Goal: Task Accomplishment & Management: Manage account settings

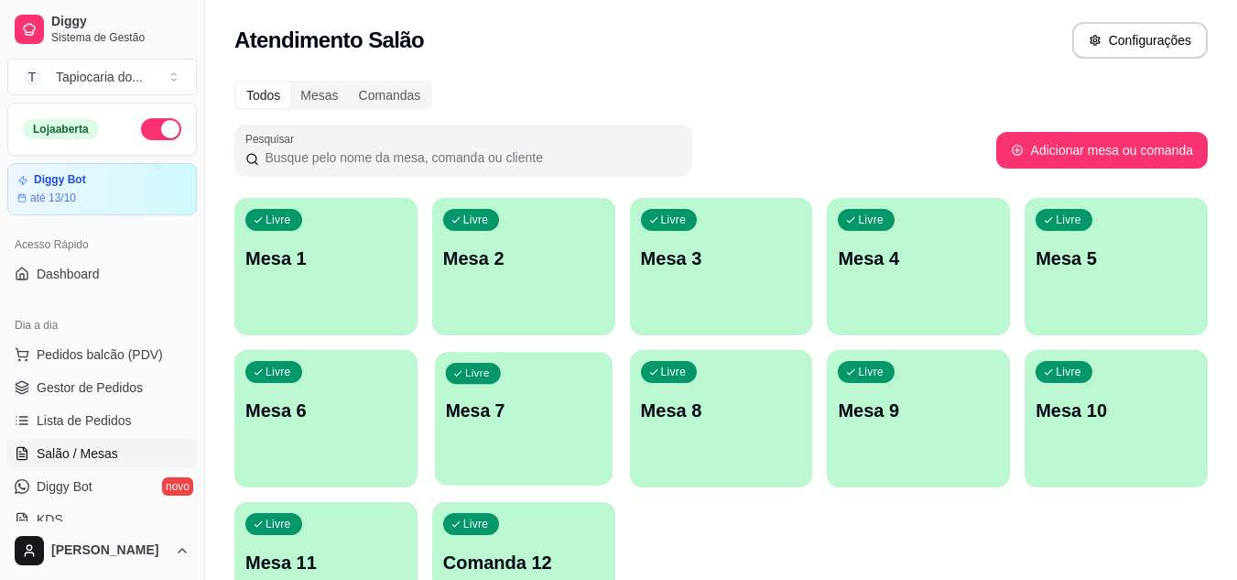
click at [566, 432] on div "Livre Mesa 7" at bounding box center [524, 408] width 178 height 112
click at [519, 431] on div "Livre Mesa 7" at bounding box center [523, 407] width 183 height 115
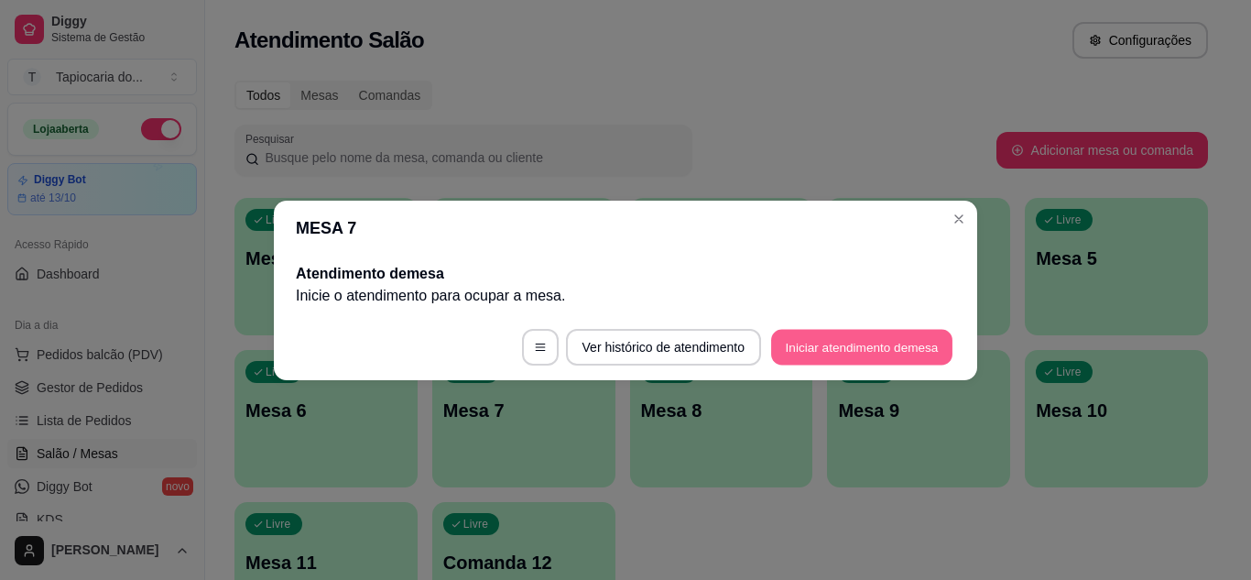
click at [780, 339] on button "Iniciar atendimento de mesa" at bounding box center [861, 347] width 181 height 36
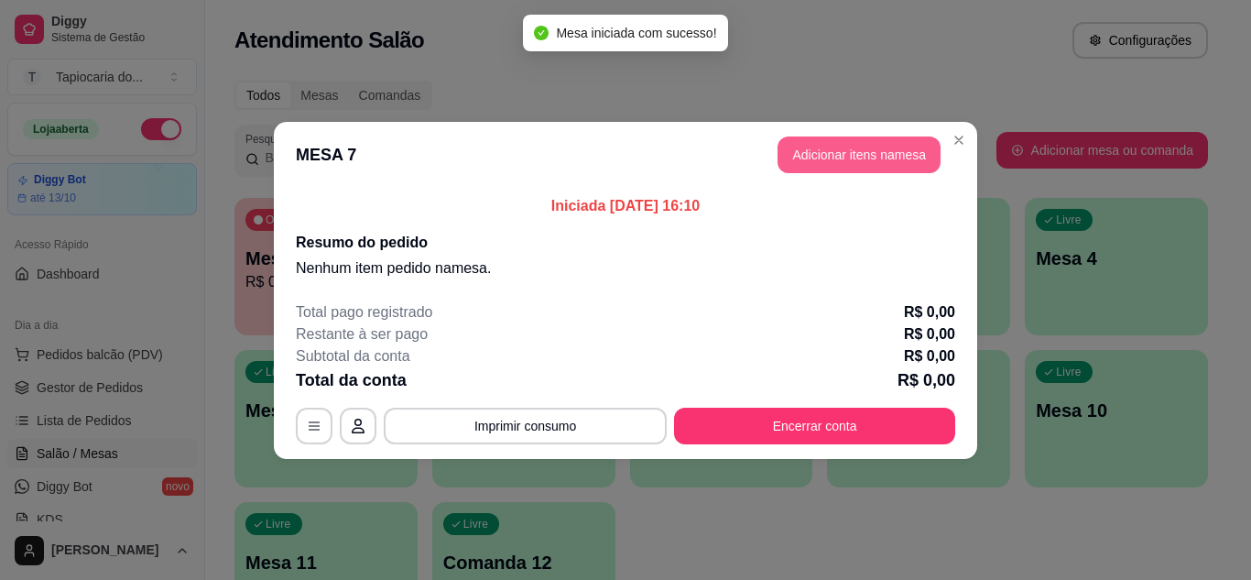
click at [857, 152] on button "Adicionar itens na mesa" at bounding box center [859, 154] width 163 height 37
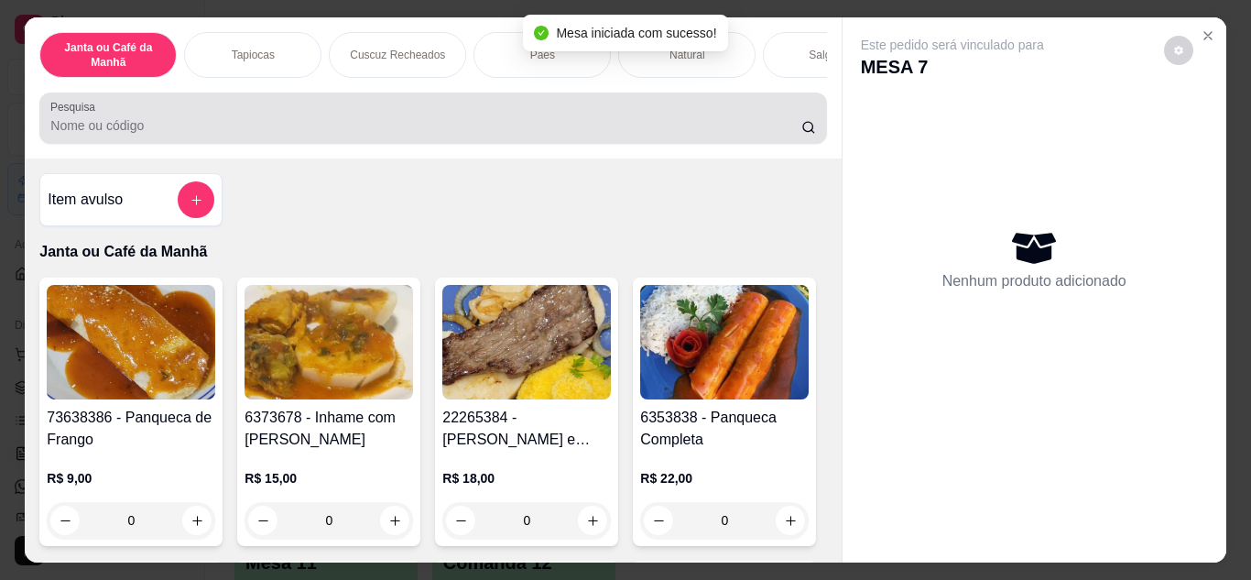
click at [628, 135] on input "Pesquisa" at bounding box center [425, 125] width 751 height 18
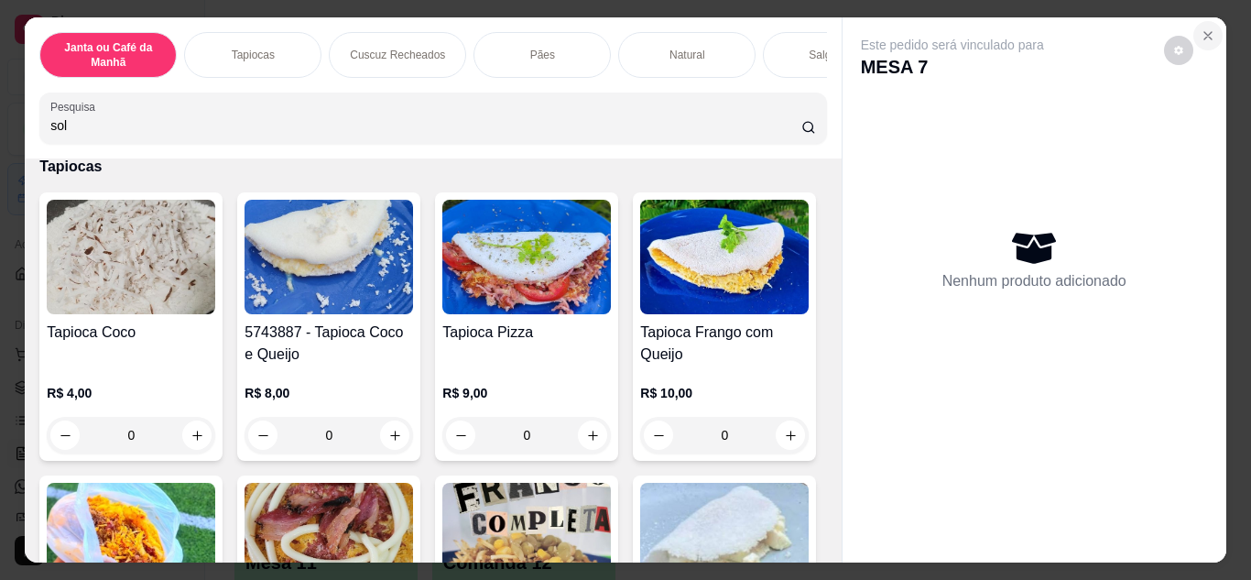
type input "sol"
click at [1207, 28] on icon "Close" at bounding box center [1208, 35] width 15 height 15
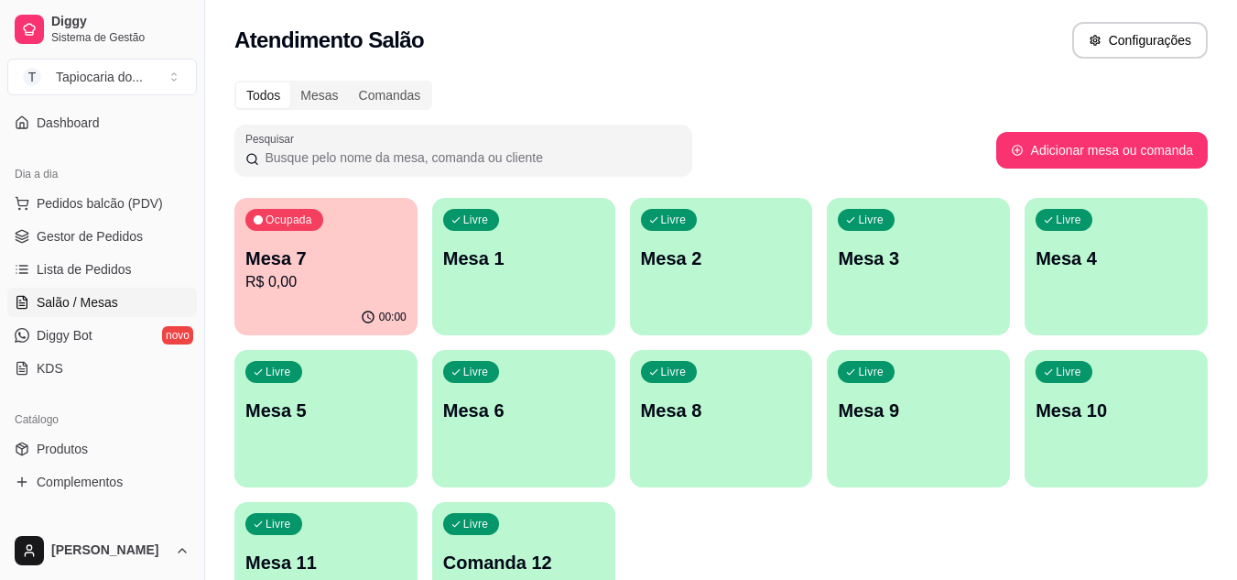
scroll to position [183, 0]
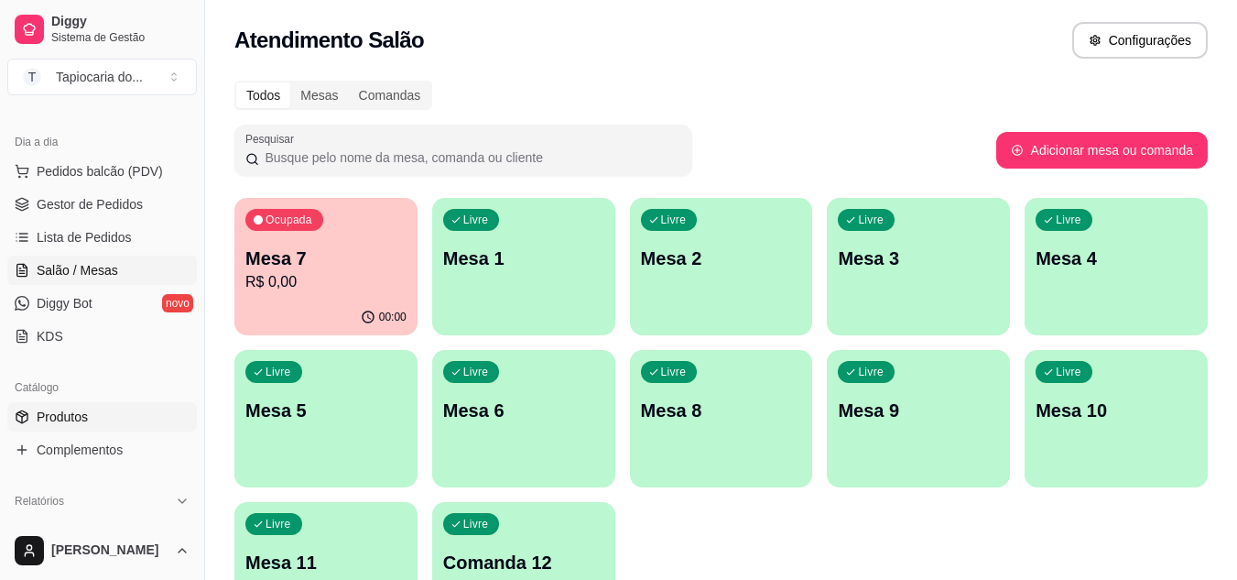
click at [94, 419] on link "Produtos" at bounding box center [102, 416] width 190 height 29
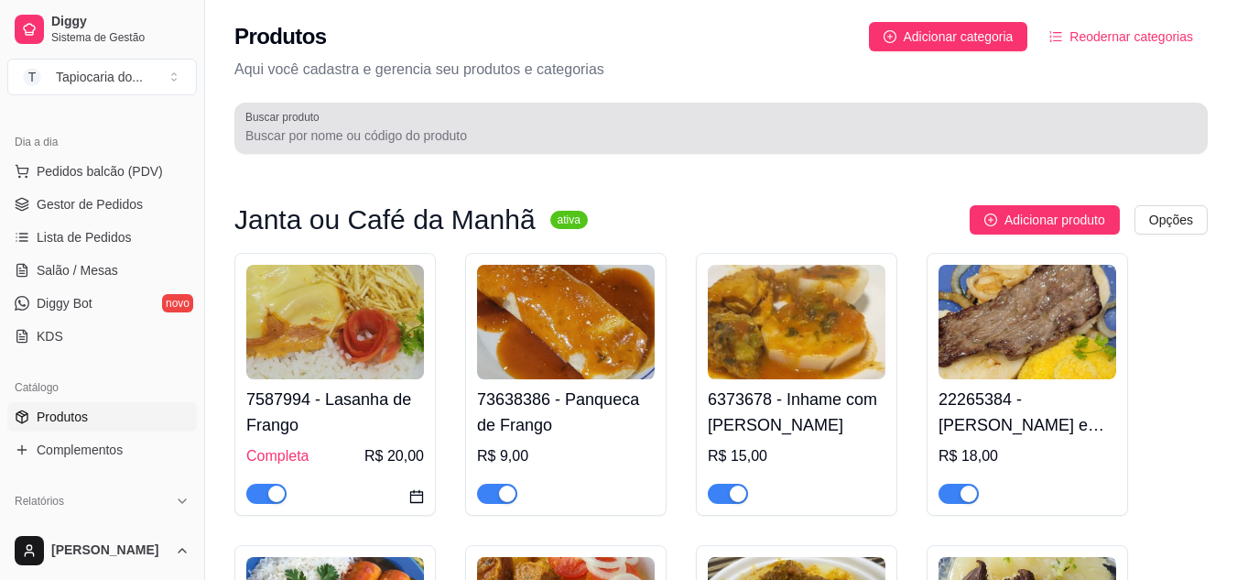
click at [398, 148] on div "Buscar produto" at bounding box center [721, 128] width 974 height 51
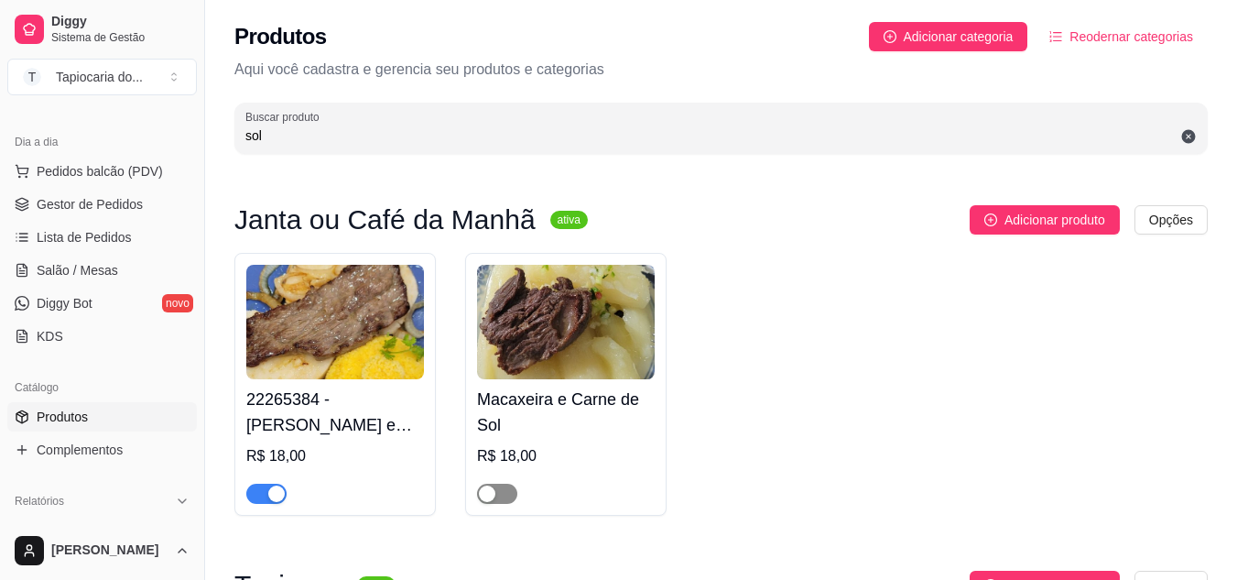
click at [508, 498] on span "button" at bounding box center [497, 494] width 40 height 20
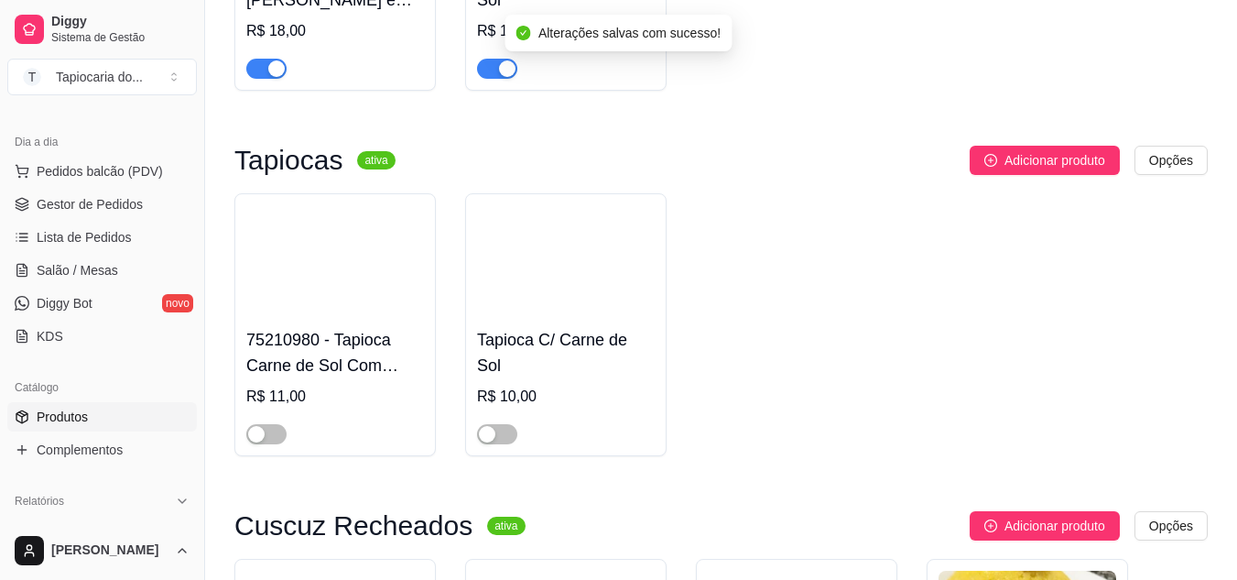
scroll to position [458, 0]
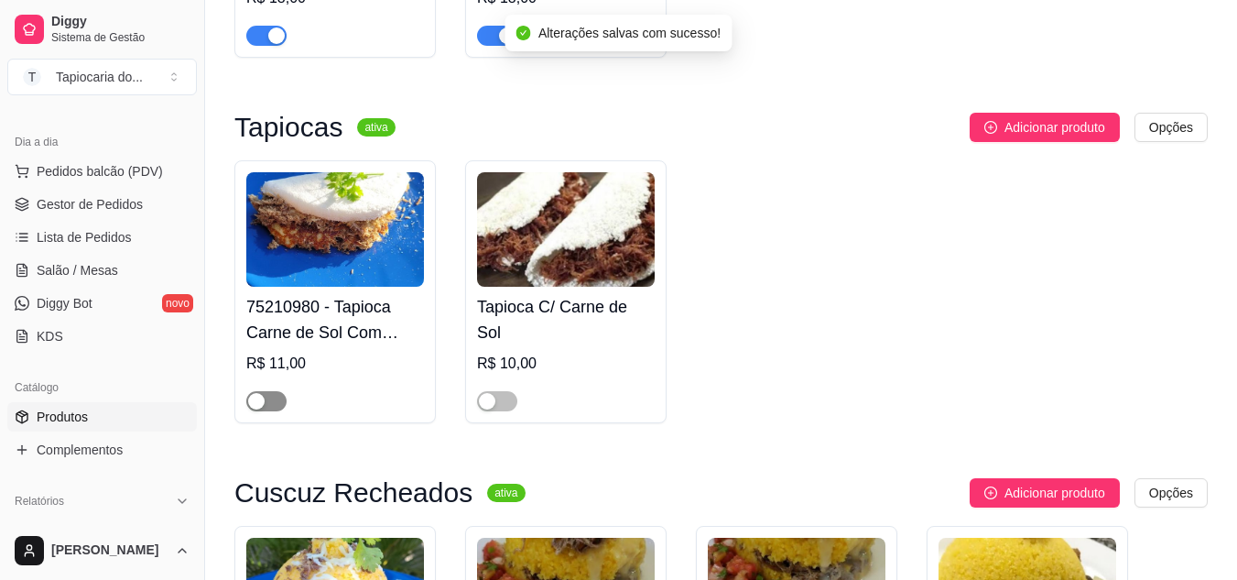
click at [278, 405] on span "button" at bounding box center [266, 401] width 40 height 20
click at [503, 403] on span "button" at bounding box center [497, 401] width 40 height 20
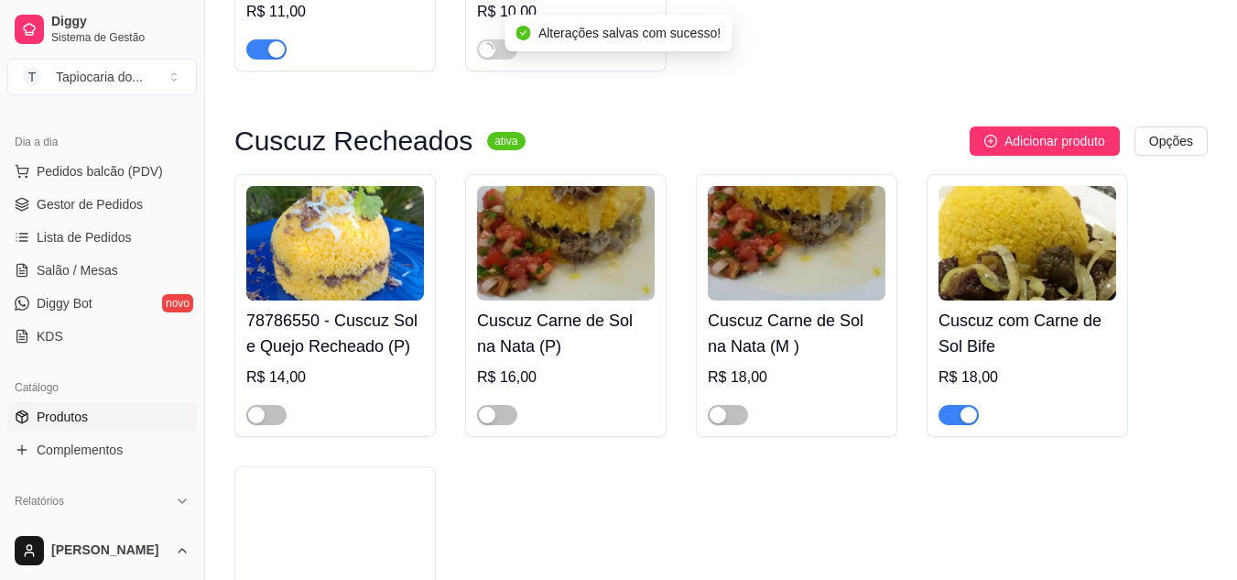
scroll to position [824, 0]
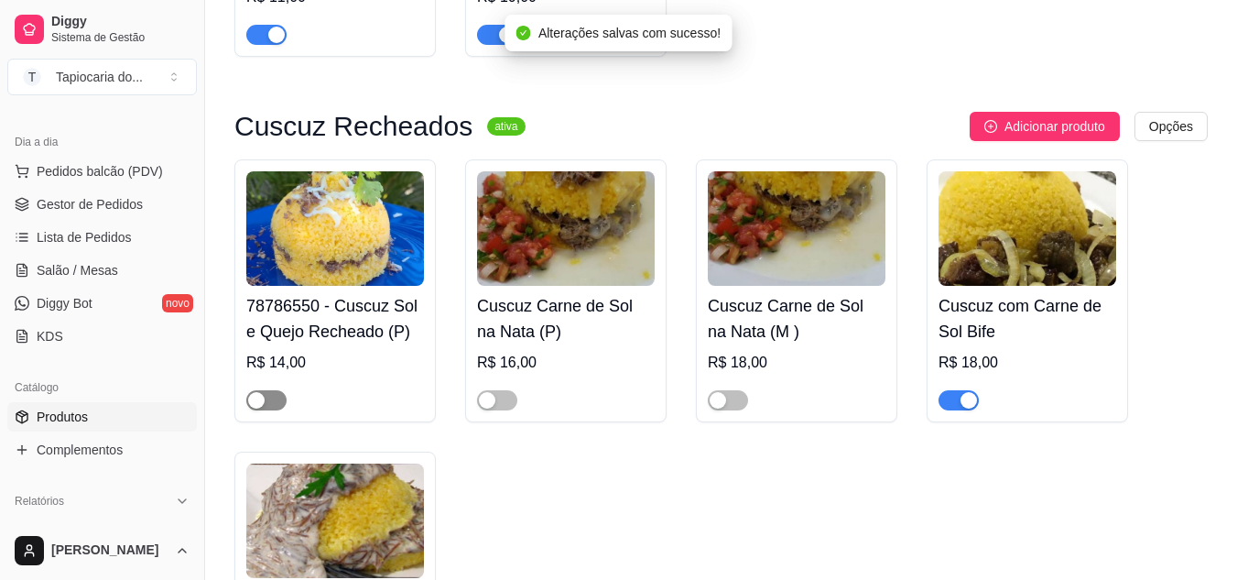
click at [274, 403] on span "button" at bounding box center [266, 400] width 40 height 20
click at [514, 406] on span "button" at bounding box center [497, 400] width 40 height 20
click at [738, 405] on span "button" at bounding box center [728, 400] width 40 height 20
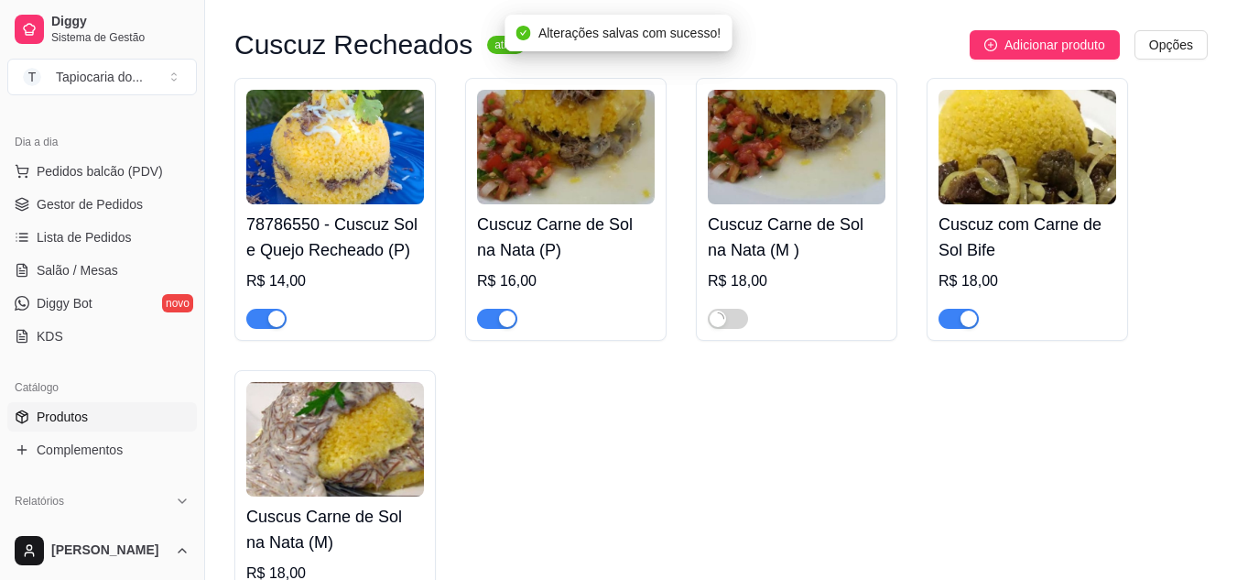
scroll to position [1191, 0]
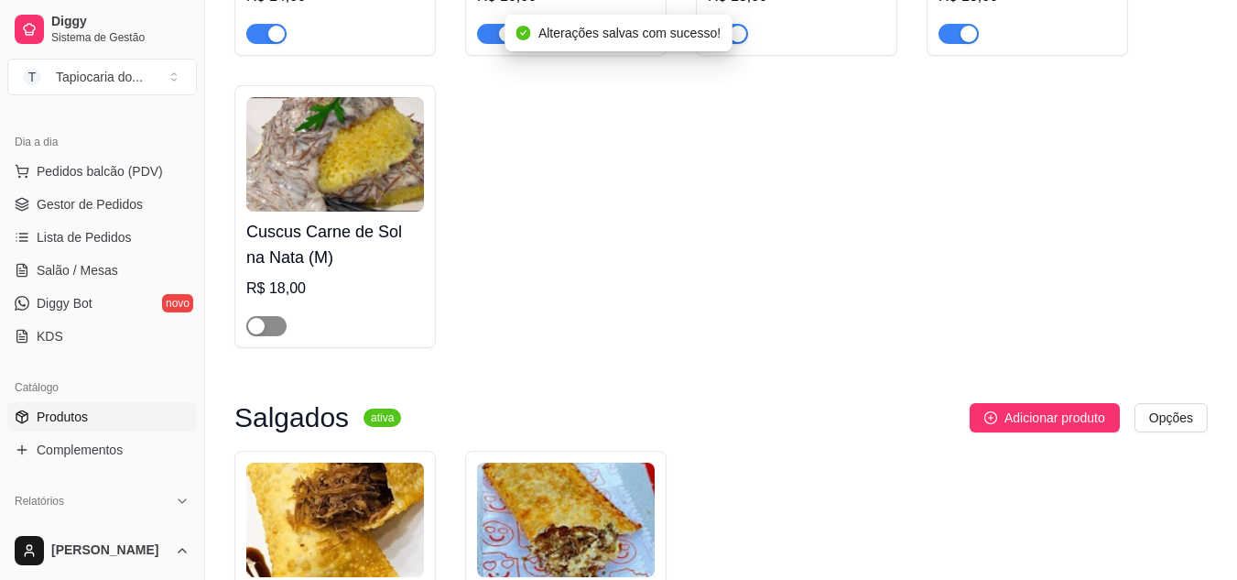
click at [273, 336] on span "button" at bounding box center [266, 326] width 40 height 20
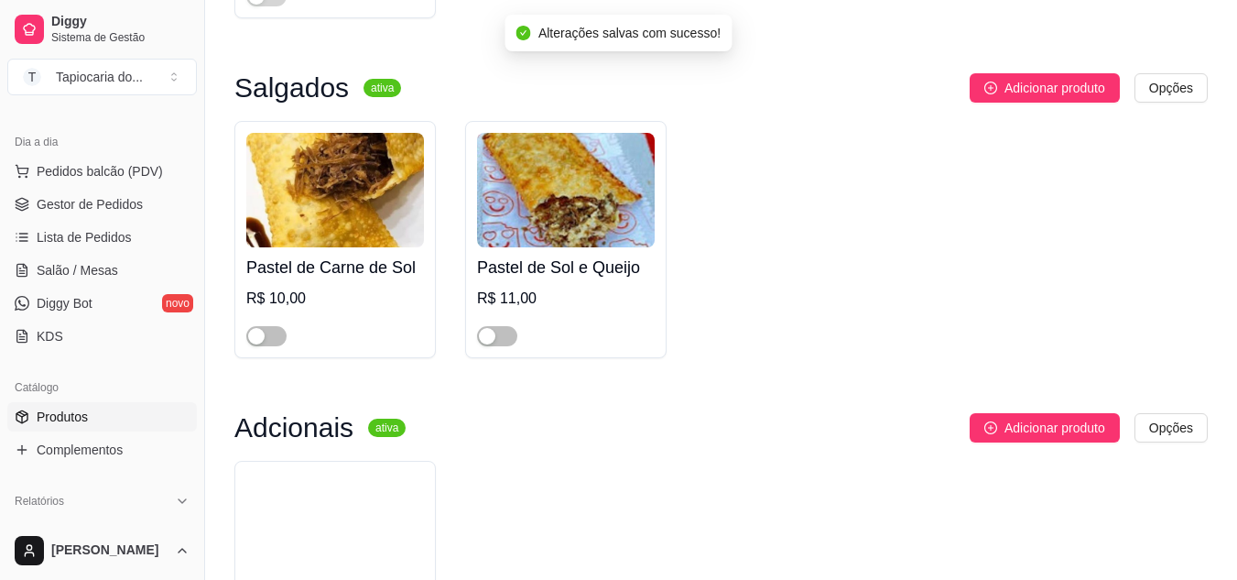
scroll to position [1557, 0]
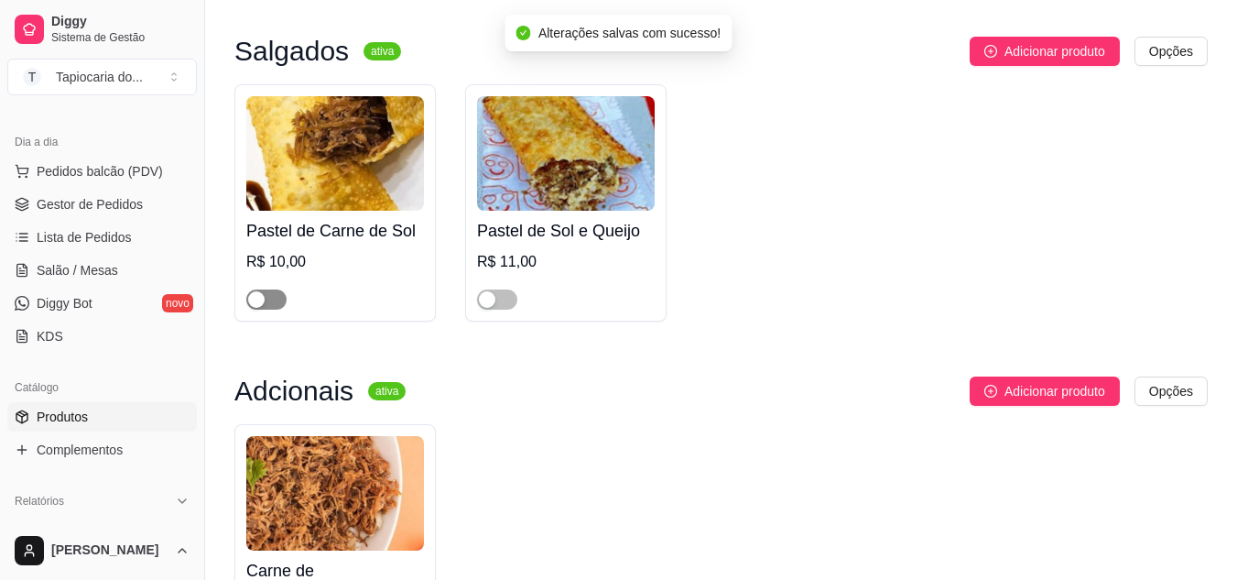
click at [271, 305] on span "button" at bounding box center [266, 299] width 40 height 20
click at [497, 300] on button "button" at bounding box center [497, 299] width 40 height 20
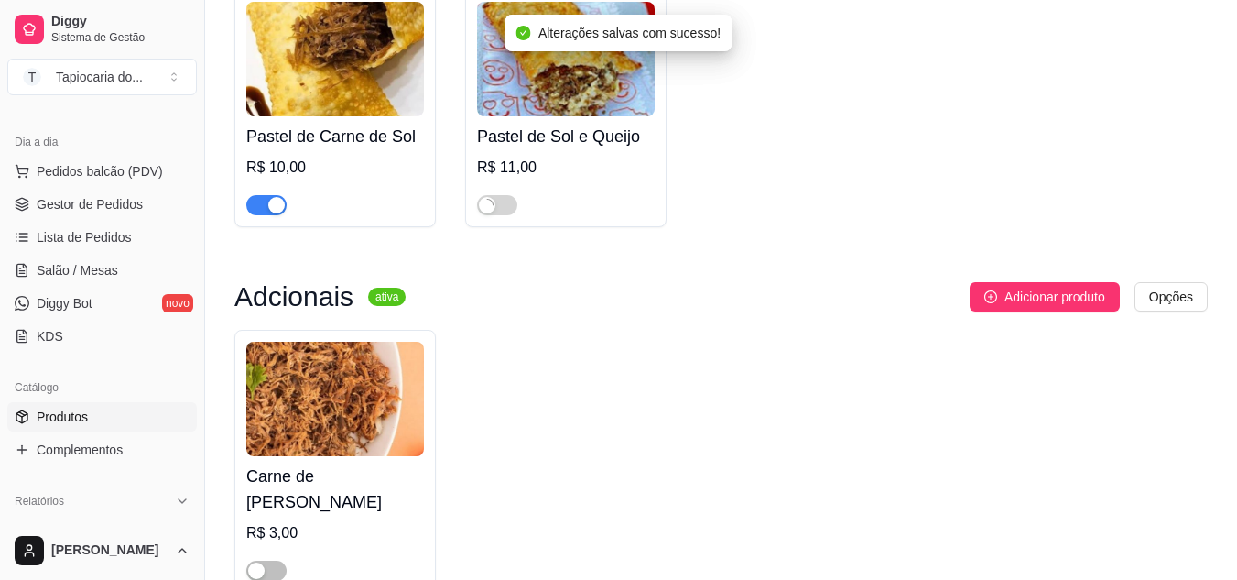
scroll to position [1737, 0]
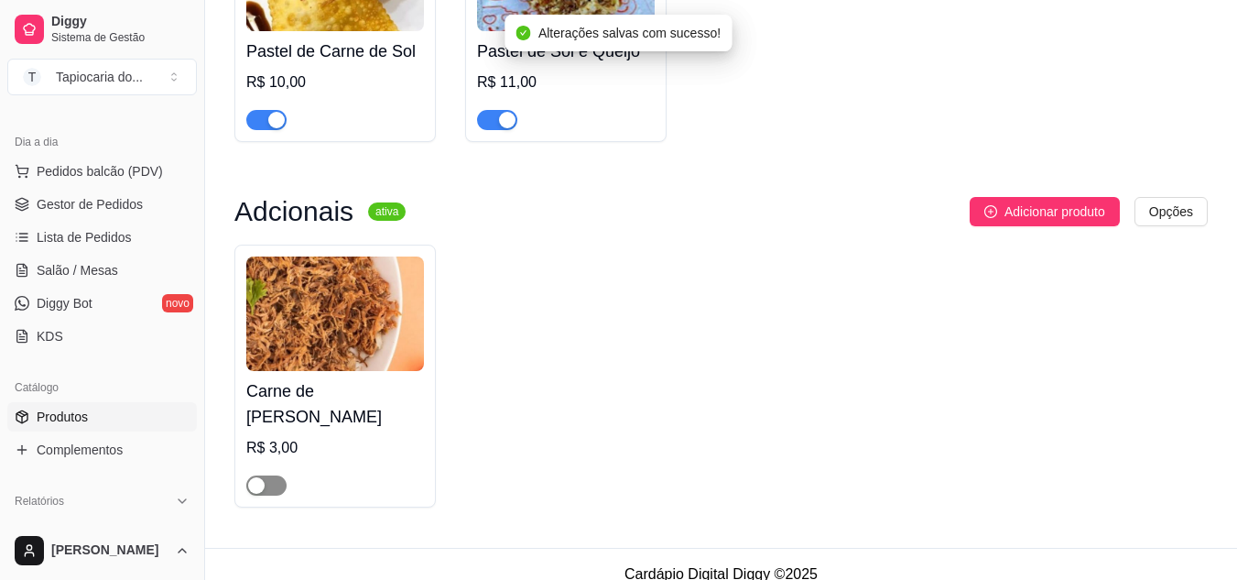
click at [267, 475] on span "button" at bounding box center [266, 485] width 40 height 20
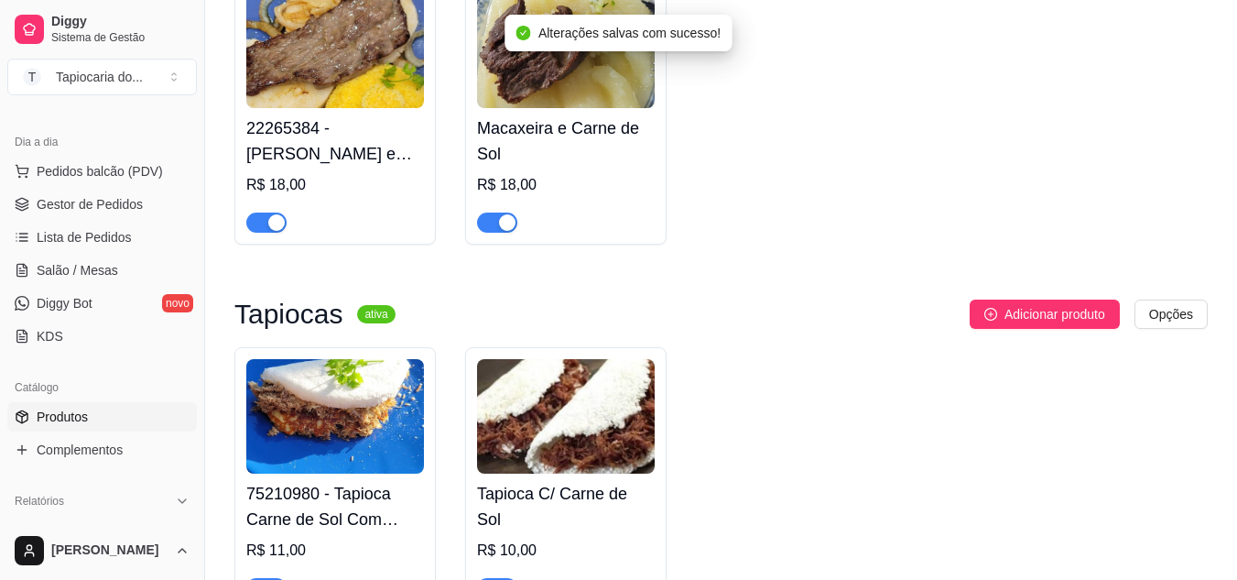
scroll to position [0, 0]
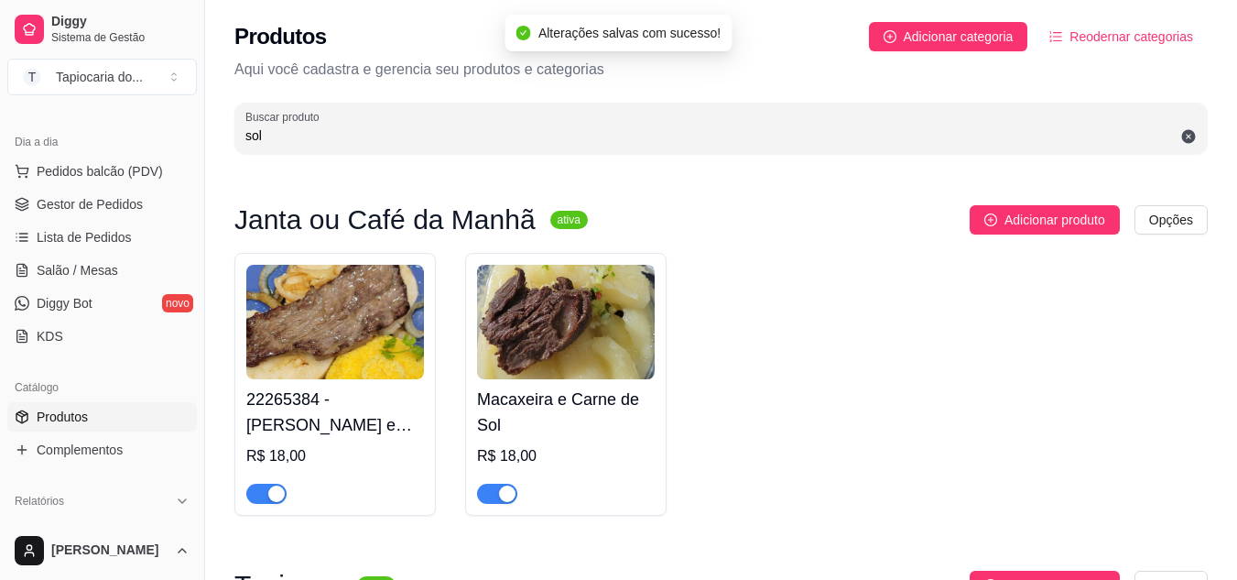
drag, startPoint x: 461, startPoint y: 136, endPoint x: 472, endPoint y: 123, distance: 17.6
click at [461, 132] on input "sol" at bounding box center [721, 135] width 952 height 18
type input "s"
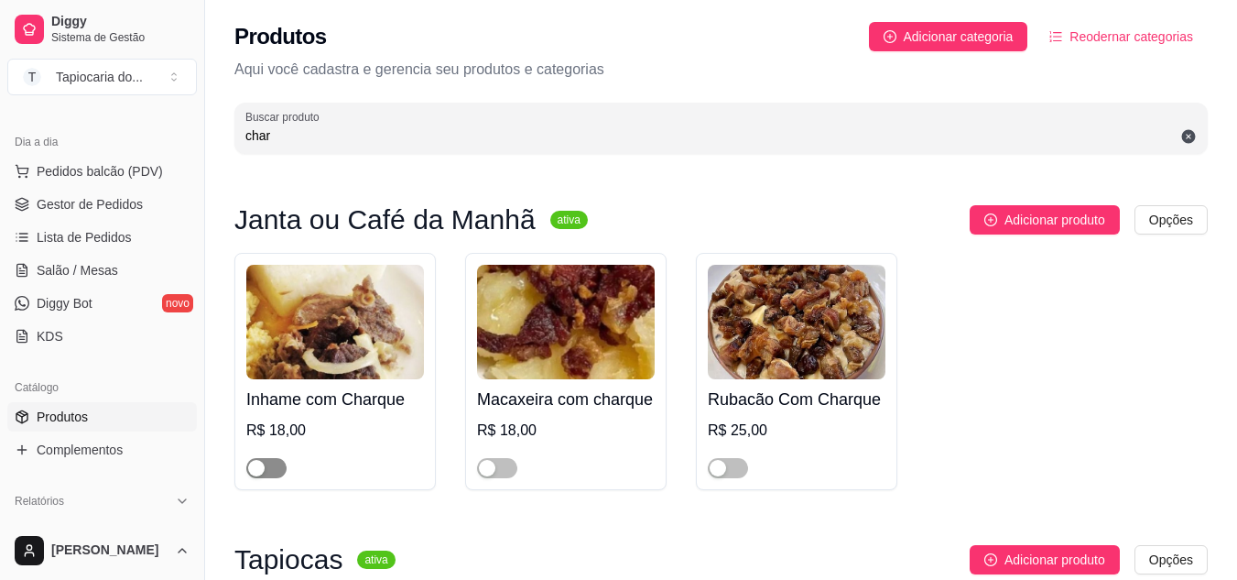
type input "char"
click at [281, 463] on span "button" at bounding box center [266, 468] width 40 height 20
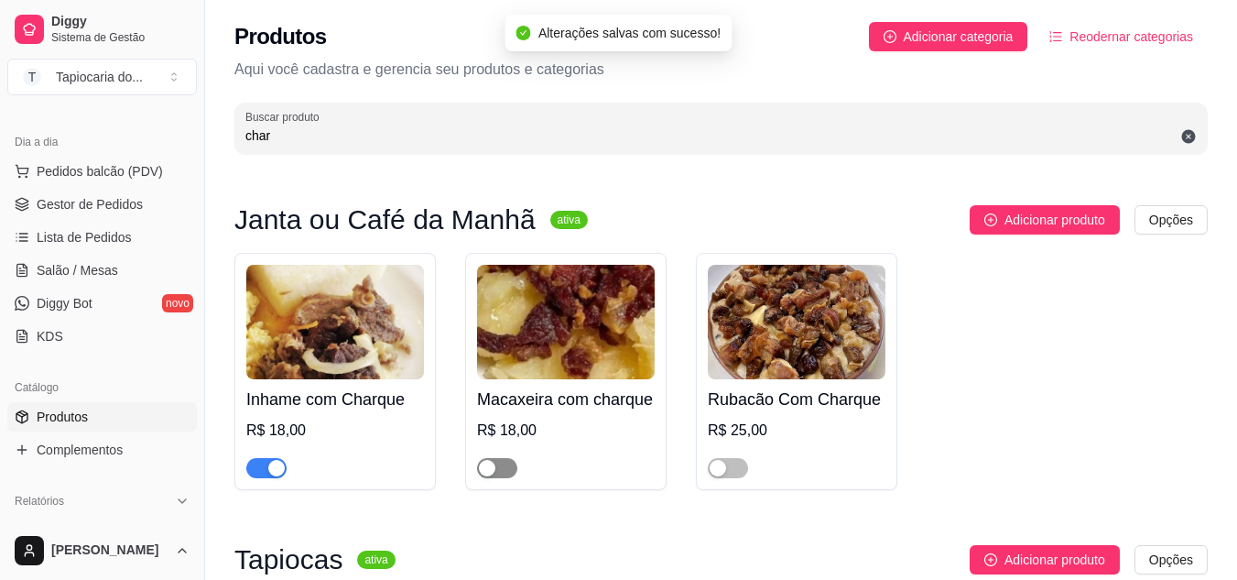
click at [512, 476] on span "button" at bounding box center [497, 468] width 40 height 20
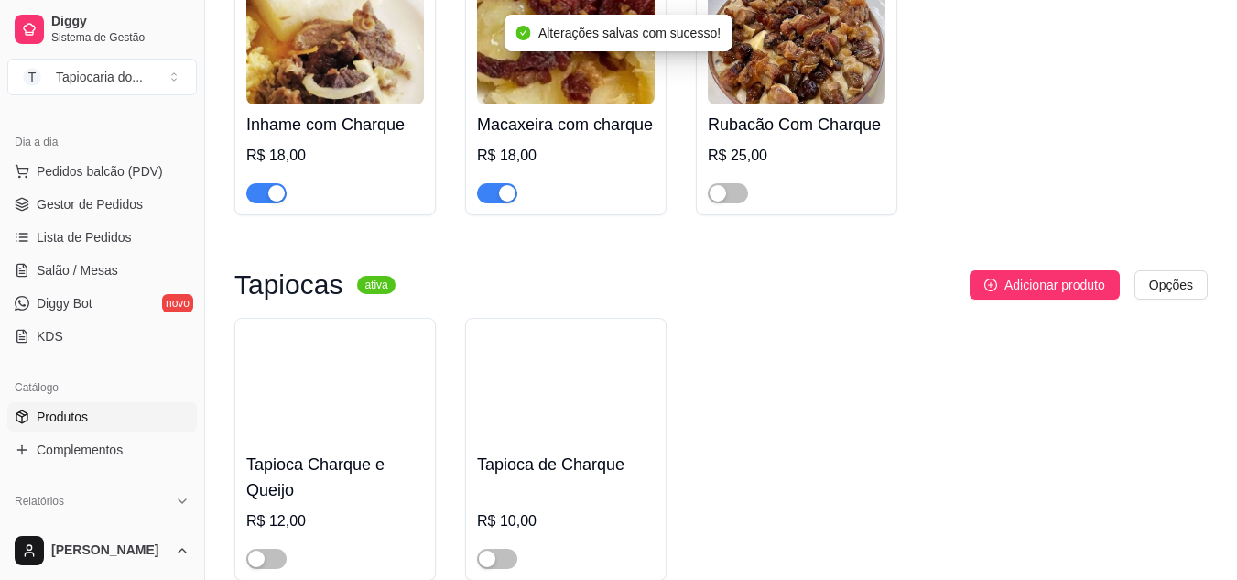
scroll to position [366, 0]
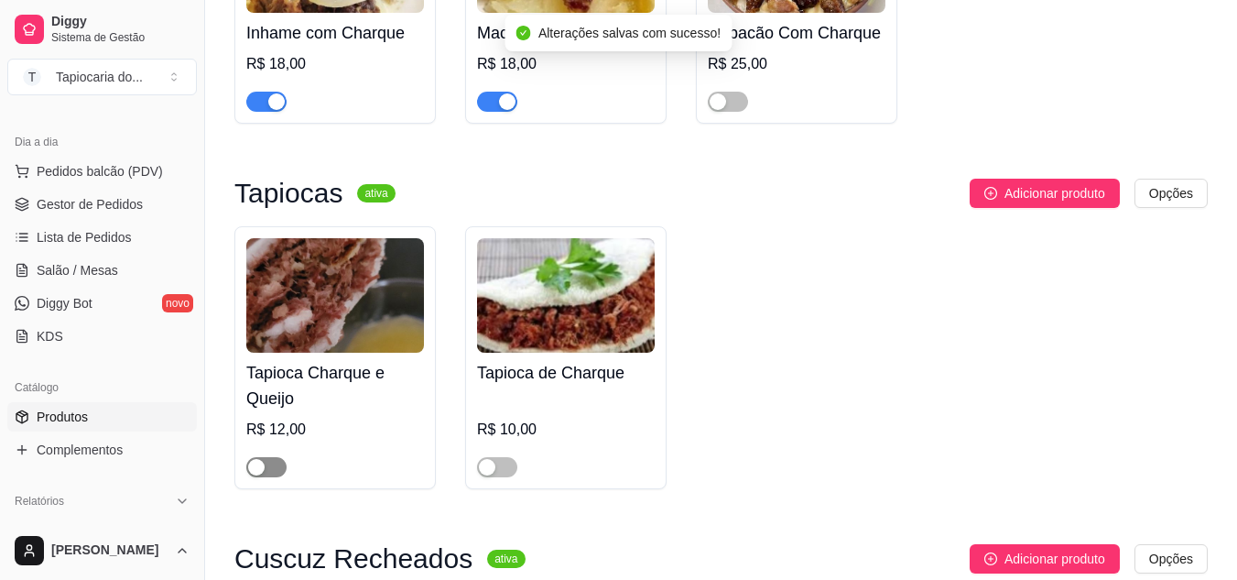
click at [273, 467] on span "button" at bounding box center [266, 467] width 40 height 20
click at [503, 471] on span "button" at bounding box center [497, 467] width 40 height 20
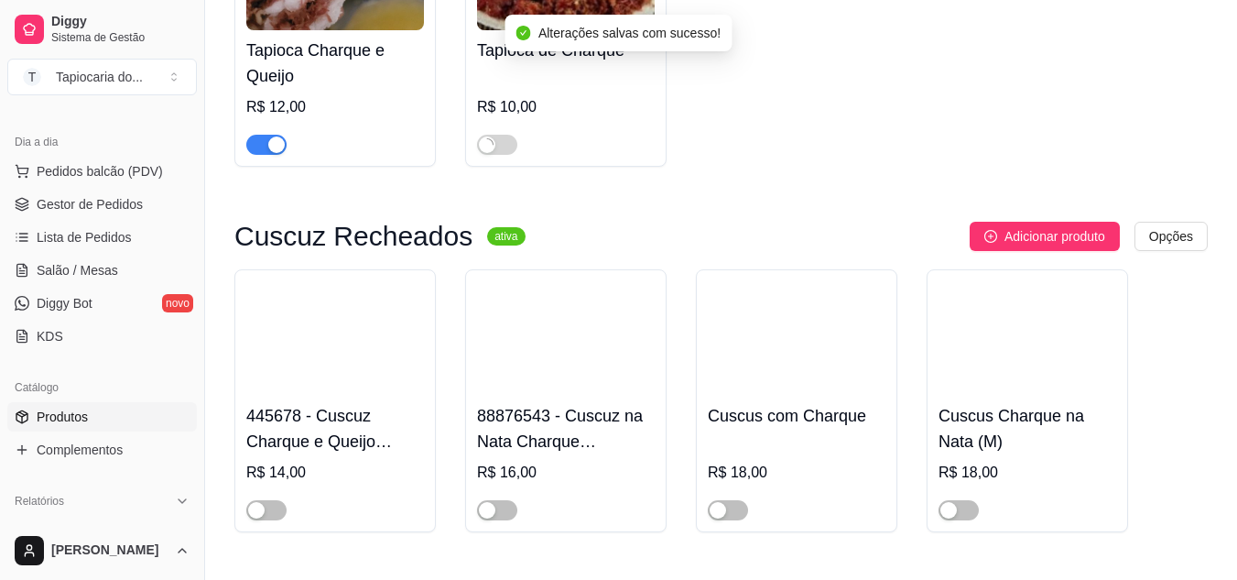
scroll to position [733, 0]
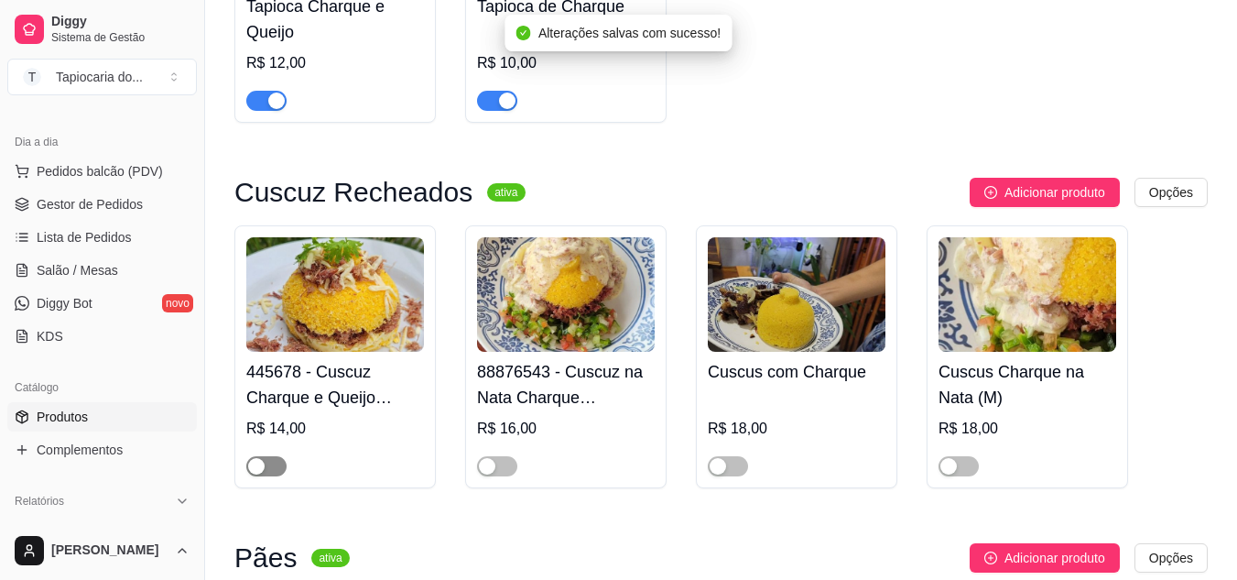
click at [277, 461] on span "button" at bounding box center [266, 466] width 40 height 20
click at [497, 468] on button "button" at bounding box center [497, 466] width 40 height 20
click at [726, 463] on button "button" at bounding box center [728, 466] width 40 height 20
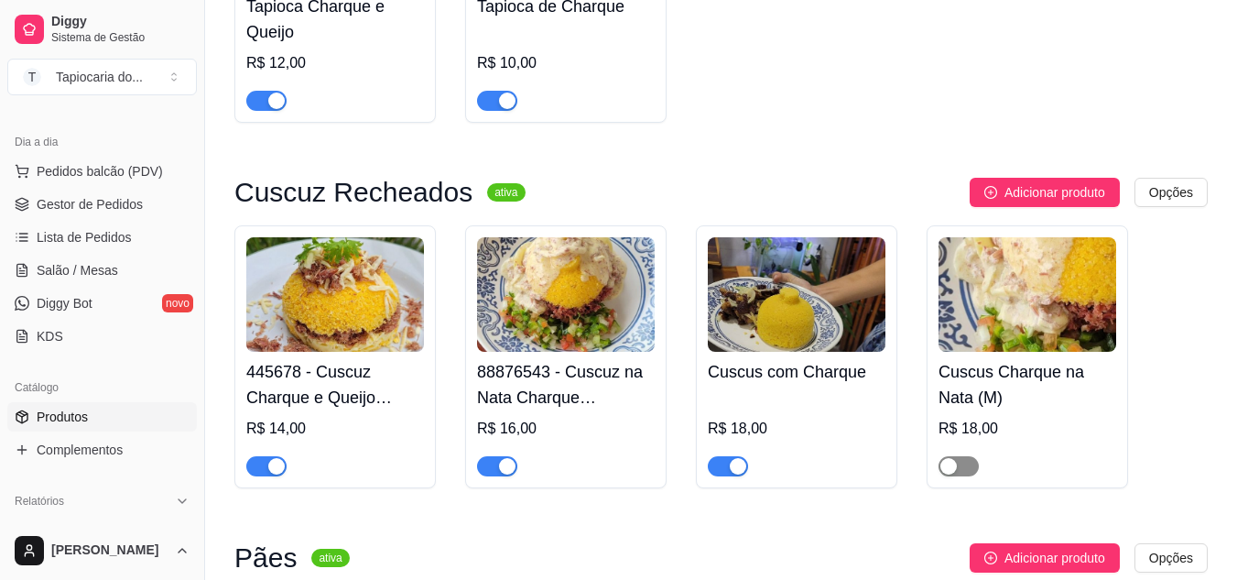
click at [972, 463] on span "button" at bounding box center [959, 466] width 40 height 20
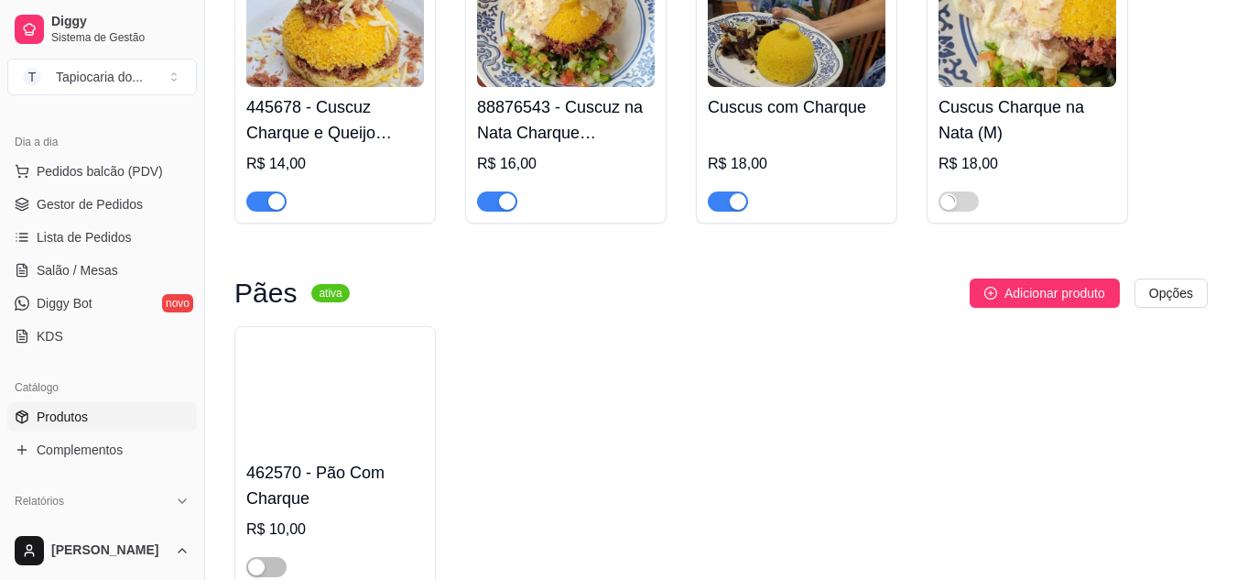
scroll to position [1191, 0]
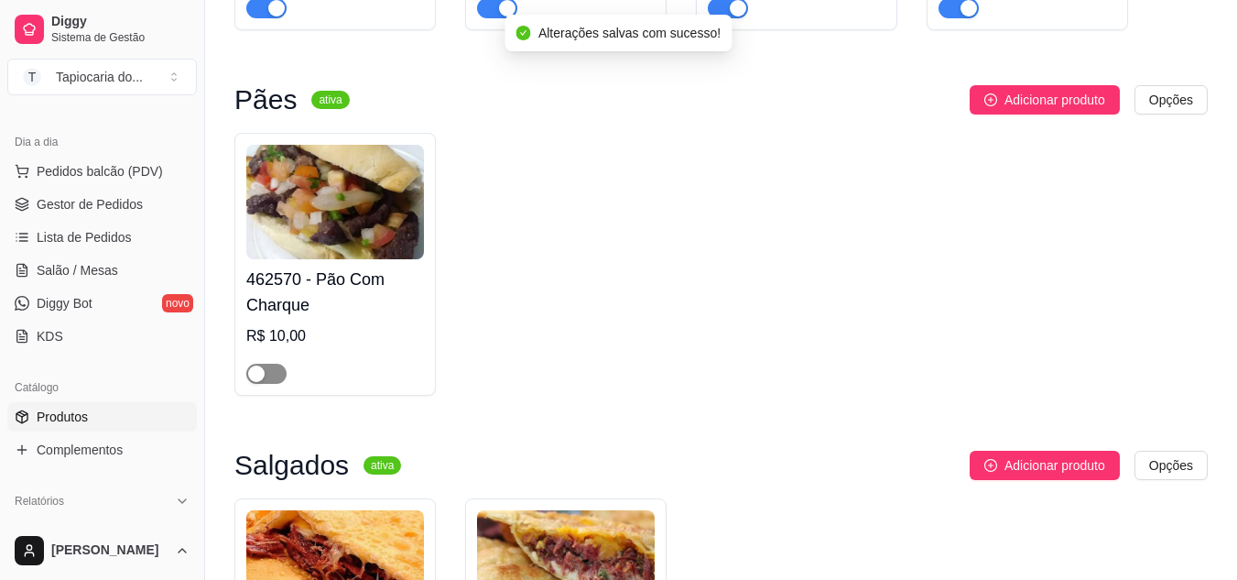
click at [275, 378] on span "button" at bounding box center [266, 374] width 40 height 20
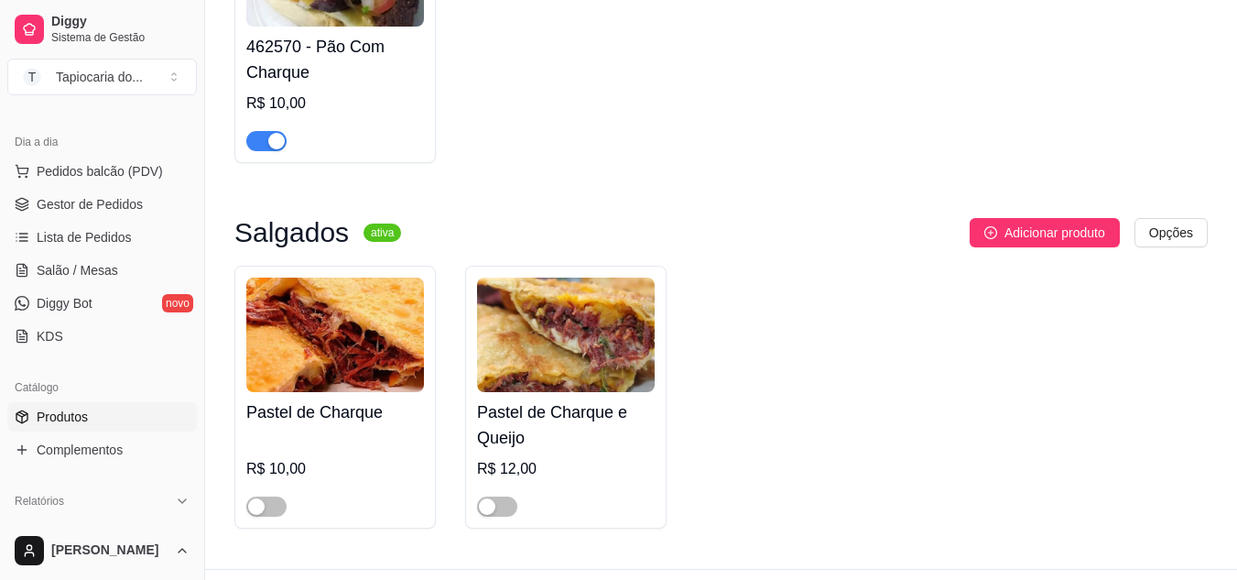
scroll to position [1469, 0]
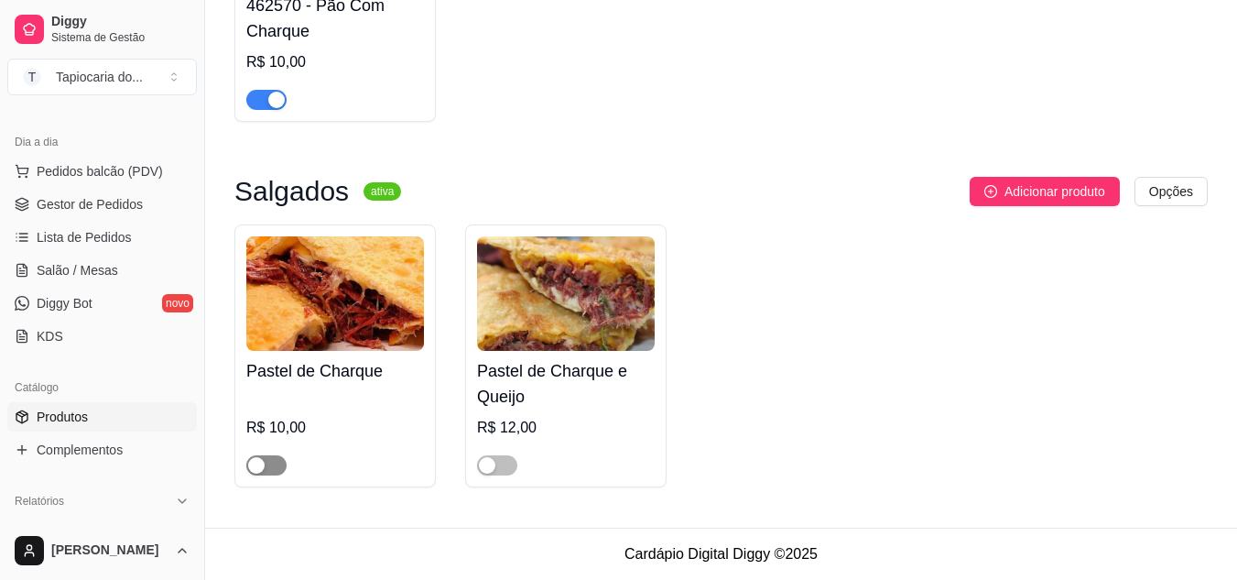
click at [277, 466] on span "button" at bounding box center [266, 465] width 40 height 20
click at [506, 467] on span "button" at bounding box center [497, 465] width 40 height 20
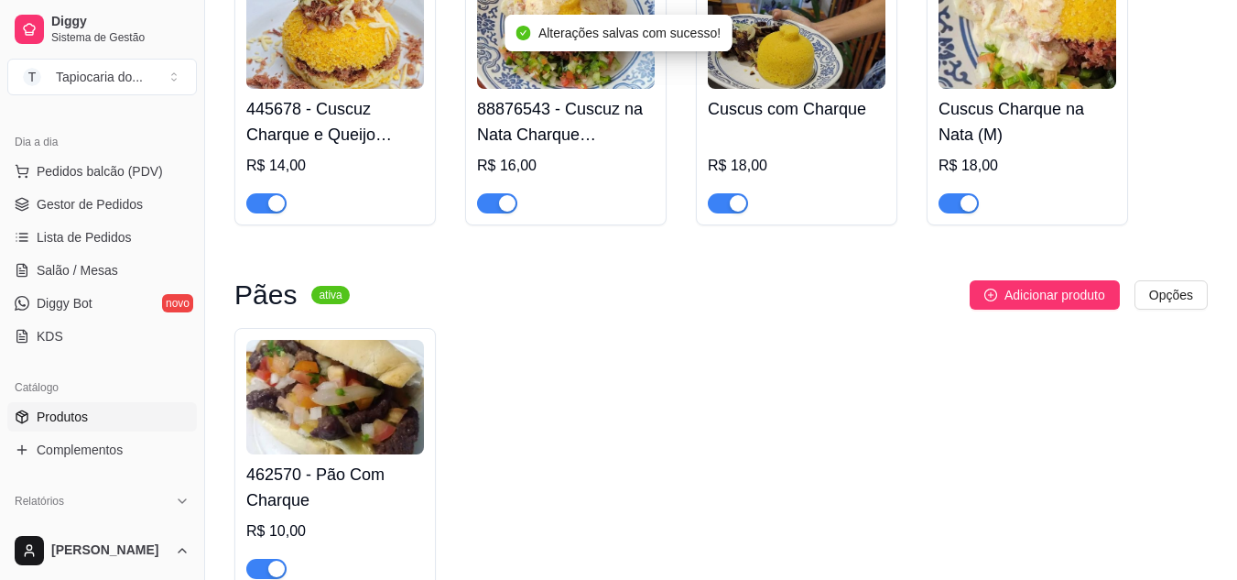
scroll to position [920, 0]
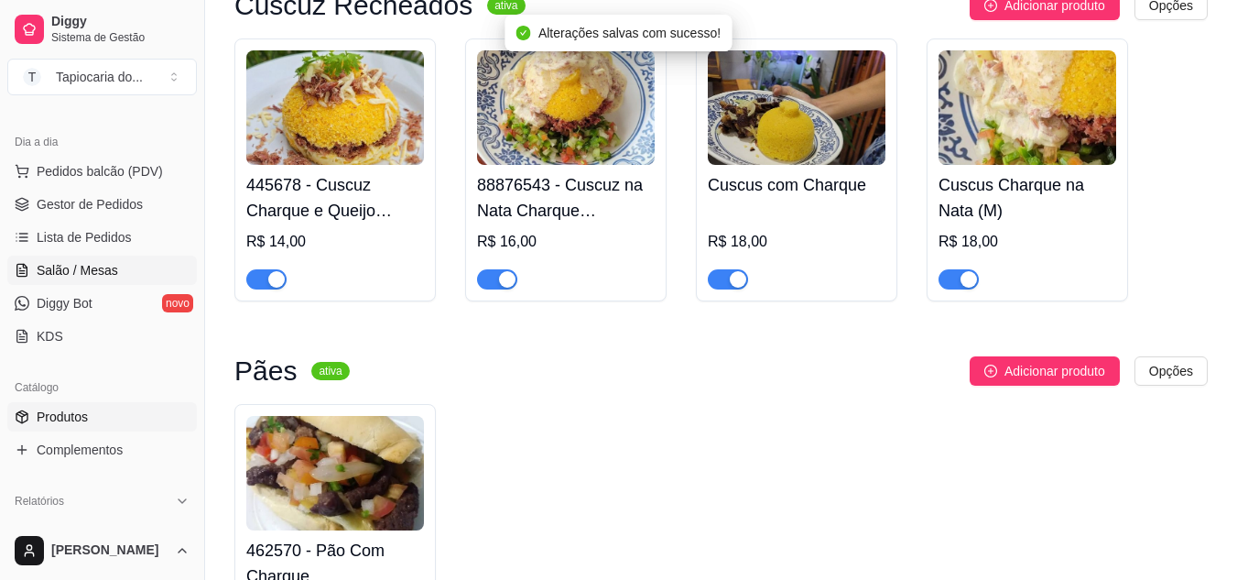
click at [67, 277] on span "Salão / Mesas" at bounding box center [78, 270] width 82 height 18
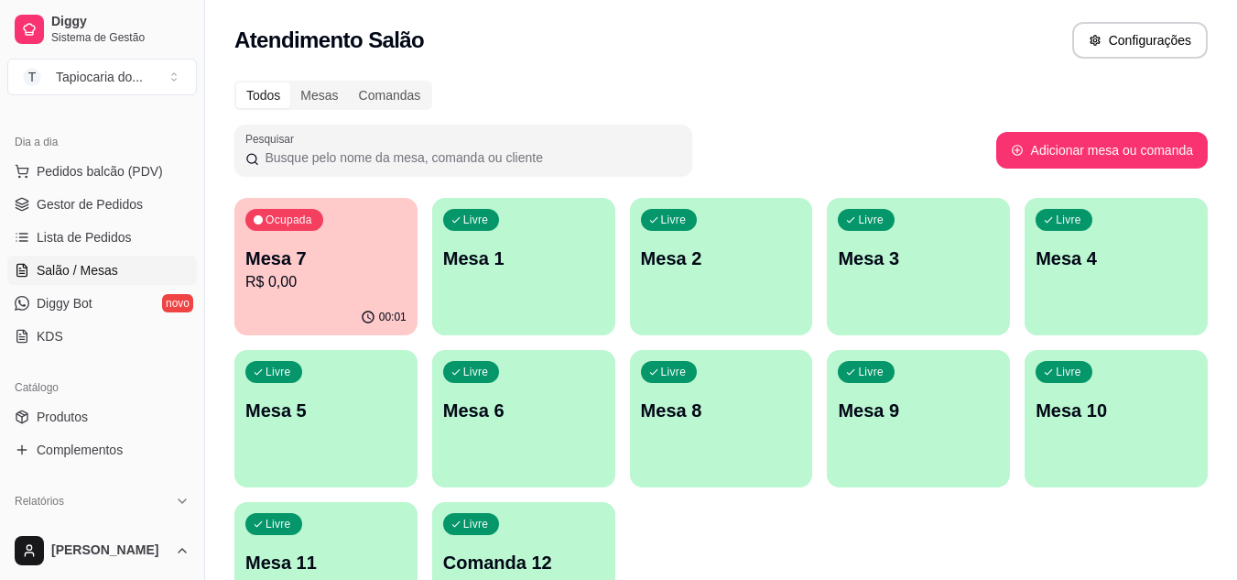
click at [302, 235] on div "Ocupada Mesa 7 R$ 0,00" at bounding box center [325, 249] width 183 height 102
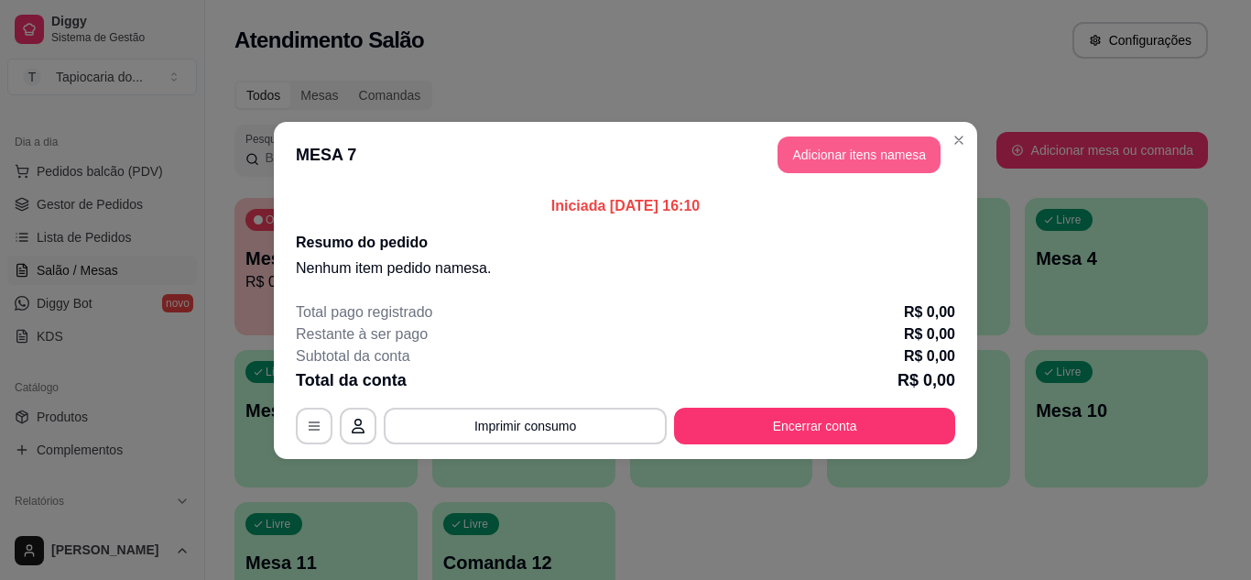
click at [875, 152] on button "Adicionar itens na mesa" at bounding box center [859, 154] width 163 height 37
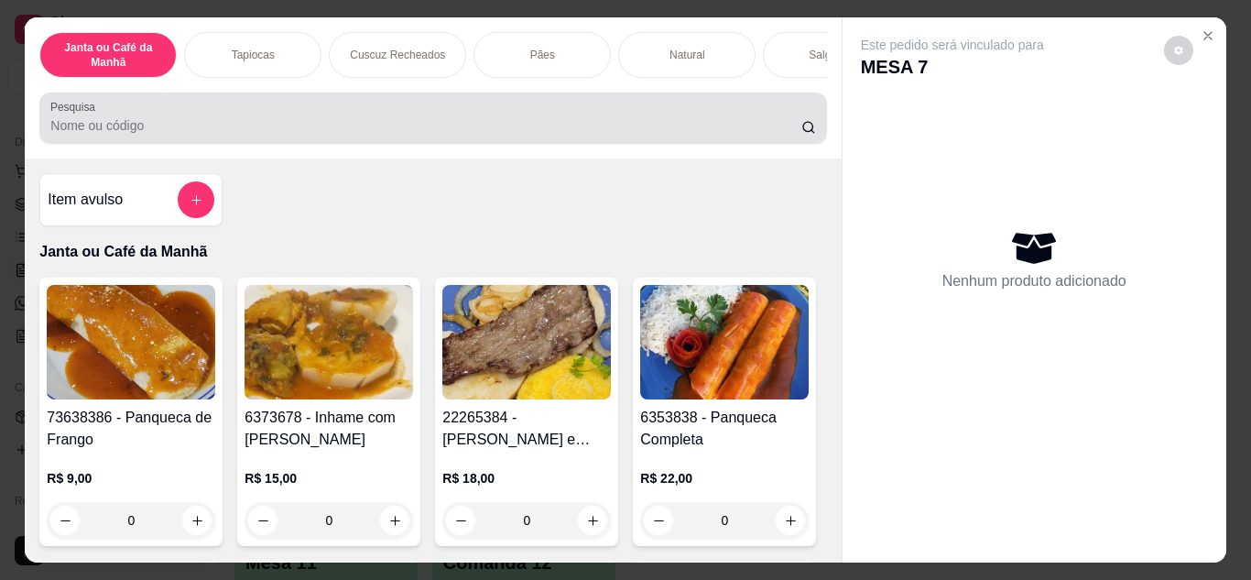
click at [732, 133] on input "Pesquisa" at bounding box center [425, 125] width 751 height 18
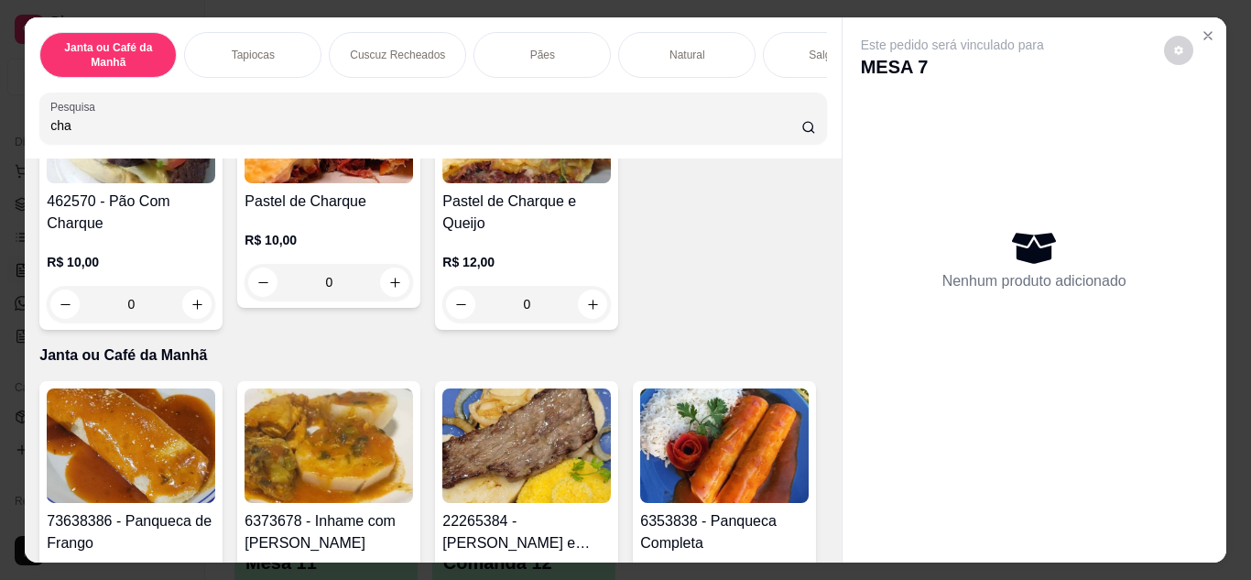
scroll to position [824, 0]
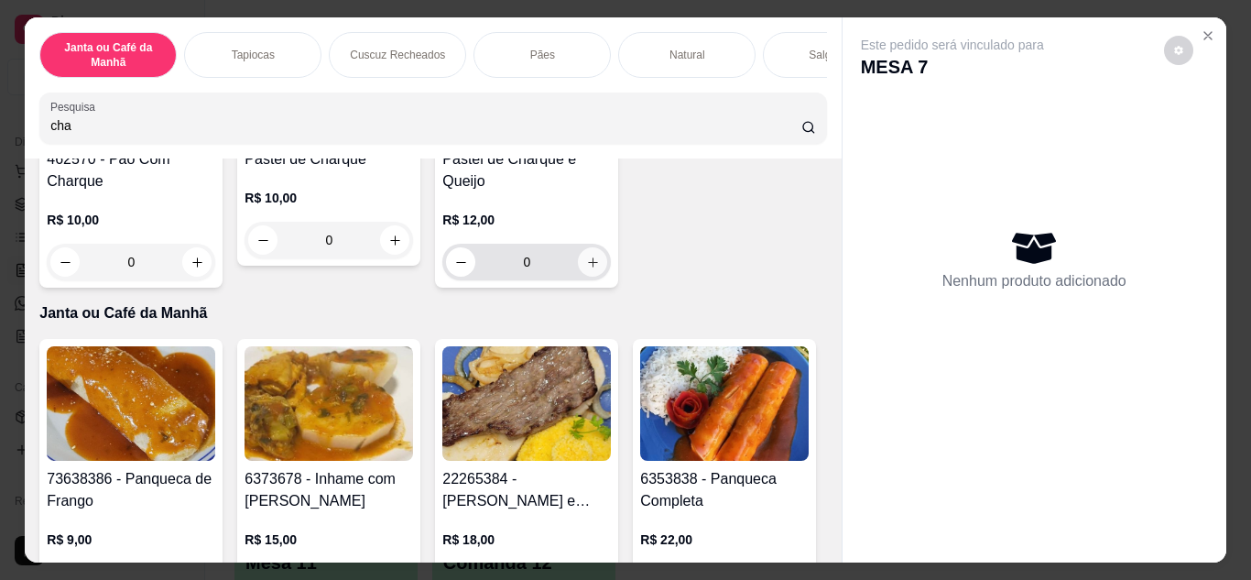
type input "cha"
click at [579, 276] on button "increase-product-quantity" at bounding box center [593, 261] width 28 height 28
type input "1"
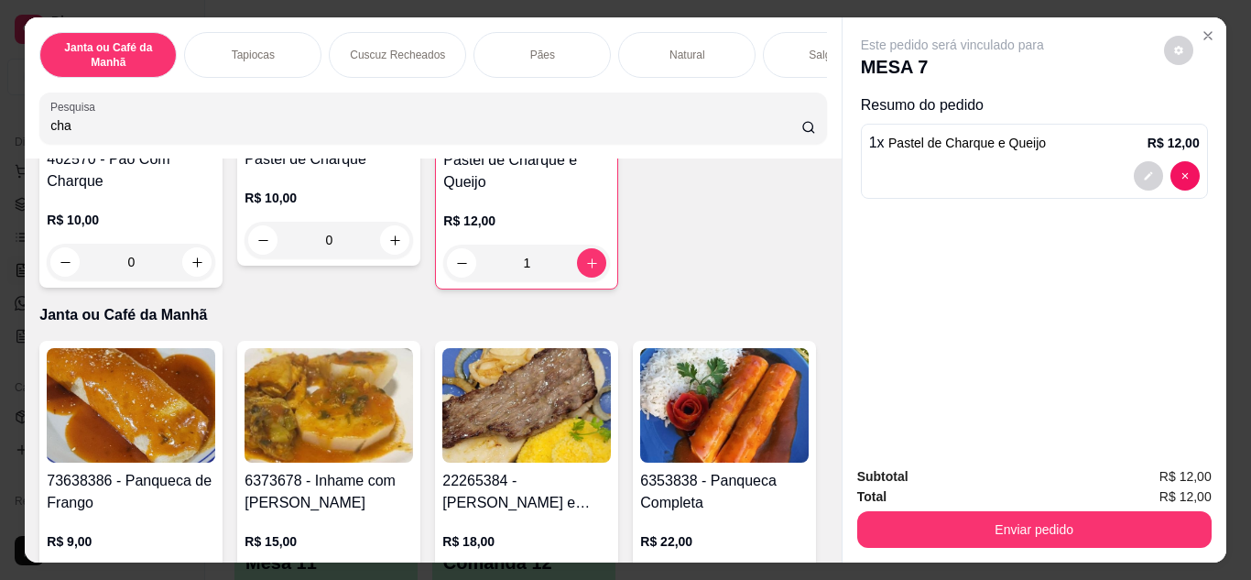
scroll to position [183, 0]
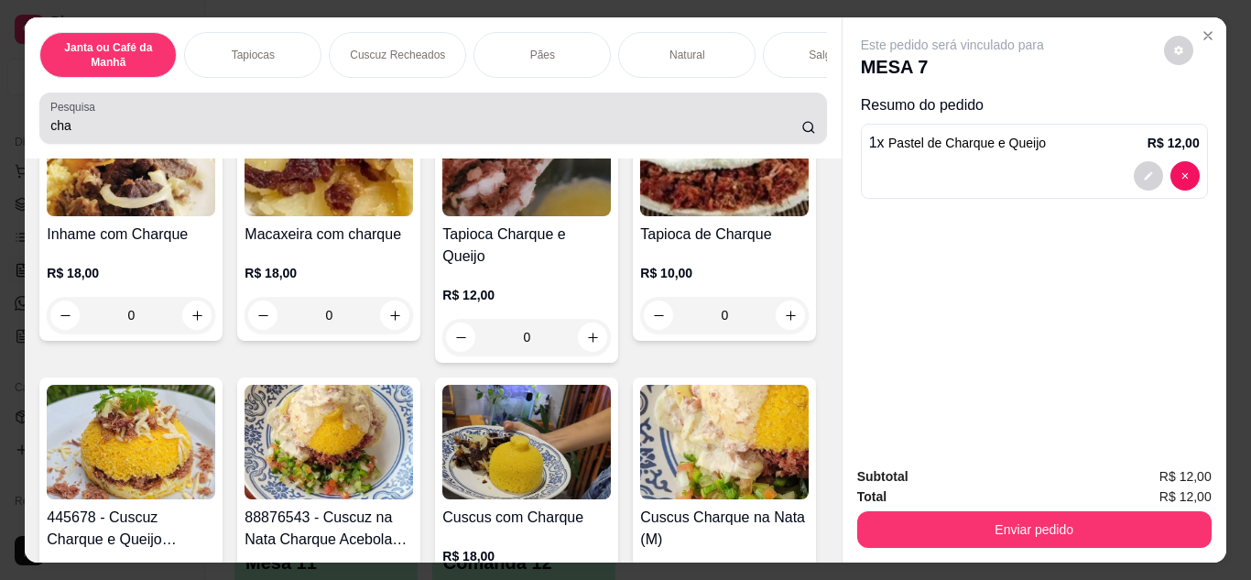
click at [452, 124] on input "cha" at bounding box center [425, 125] width 751 height 18
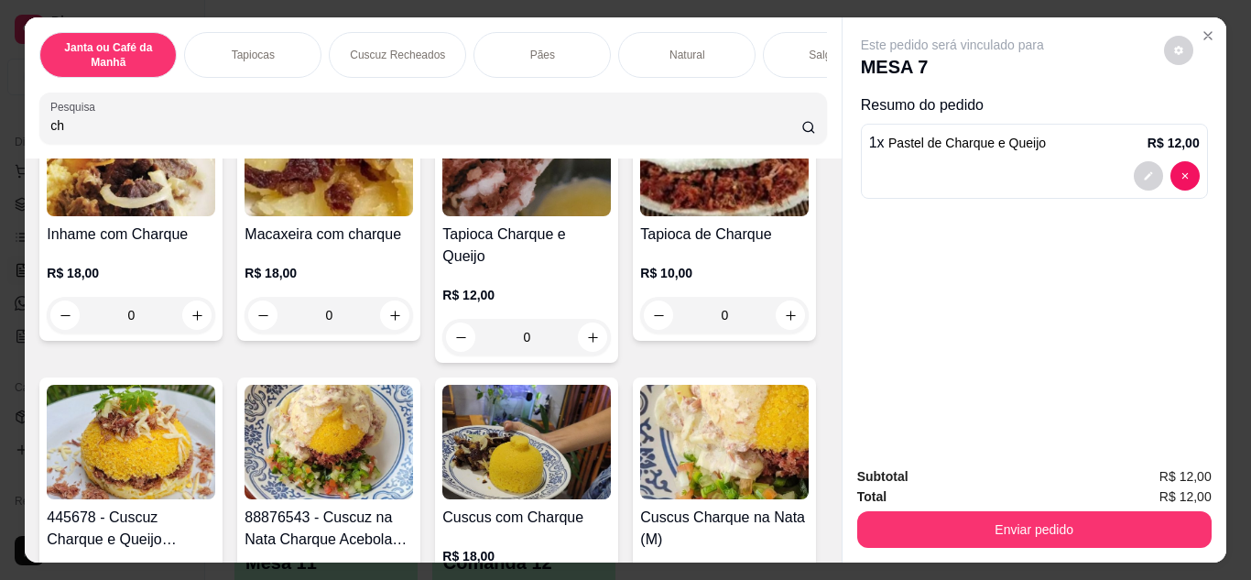
type input "c"
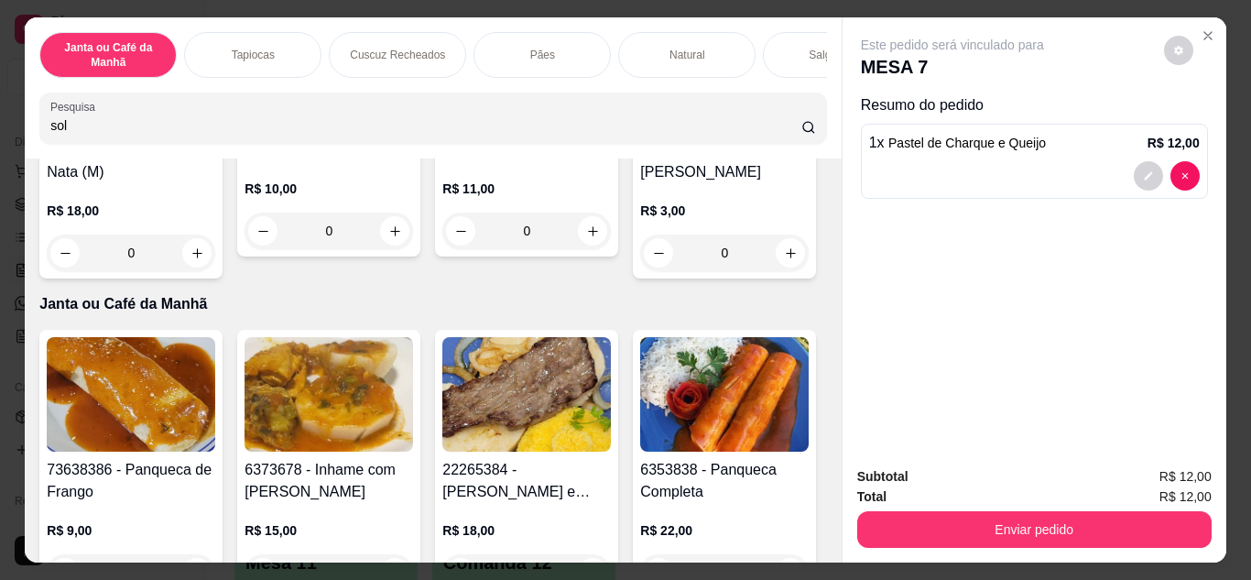
scroll to position [865, 0]
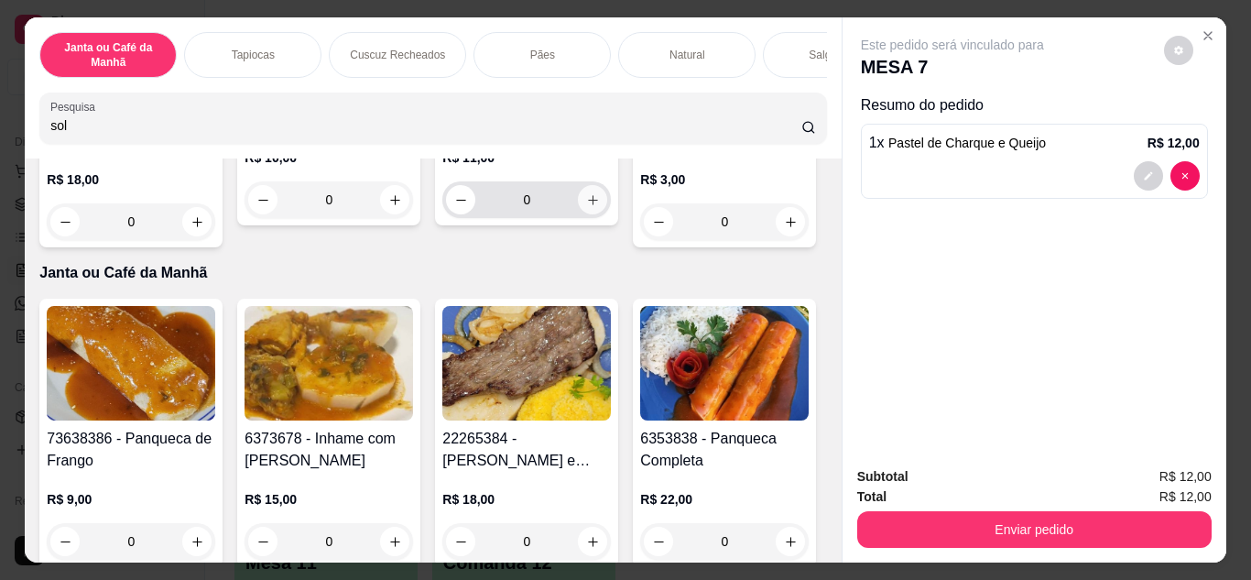
type input "sol"
click at [588, 205] on icon "increase-product-quantity" at bounding box center [593, 200] width 10 height 10
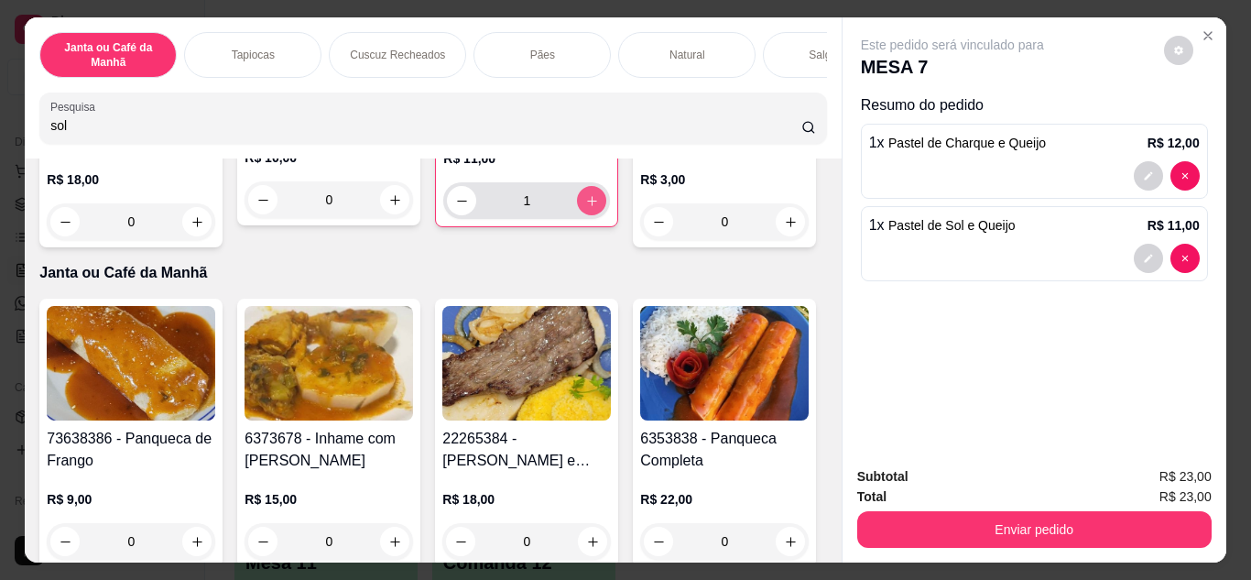
type input "1"
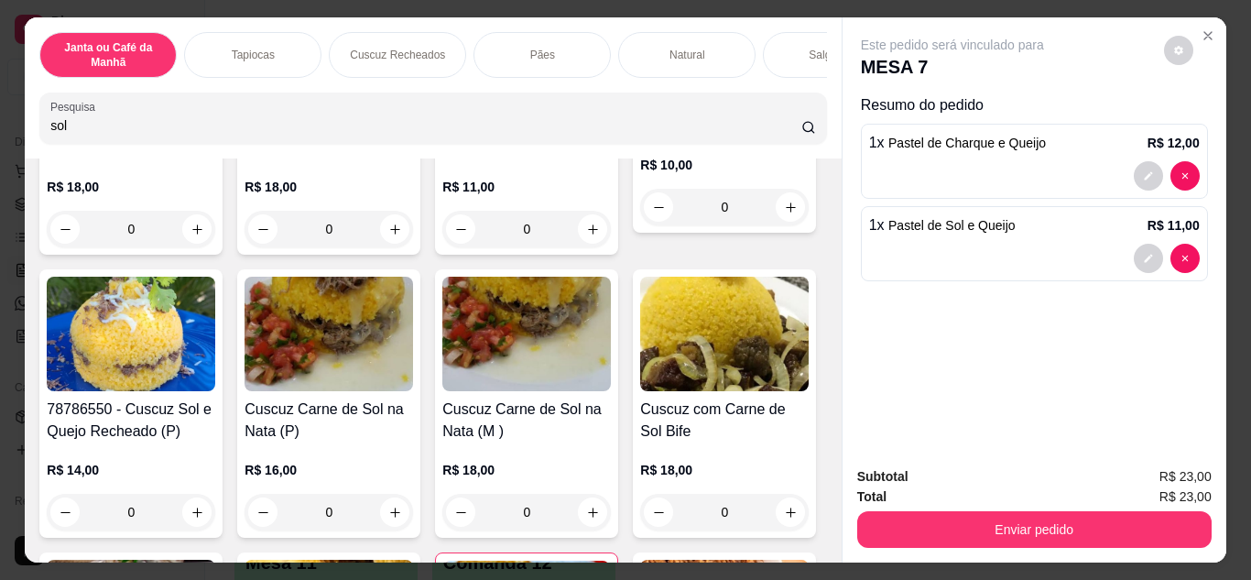
scroll to position [223, 0]
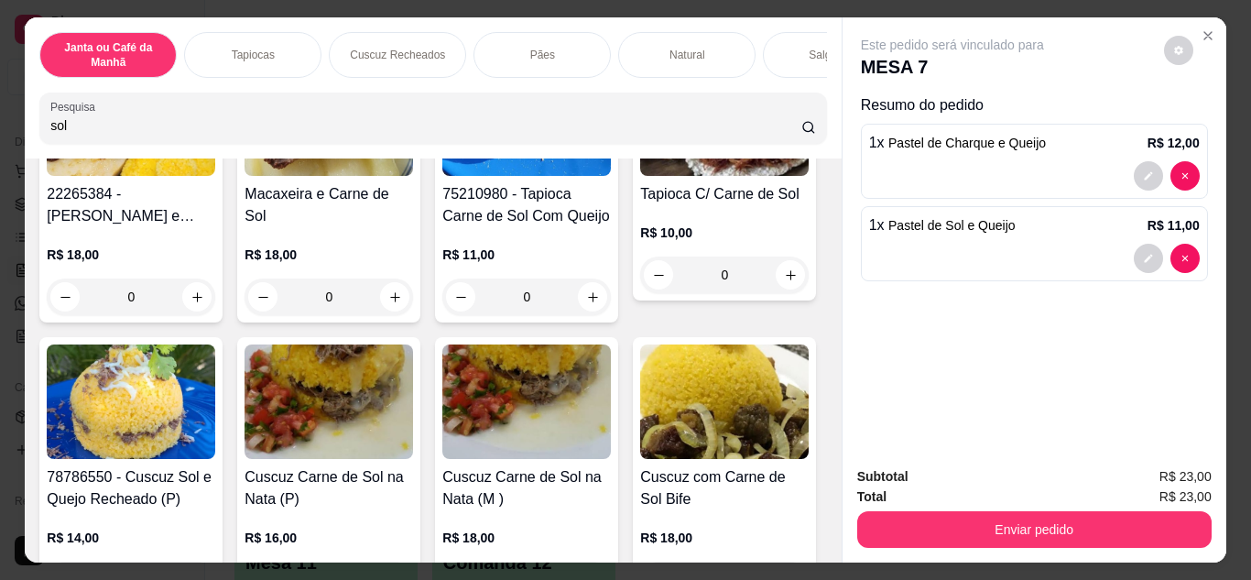
drag, startPoint x: 500, startPoint y: 135, endPoint x: 515, endPoint y: 125, distance: 17.3
click at [508, 133] on input "sol" at bounding box center [425, 125] width 751 height 18
type input "s"
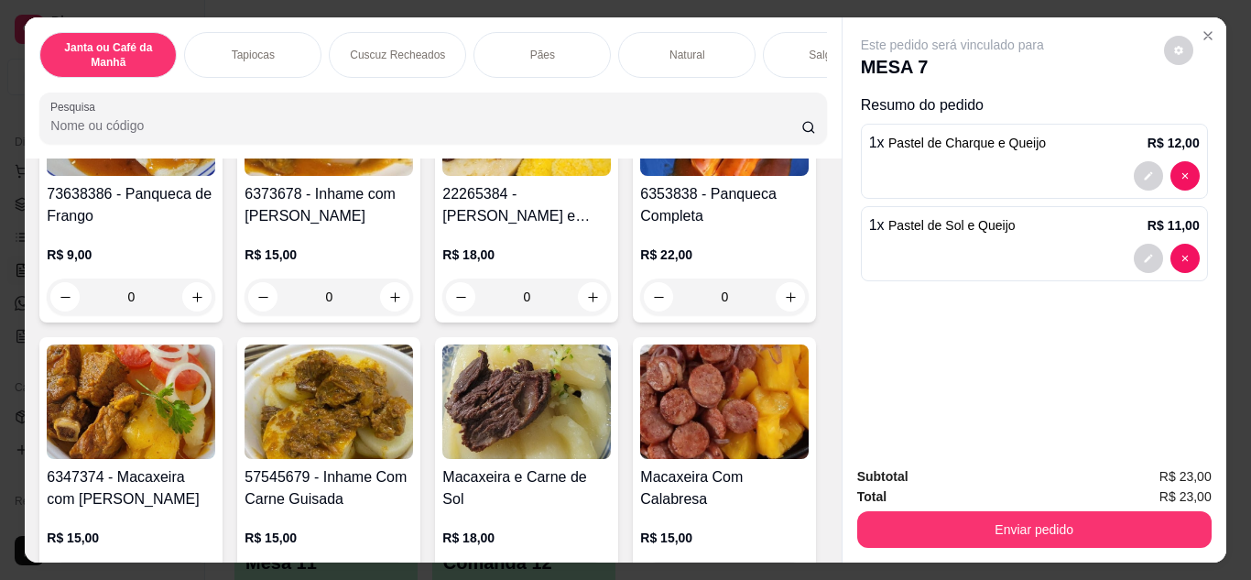
scroll to position [0, 0]
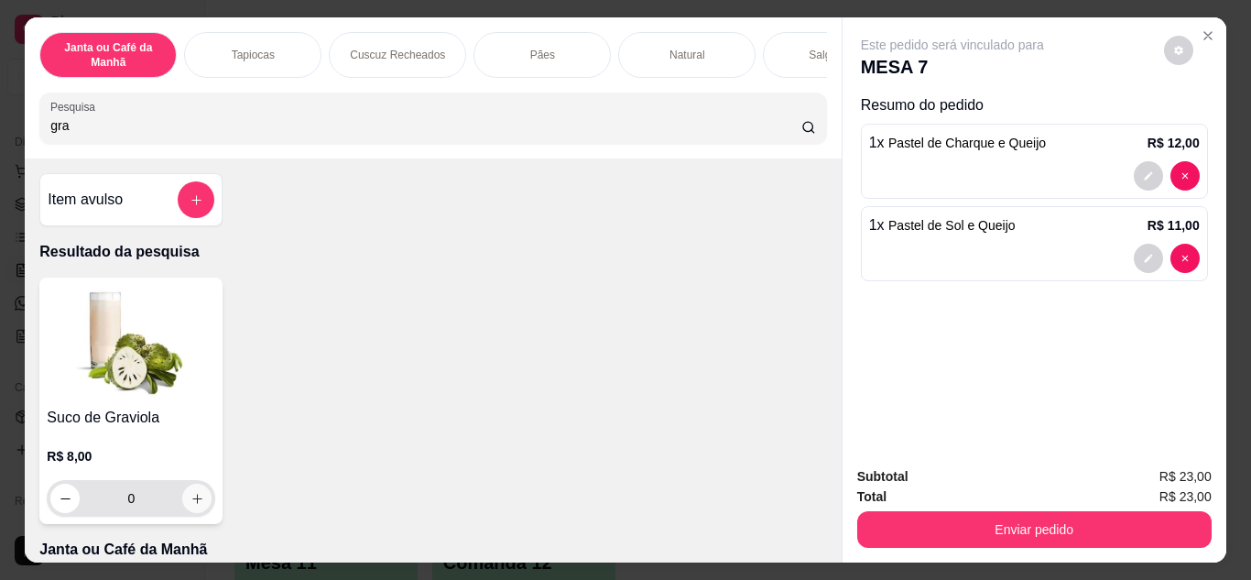
type input "gra"
click at [191, 513] on button "increase-product-quantity" at bounding box center [196, 498] width 29 height 29
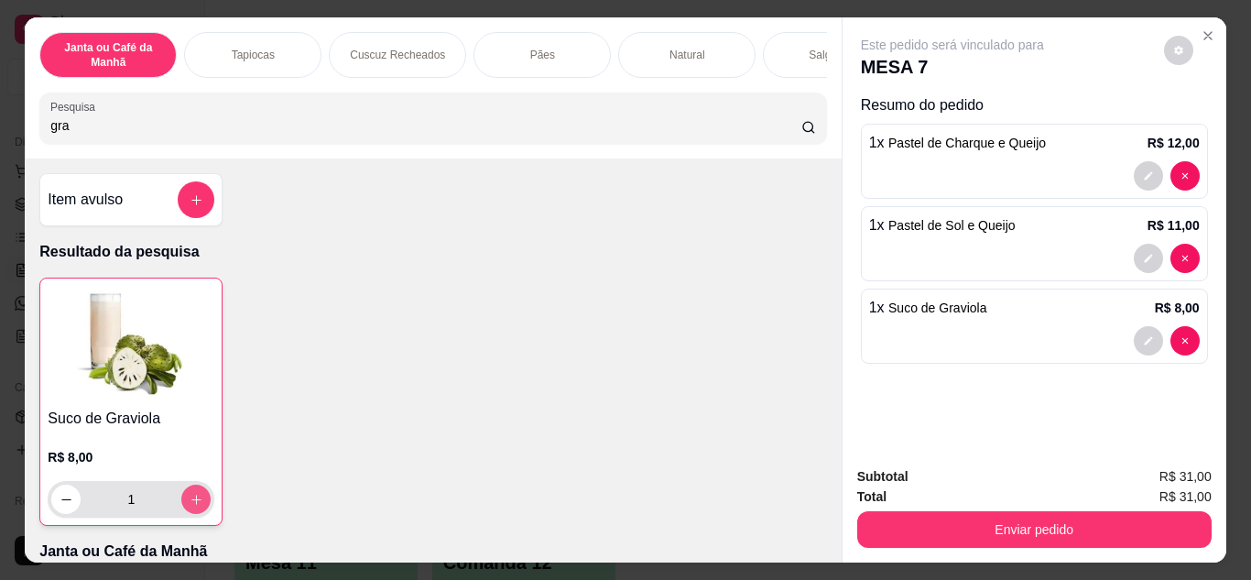
type input "1"
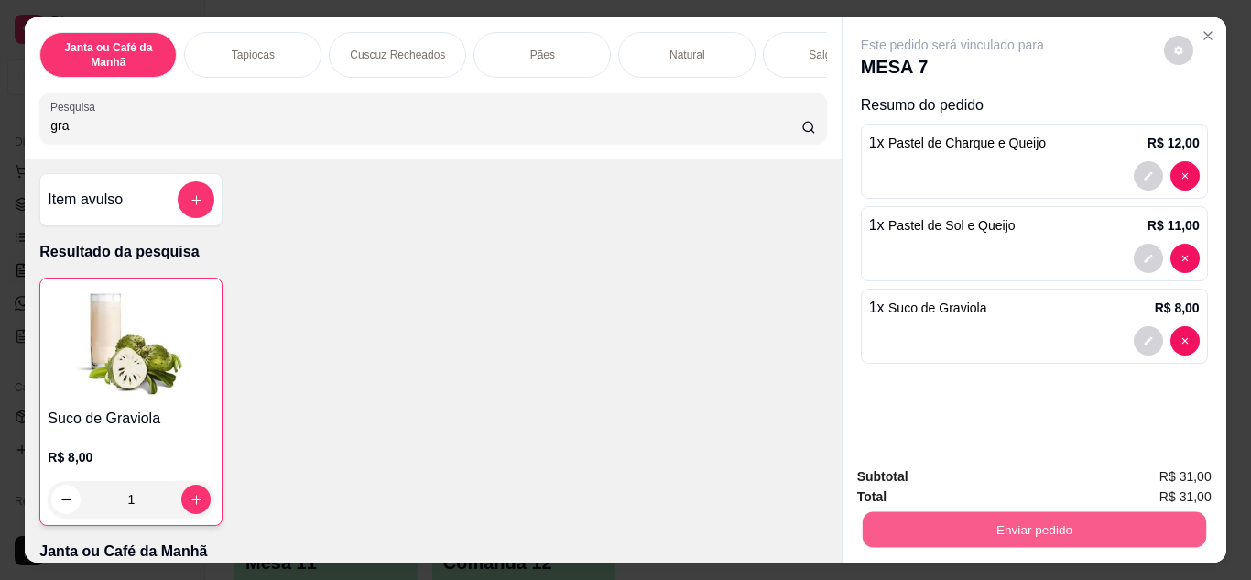
click at [1090, 517] on button "Enviar pedido" at bounding box center [1033, 530] width 343 height 36
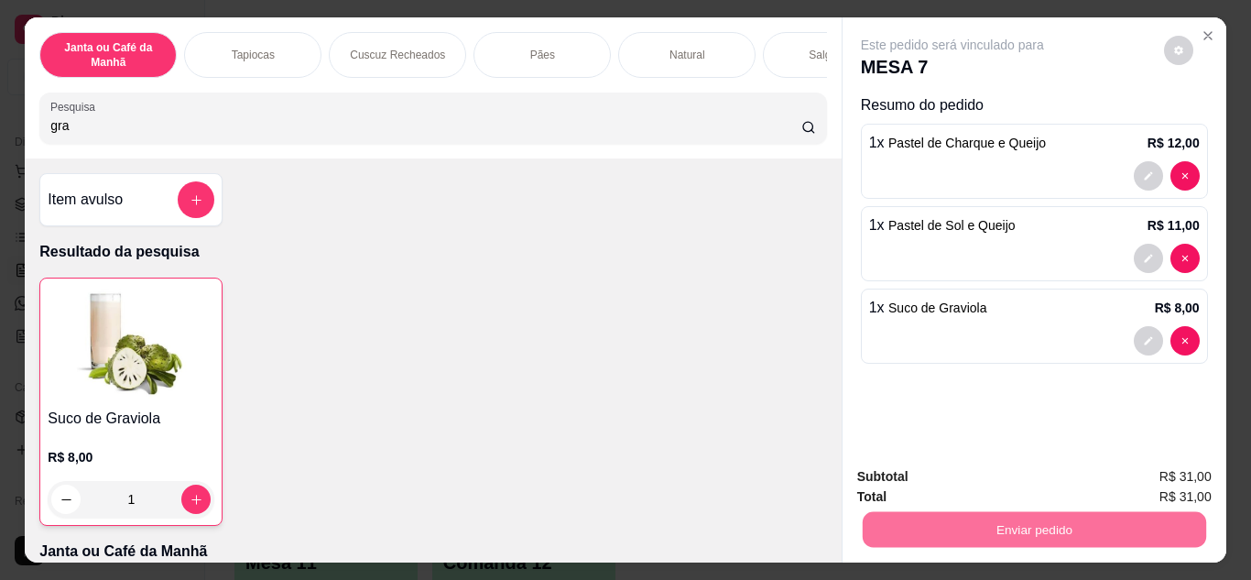
click at [1205, 472] on button "Enviar pedido" at bounding box center [1164, 478] width 101 height 34
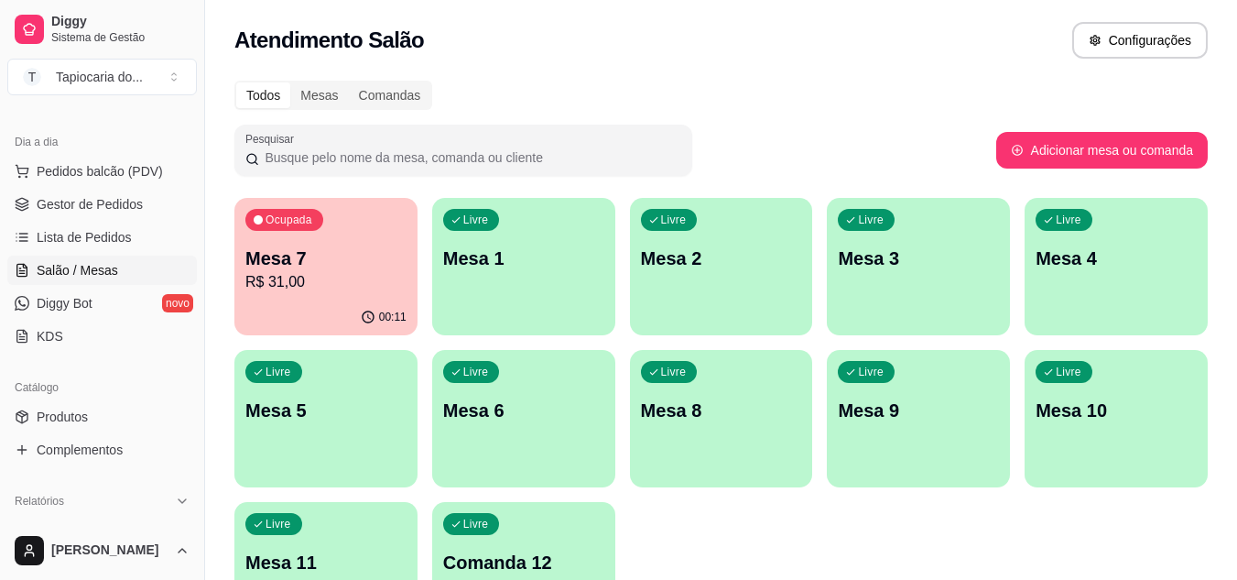
click at [335, 207] on div "Ocupada Mesa 7 R$ 31,00" at bounding box center [325, 249] width 183 height 102
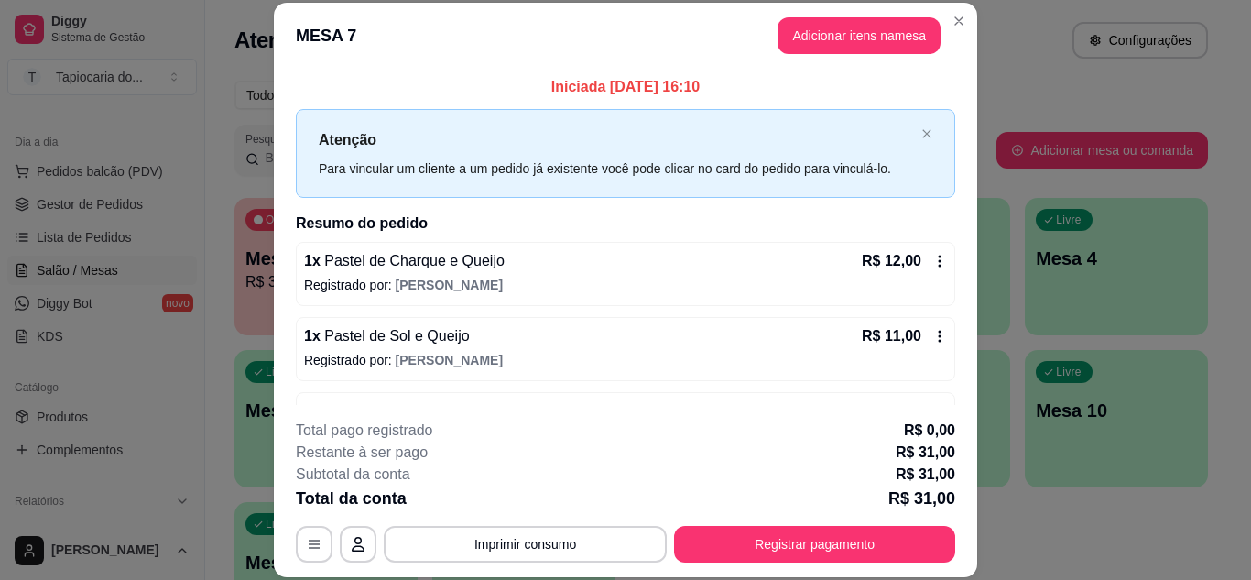
scroll to position [59, 0]
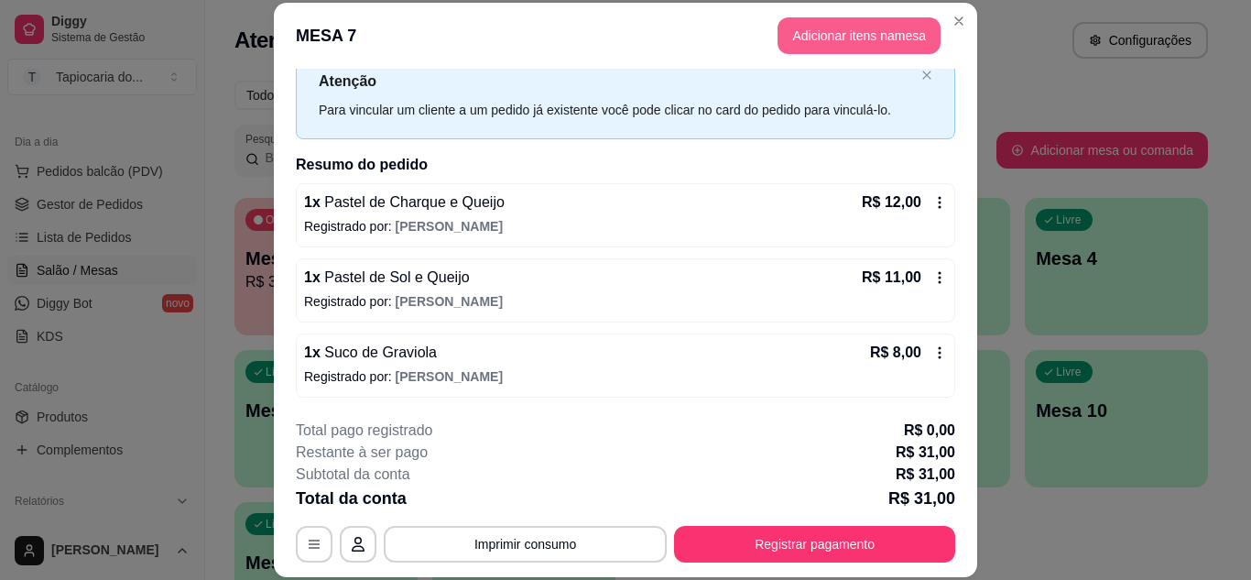
click at [825, 25] on button "Adicionar itens na mesa" at bounding box center [859, 35] width 163 height 37
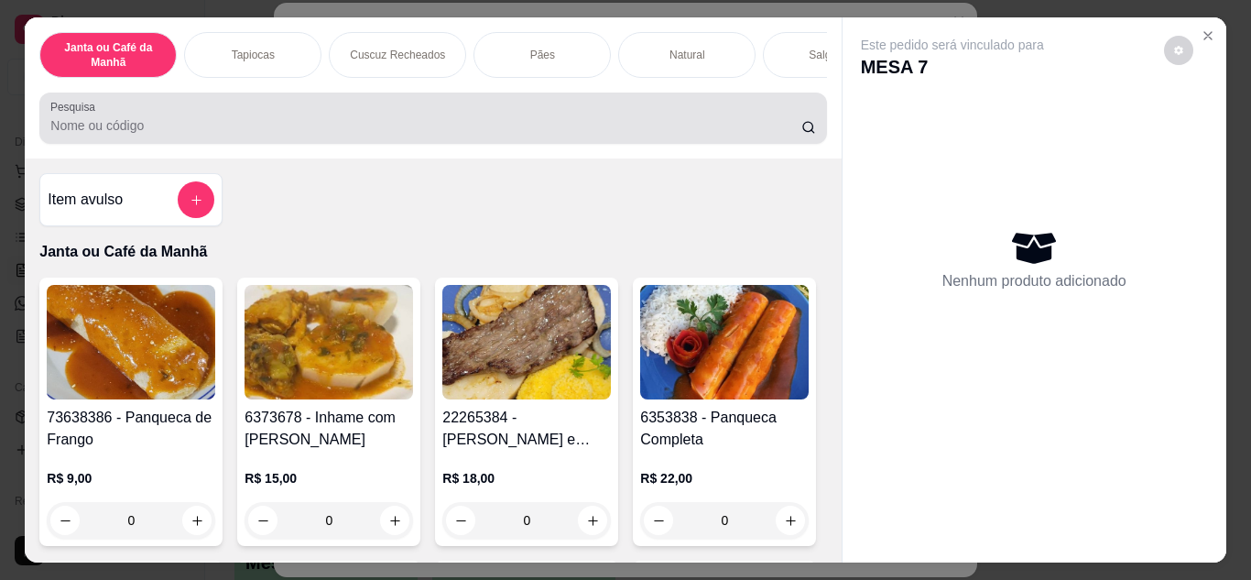
click at [746, 123] on input "Pesquisa" at bounding box center [425, 125] width 751 height 18
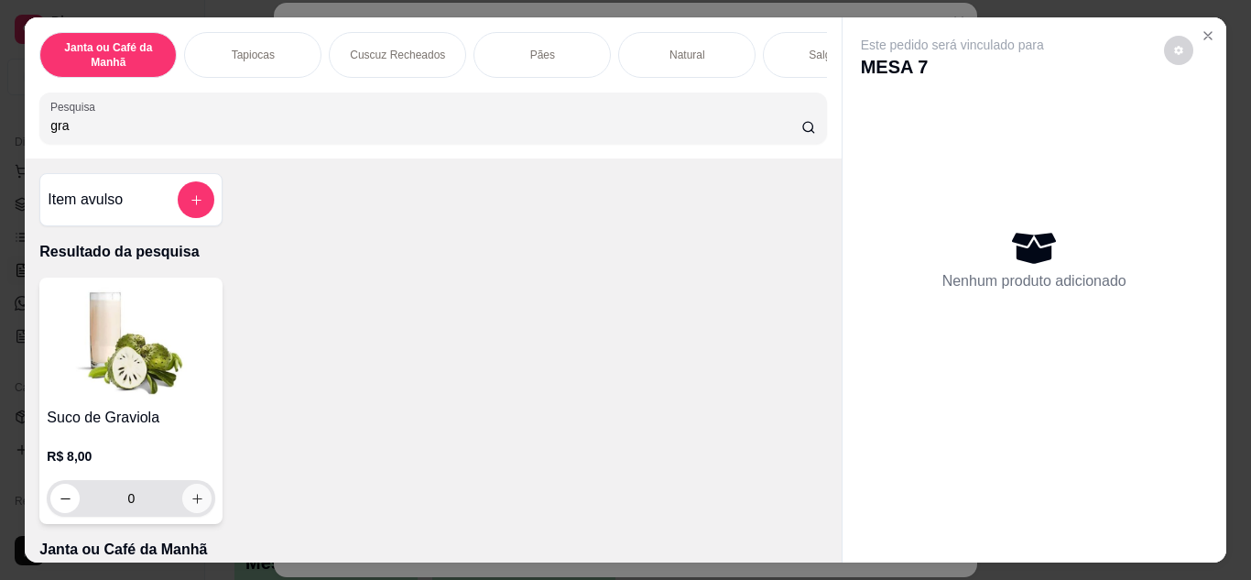
type input "gra"
click at [191, 506] on icon "increase-product-quantity" at bounding box center [198, 499] width 14 height 14
type input "1"
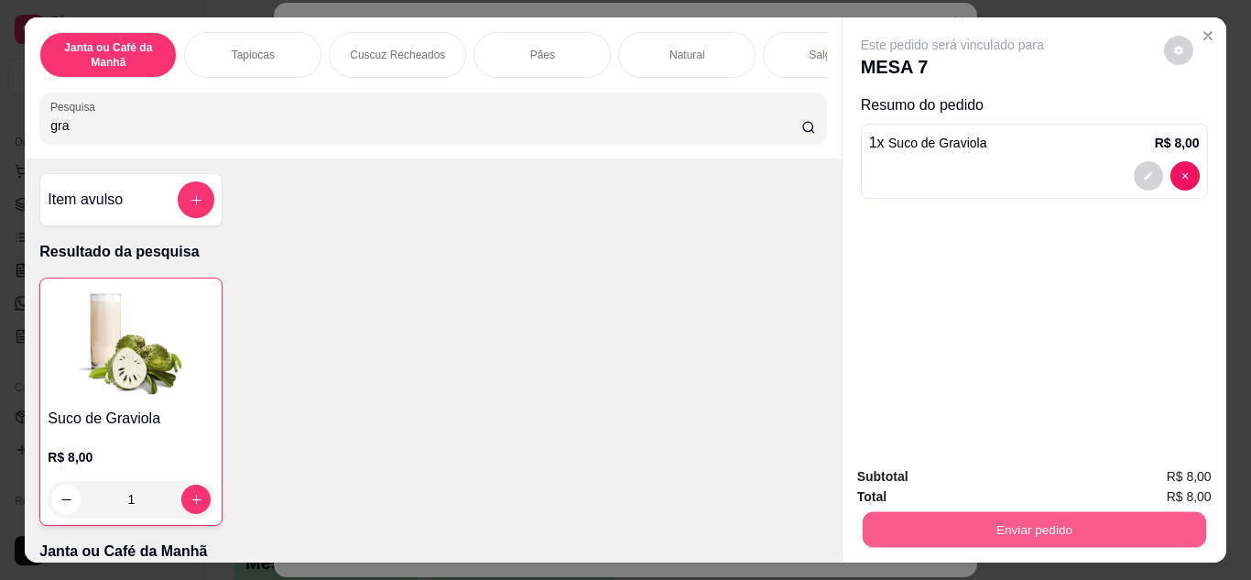
click at [1081, 524] on button "Enviar pedido" at bounding box center [1033, 530] width 343 height 36
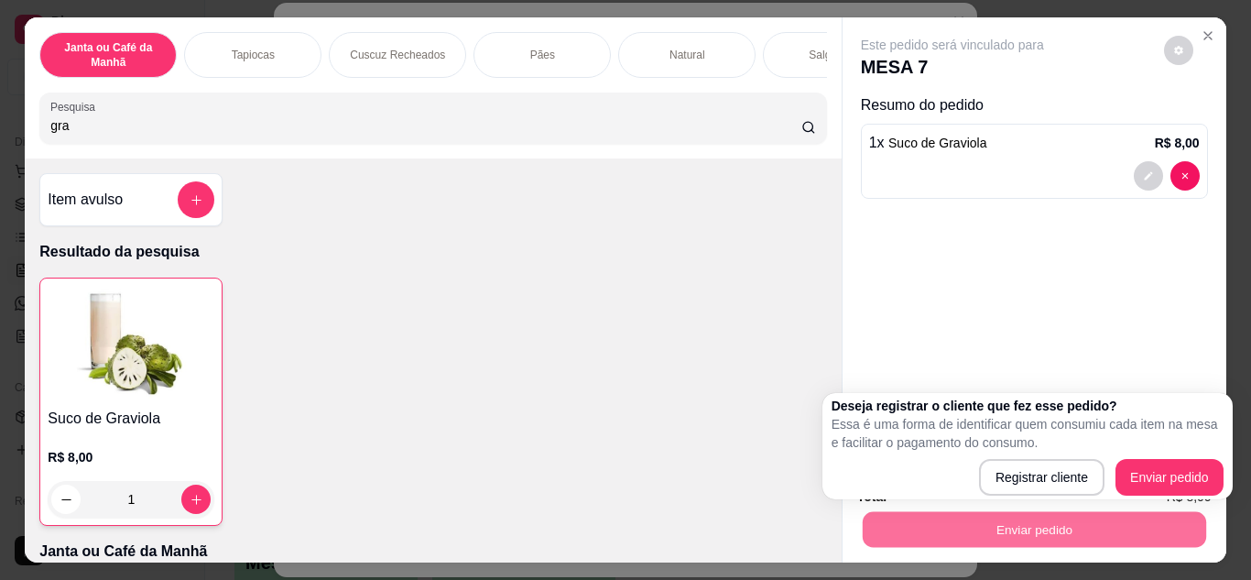
click at [1163, 455] on div "Deseja registrar o cliente que fez esse pedido? Essa é uma forma de identificar…" at bounding box center [1028, 446] width 392 height 99
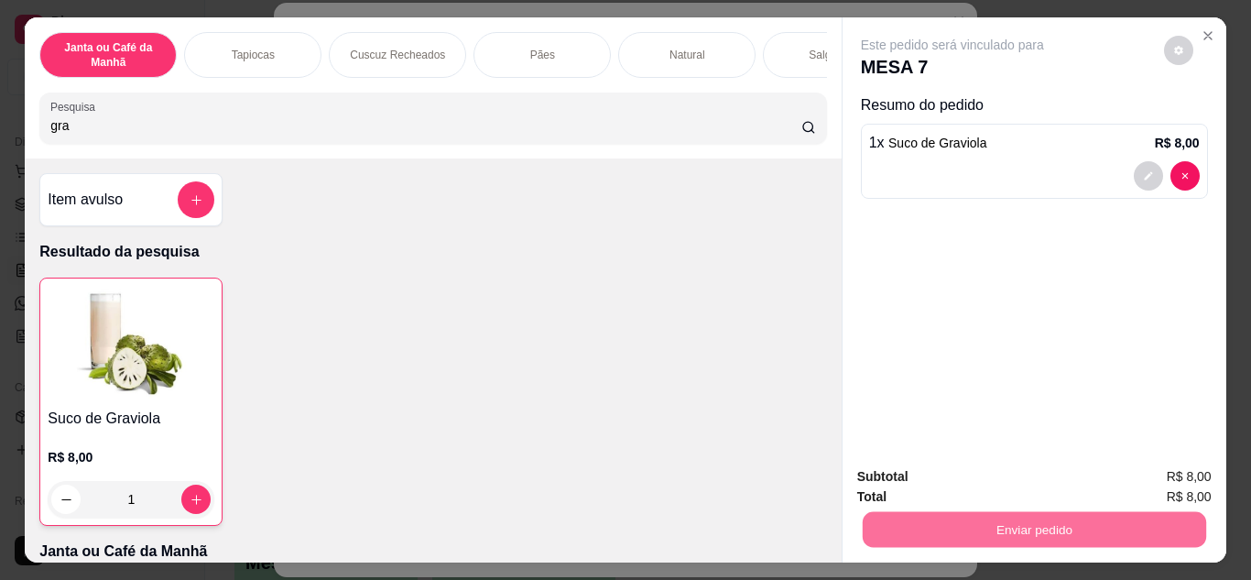
click at [1144, 479] on button "Enviar pedido" at bounding box center [1163, 478] width 103 height 35
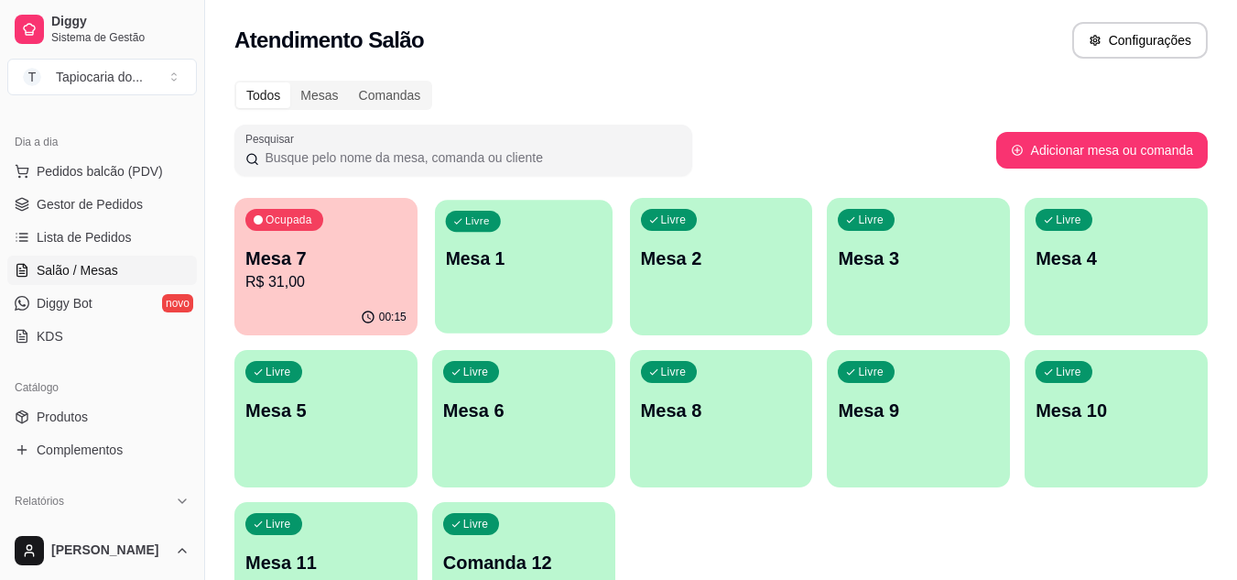
click at [511, 262] on p "Mesa 1" at bounding box center [523, 258] width 157 height 25
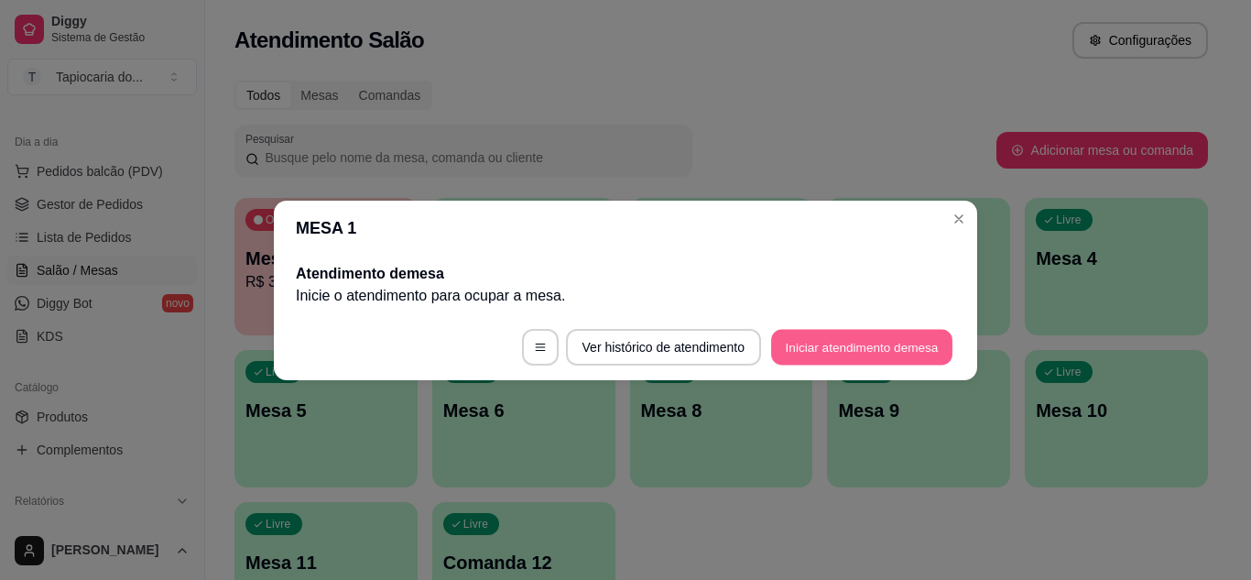
click at [881, 334] on button "Iniciar atendimento de mesa" at bounding box center [861, 347] width 181 height 36
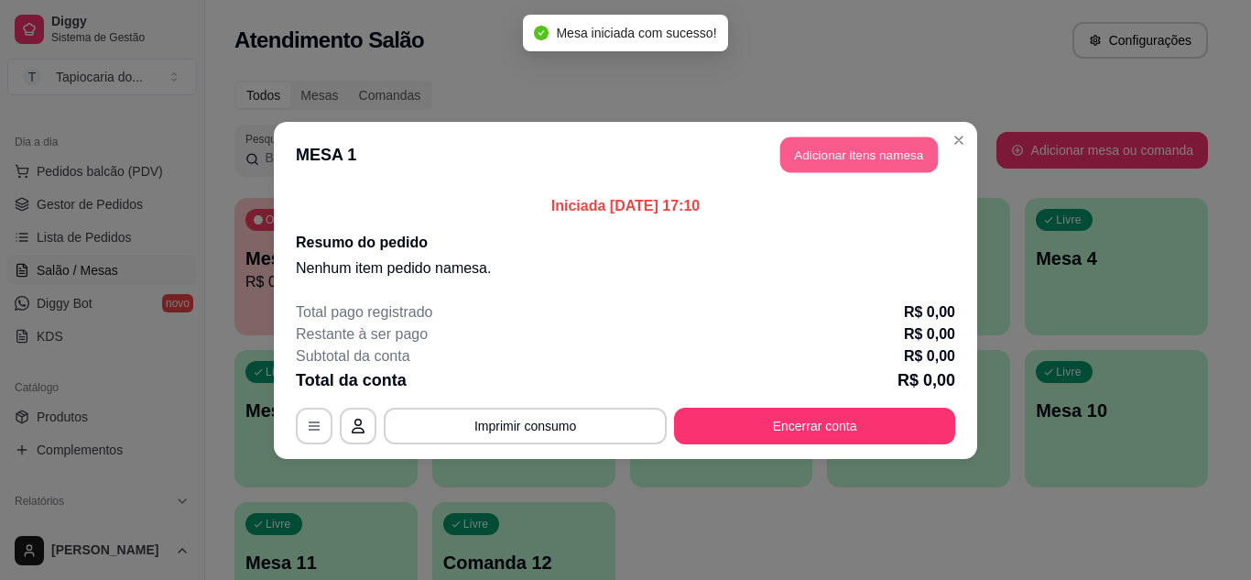
click at [898, 153] on button "Adicionar itens na mesa" at bounding box center [859, 154] width 158 height 36
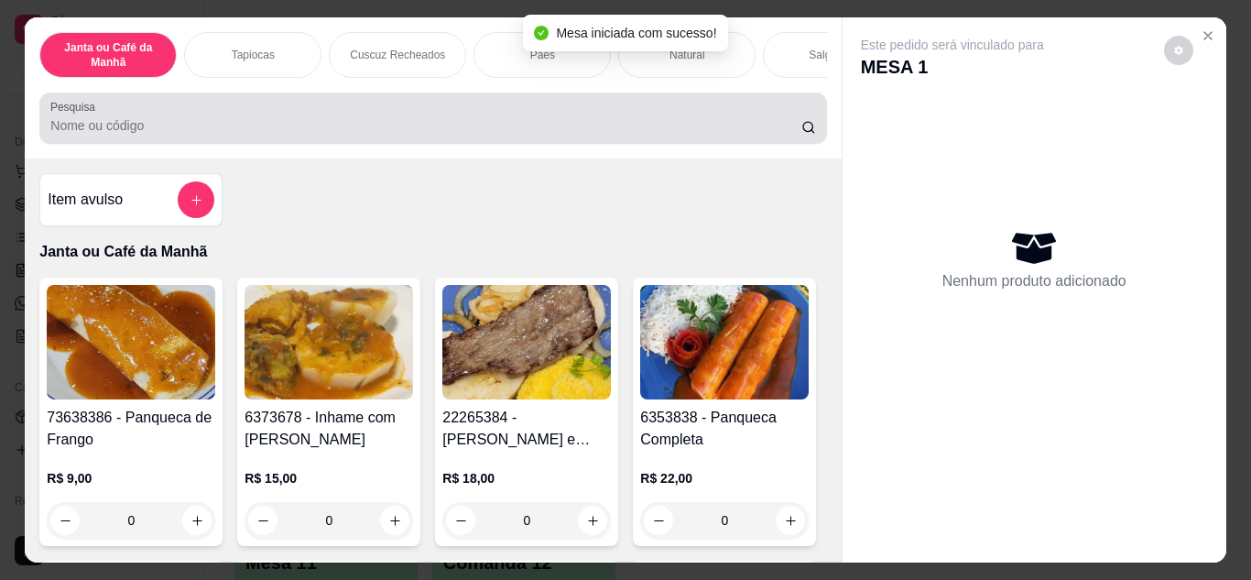
click at [648, 144] on div "Pesquisa" at bounding box center [432, 118] width 787 height 51
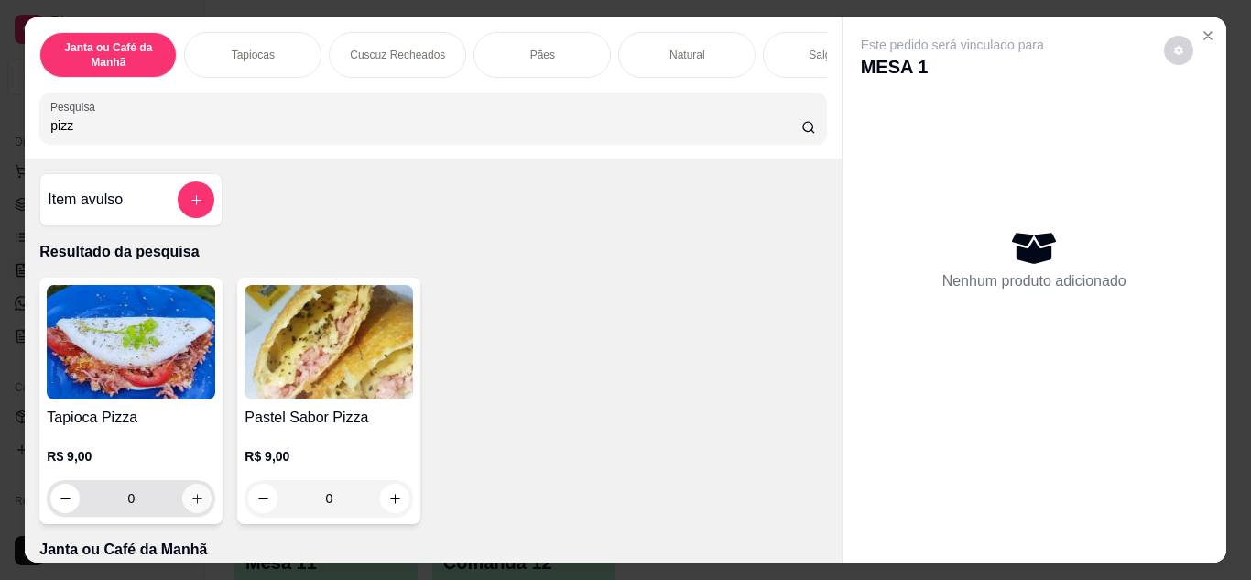
type input "pizz"
click at [191, 498] on icon "increase-product-quantity" at bounding box center [198, 499] width 14 height 14
type input "1"
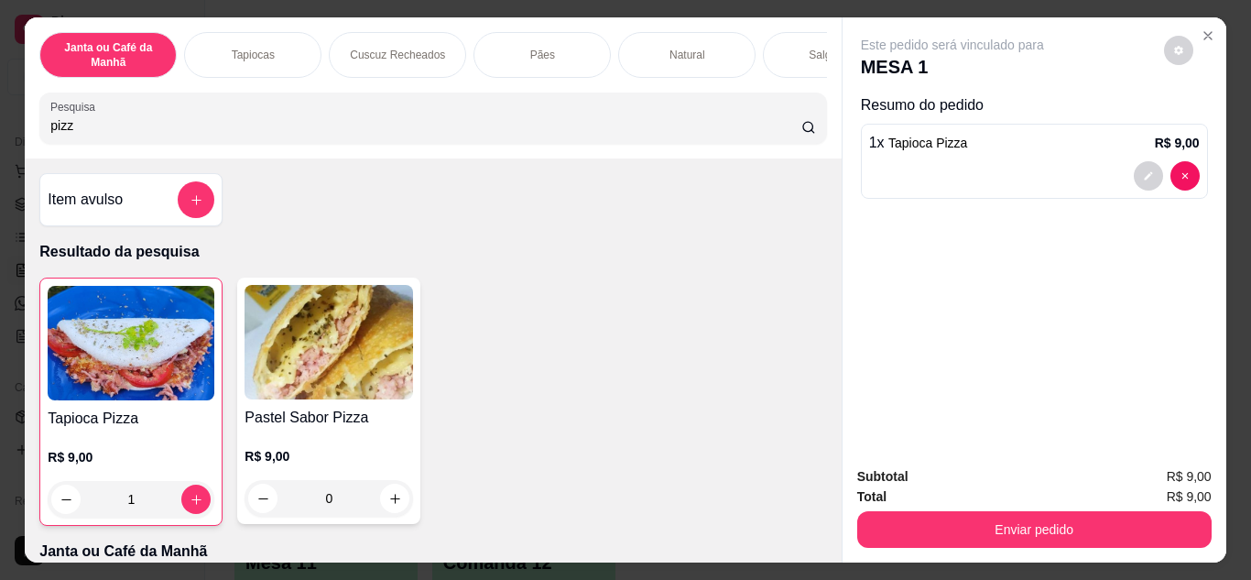
click at [357, 158] on div "Janta ou Café da Manhã Tapiocas Cuscuz Recheados Pães Natural Salgados Tapiocas…" at bounding box center [433, 87] width 816 height 141
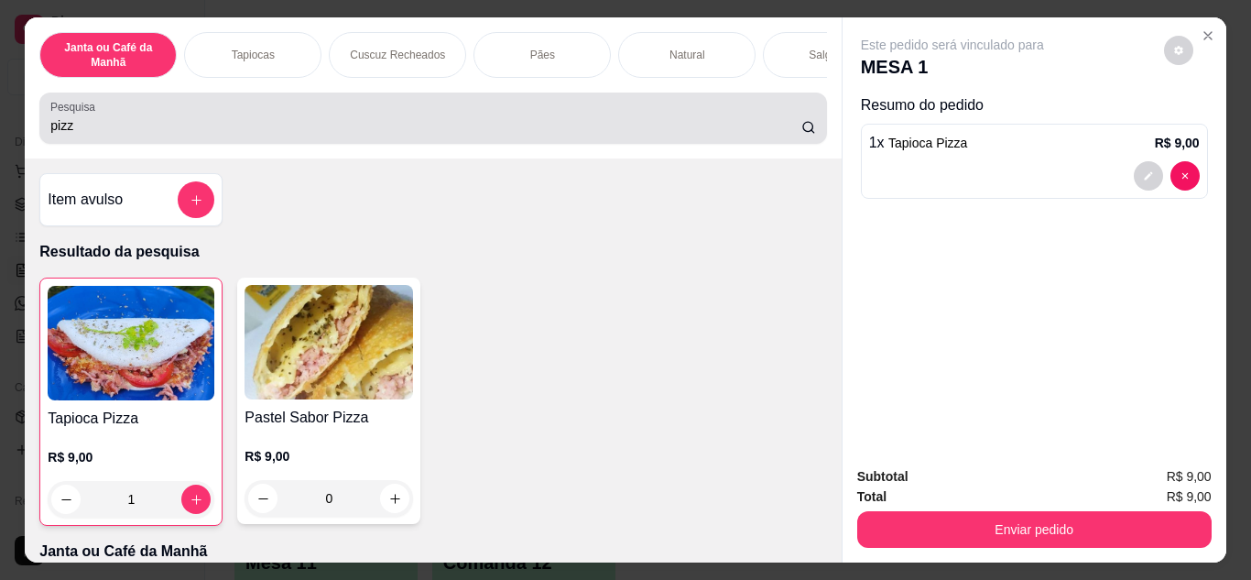
click at [368, 144] on div "Pesquisa pizz" at bounding box center [432, 118] width 787 height 51
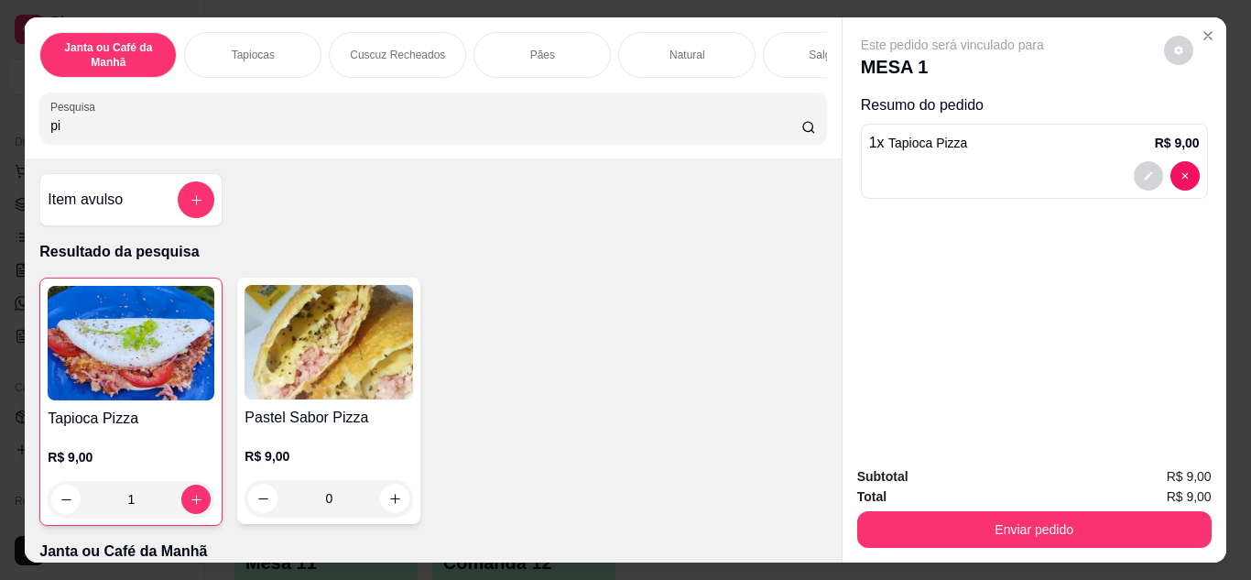
type input "p"
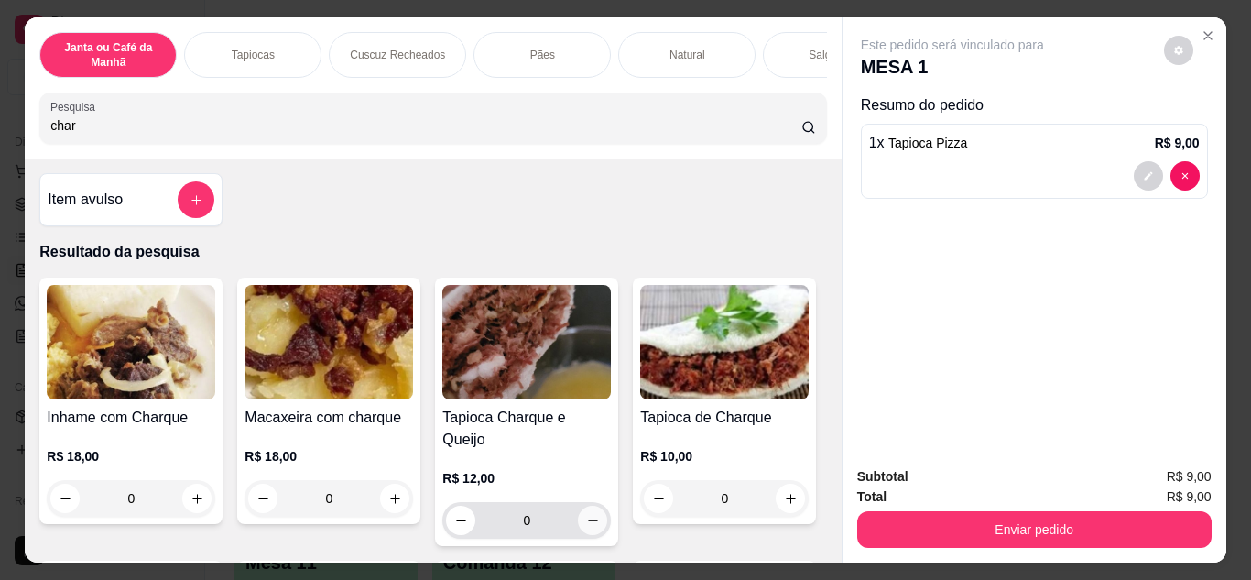
type input "char"
click at [591, 514] on icon "increase-product-quantity" at bounding box center [593, 521] width 14 height 14
type input "1"
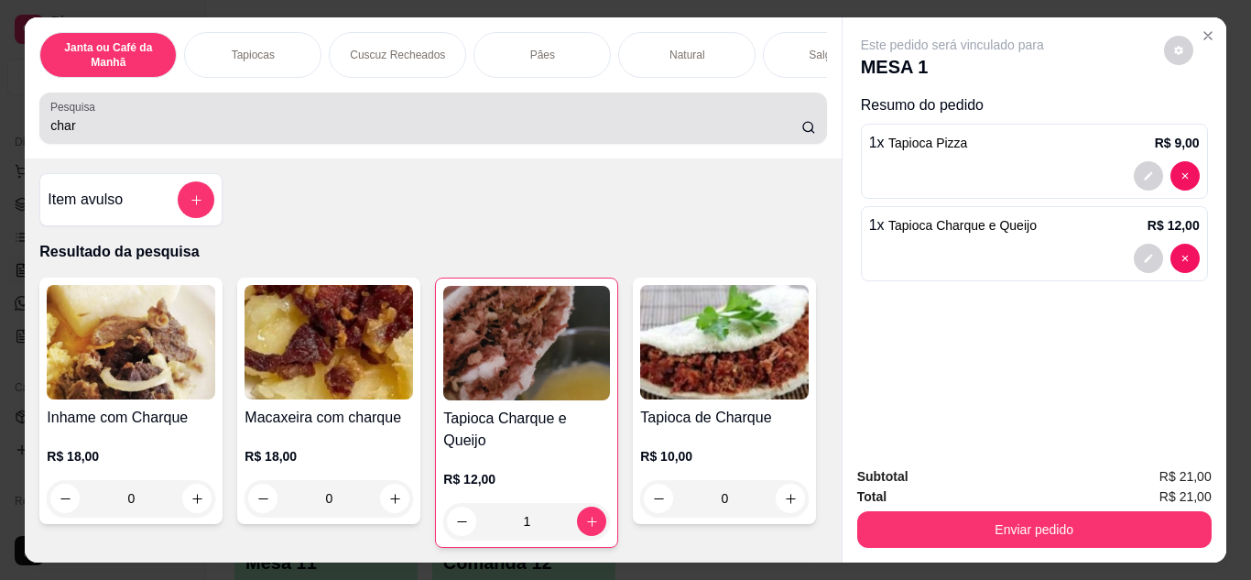
click at [606, 125] on input "char" at bounding box center [425, 125] width 751 height 18
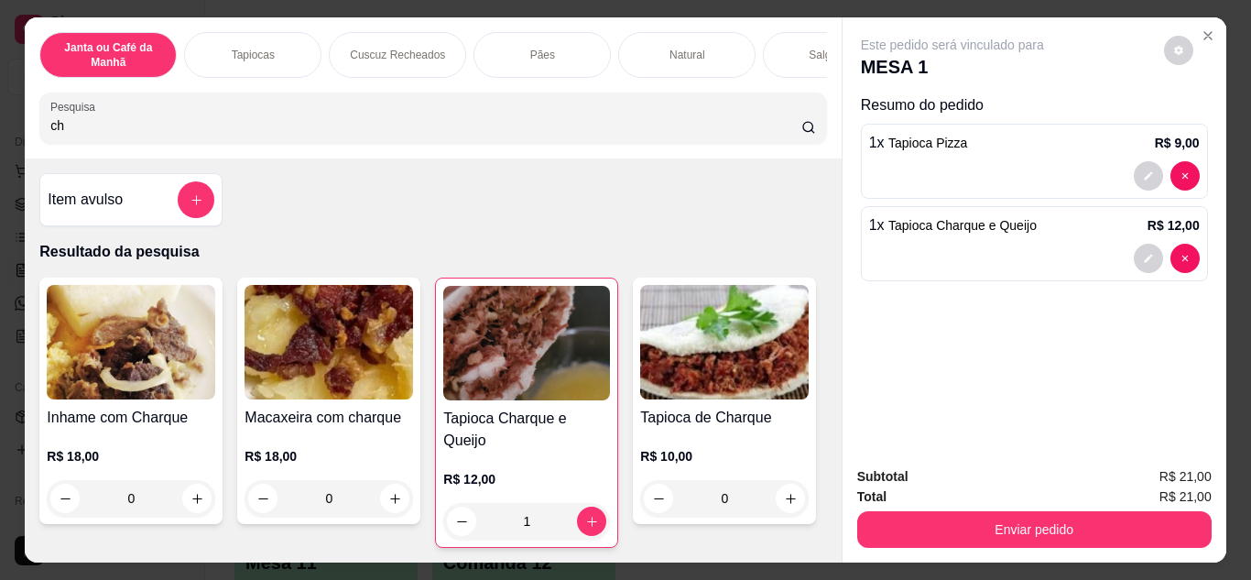
type input "c"
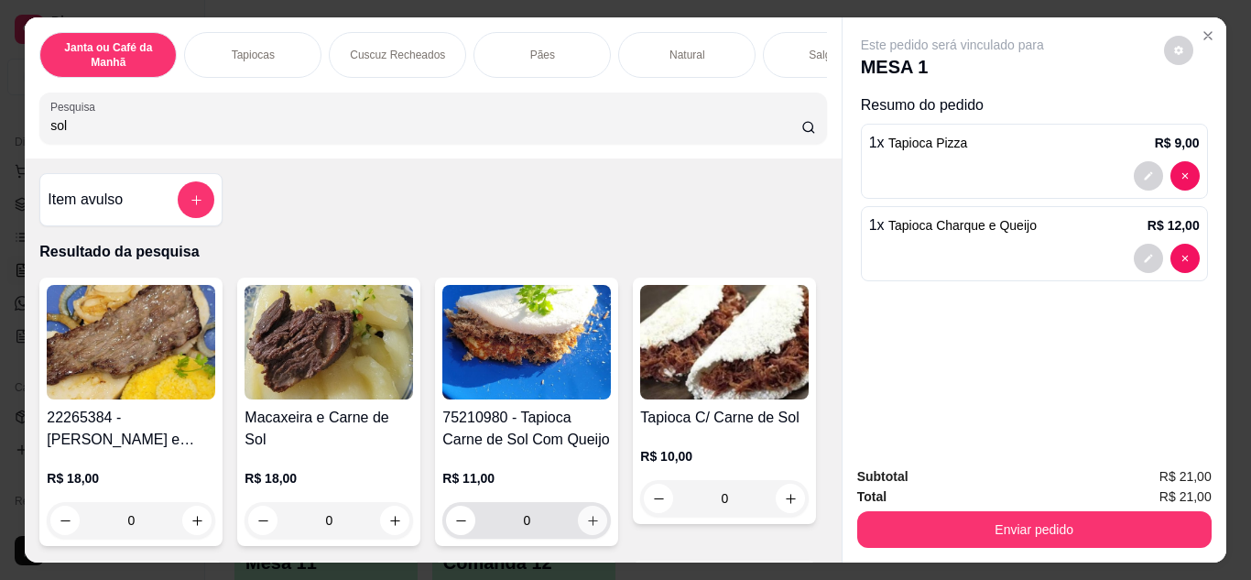
type input "sol"
click at [592, 517] on button "increase-product-quantity" at bounding box center [593, 520] width 28 height 28
type input "1"
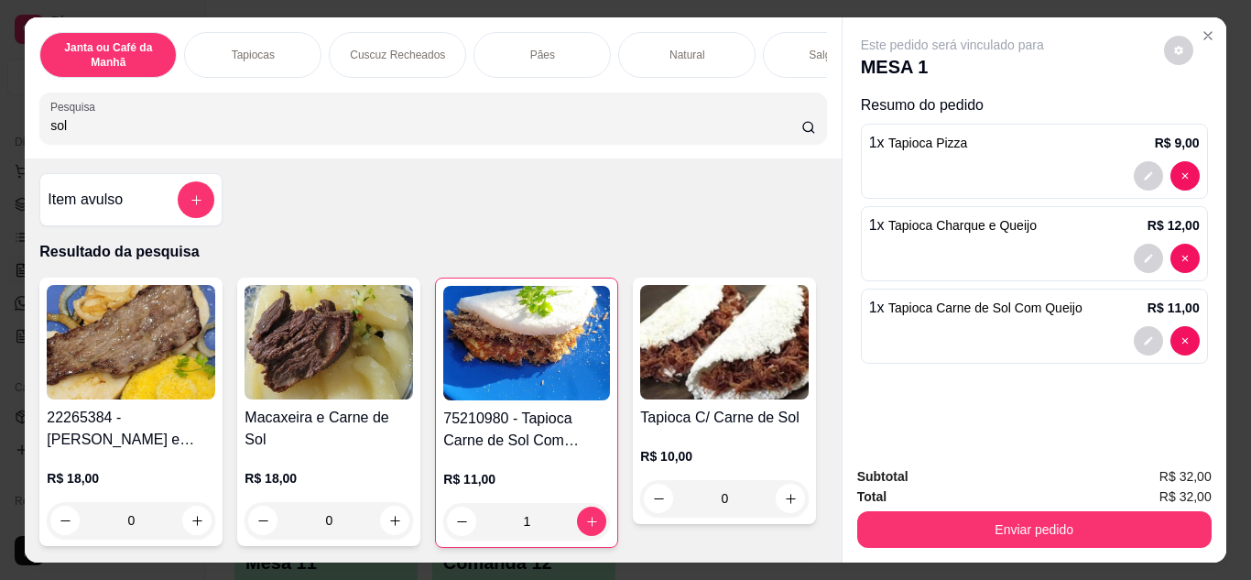
click at [626, 129] on input "sol" at bounding box center [425, 125] width 751 height 18
type input "s"
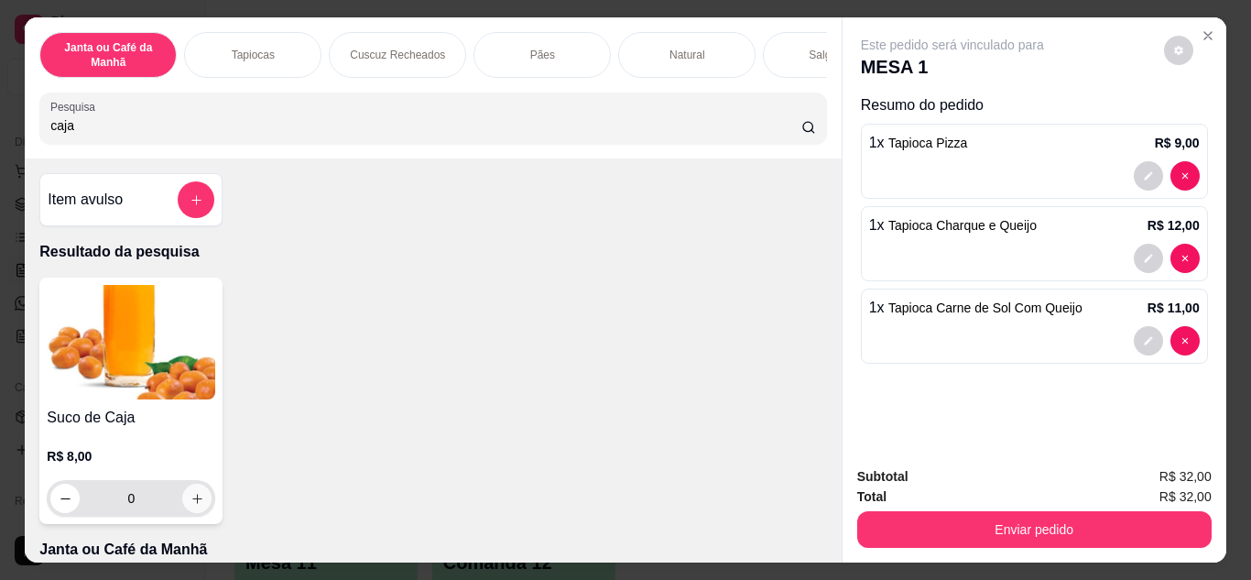
type input "caja"
click at [191, 498] on icon "increase-product-quantity" at bounding box center [198, 499] width 14 height 14
type input "1"
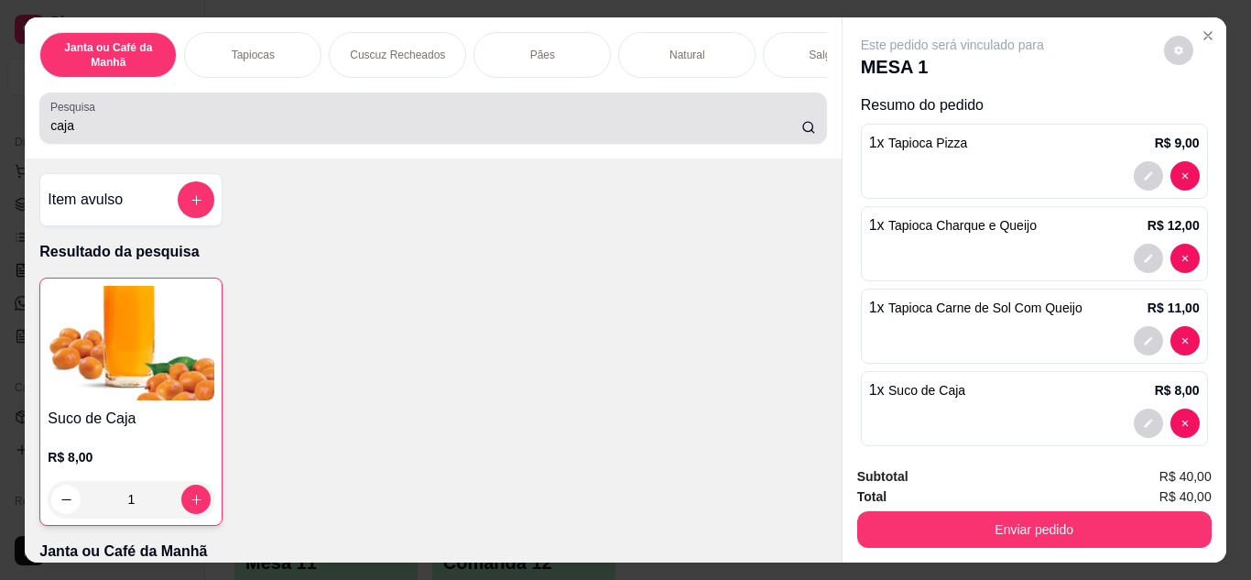
click at [479, 107] on div "caja" at bounding box center [432, 118] width 765 height 37
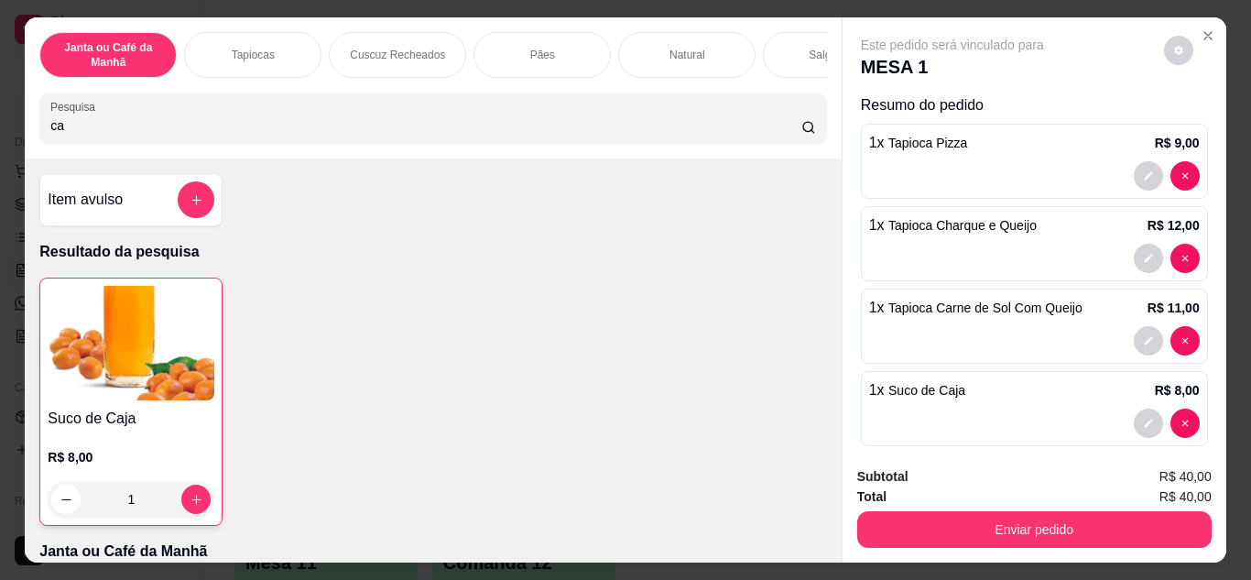
type input "c"
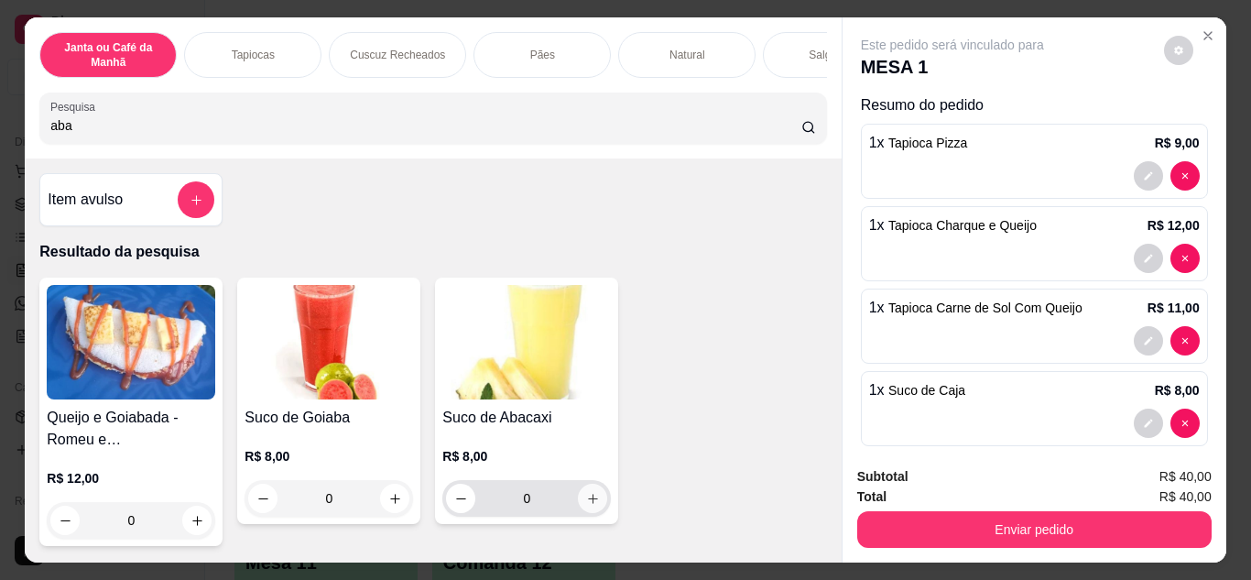
type input "aba"
click at [592, 506] on icon "increase-product-quantity" at bounding box center [593, 499] width 14 height 14
type input "1"
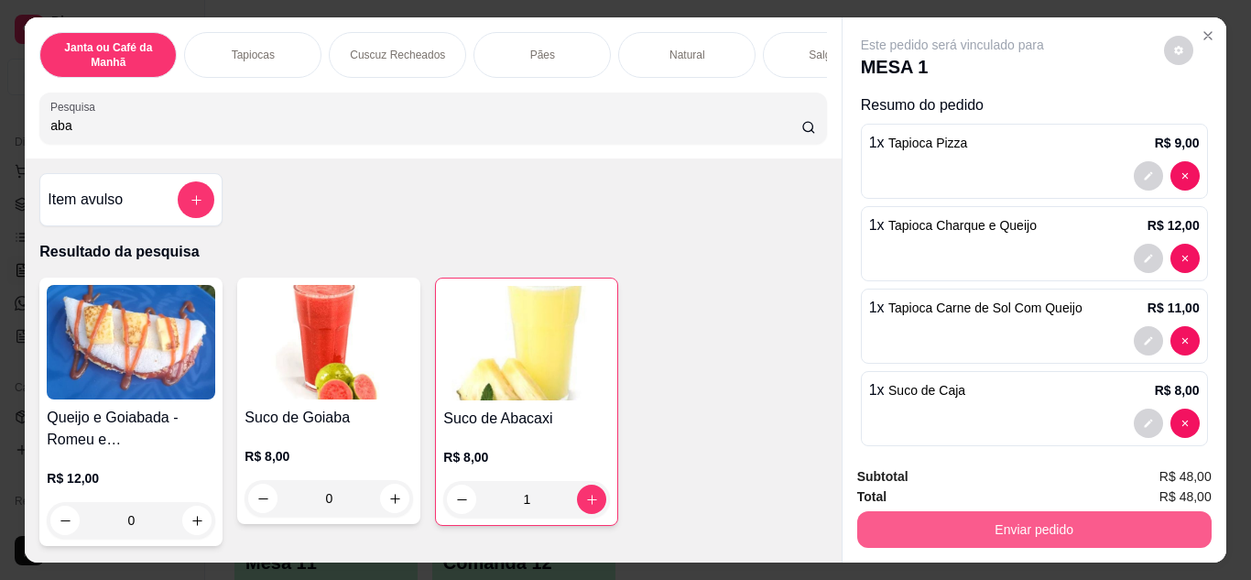
click at [1154, 539] on button "Enviar pedido" at bounding box center [1034, 529] width 354 height 37
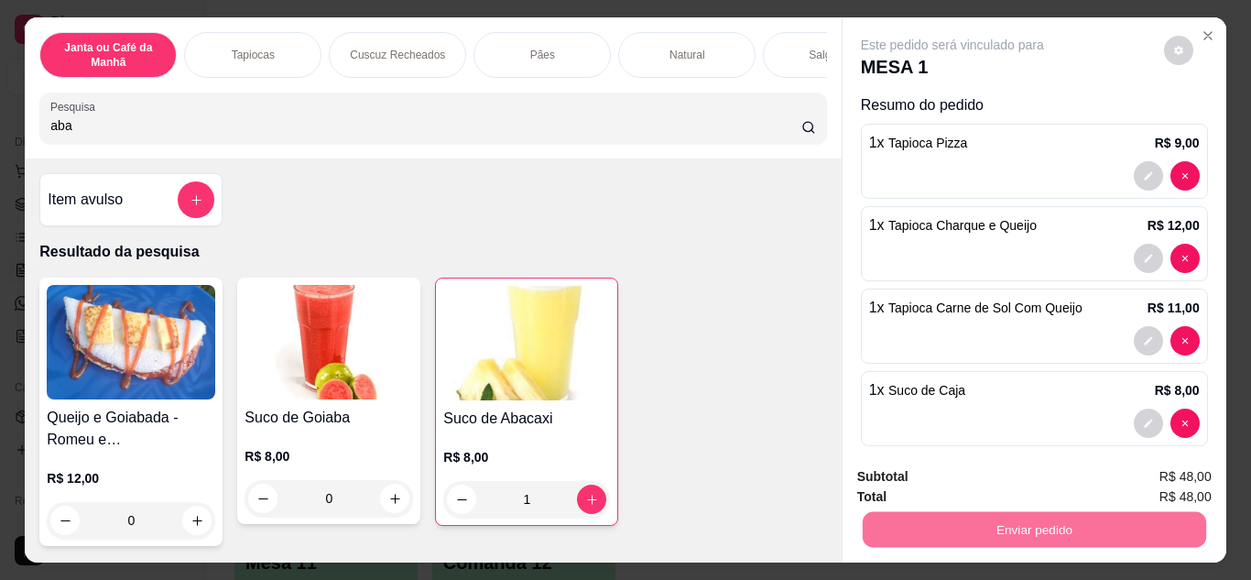
click at [1189, 470] on button "Enviar pedido" at bounding box center [1164, 478] width 101 height 34
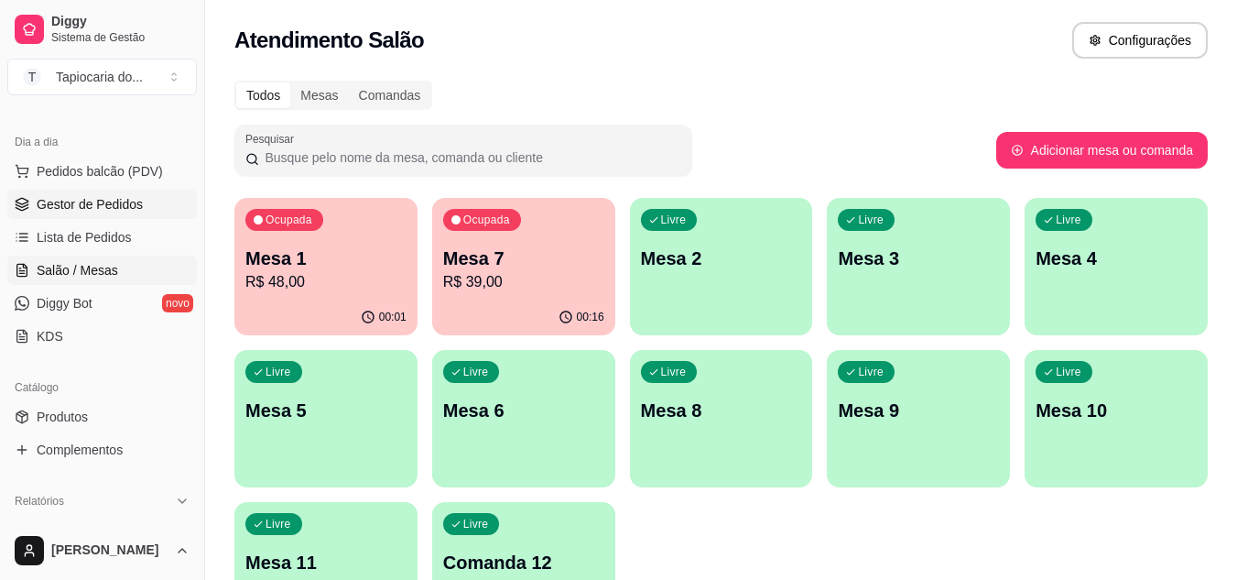
click at [107, 206] on span "Gestor de Pedidos" at bounding box center [90, 204] width 106 height 18
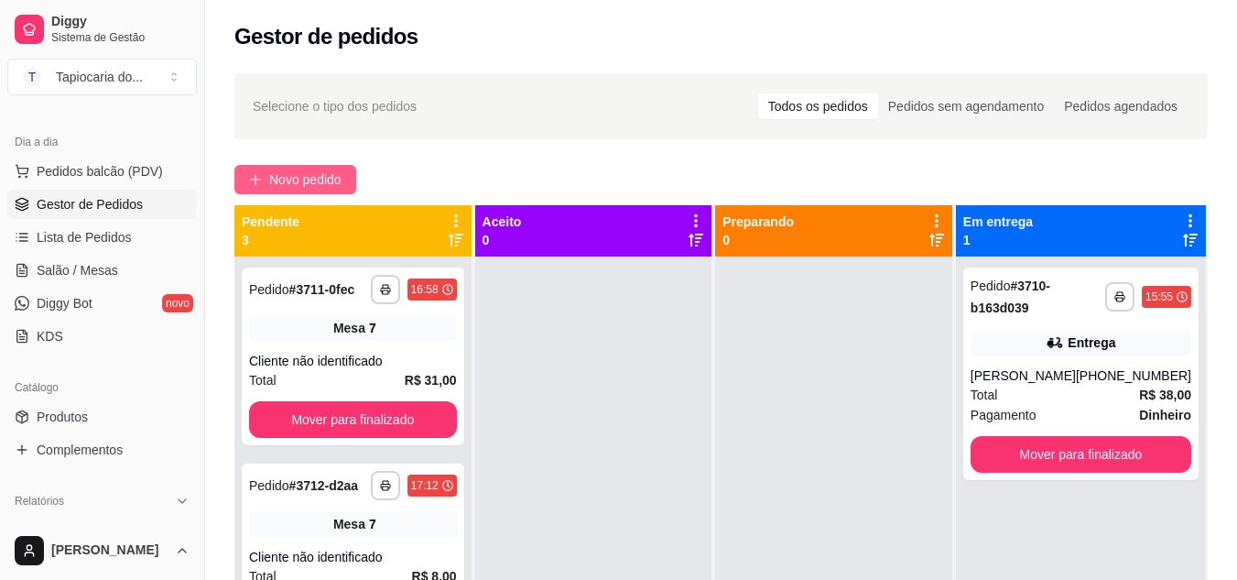
click at [328, 188] on span "Novo pedido" at bounding box center [305, 179] width 72 height 20
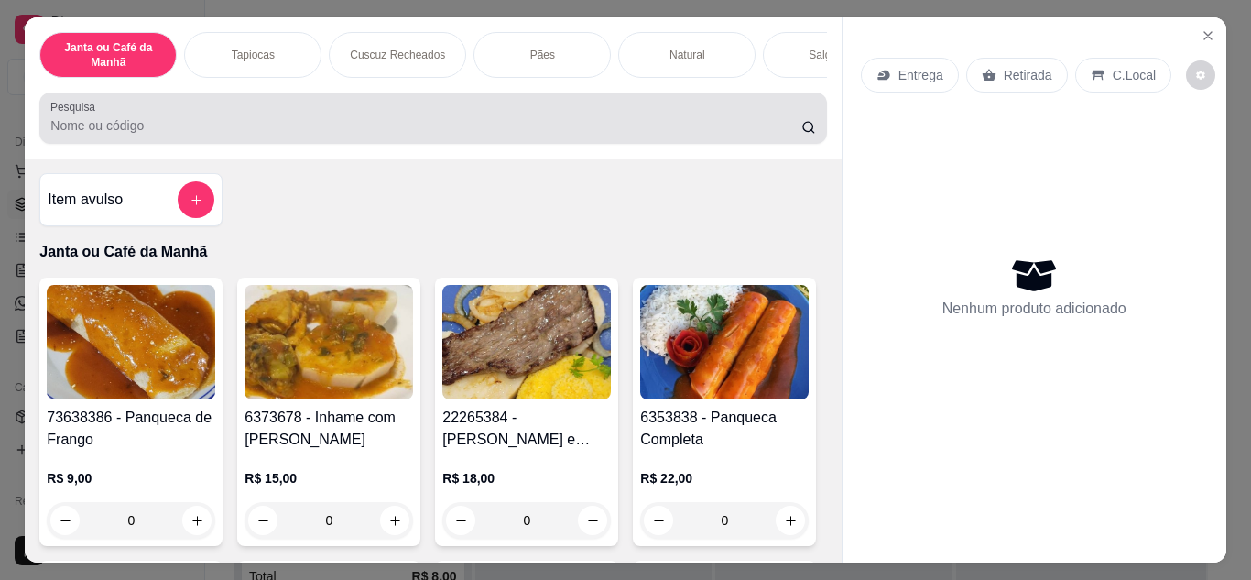
click at [457, 119] on div at bounding box center [432, 118] width 765 height 37
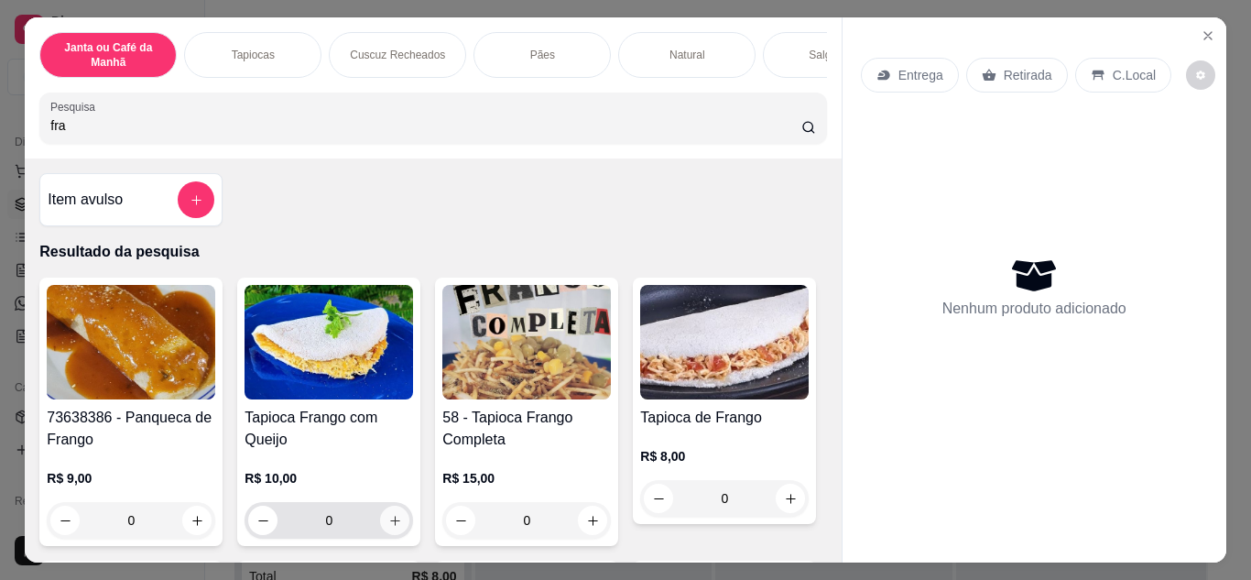
type input "fra"
click at [398, 517] on button "increase-product-quantity" at bounding box center [394, 520] width 29 height 29
type input "1"
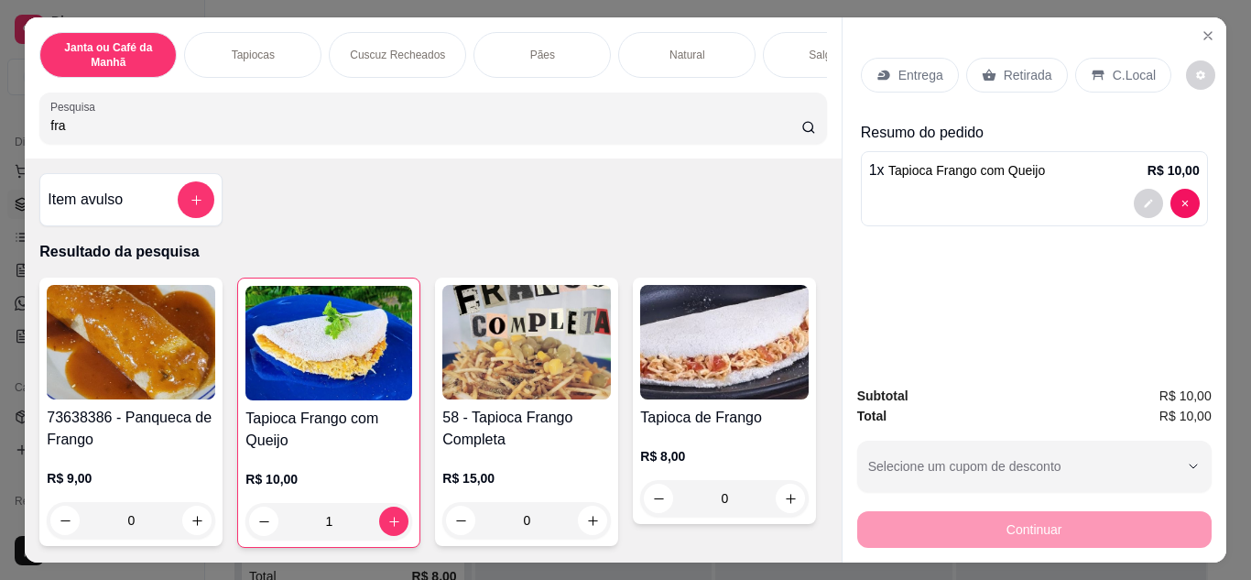
click at [923, 71] on p "Entrega" at bounding box center [921, 75] width 45 height 18
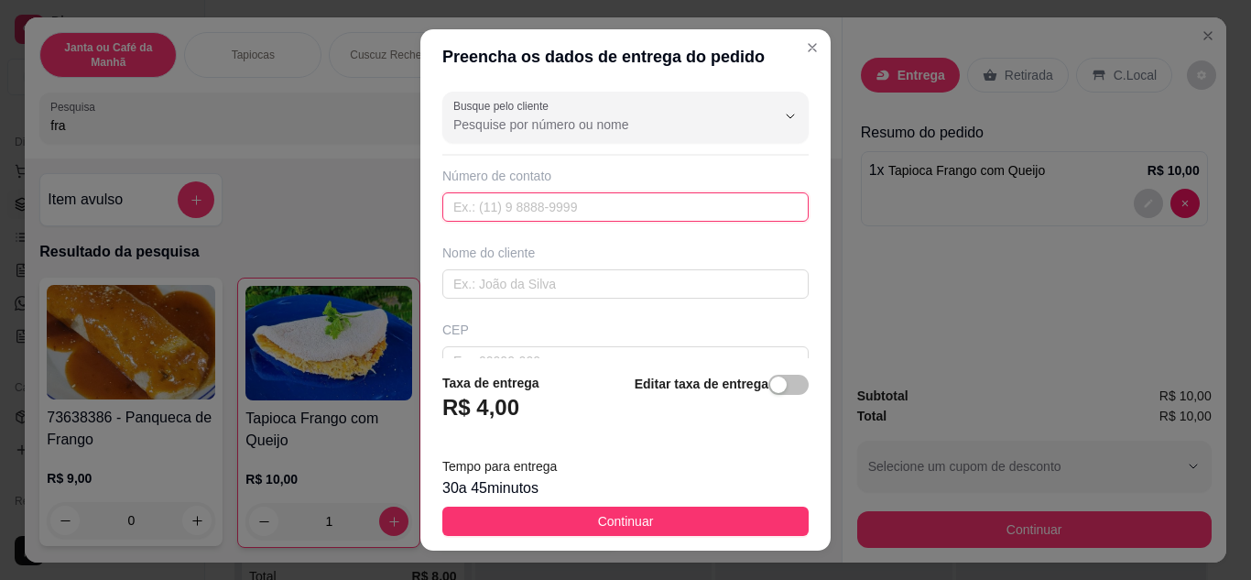
paste input "[PHONE_NUMBER]"
type input "[PHONE_NUMBER]"
click at [553, 300] on div "Busque pelo cliente Número de contato [PHONE_NUMBER] Nome do cliente CEP Rua/[G…" at bounding box center [625, 221] width 410 height 275
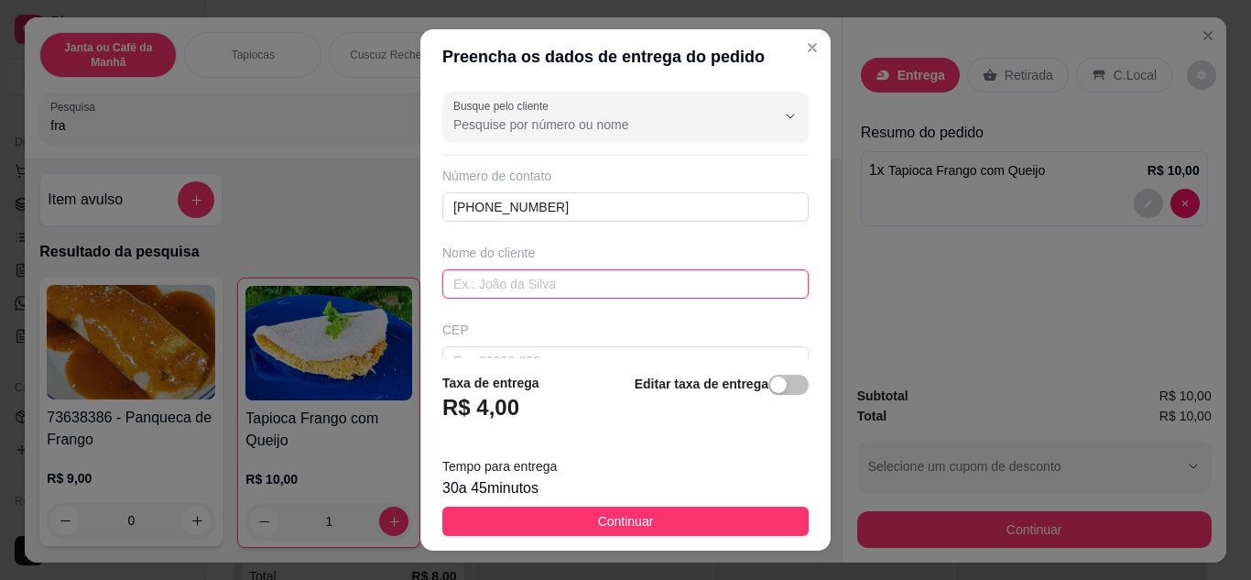
click at [539, 281] on input "text" at bounding box center [625, 283] width 366 height 29
type input "ana"
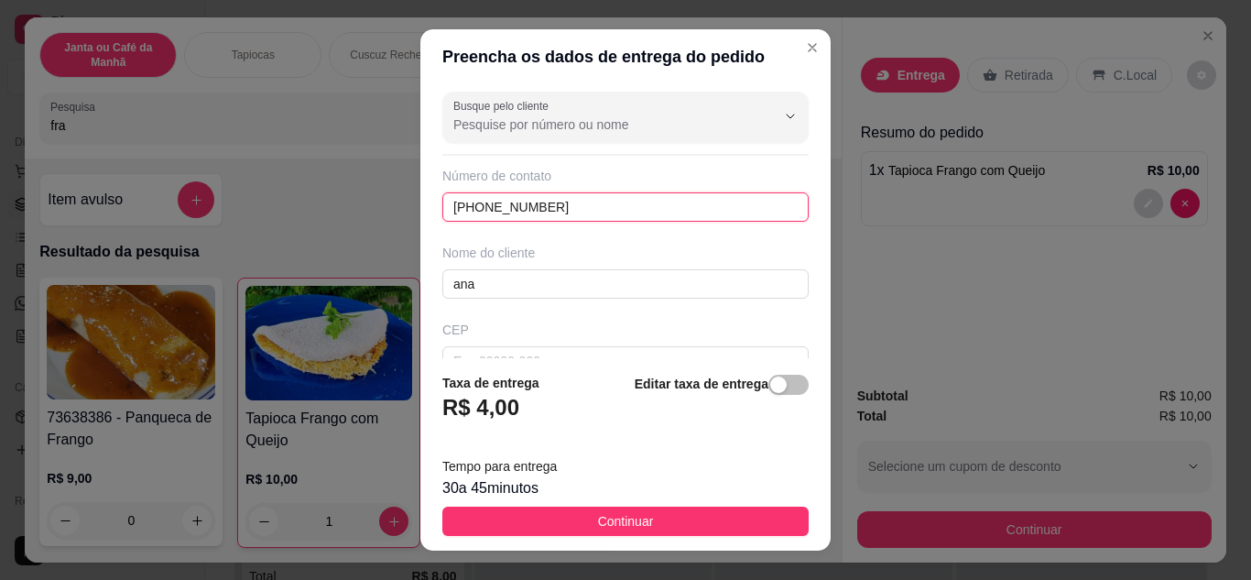
click at [473, 203] on input "[PHONE_NUMBER]" at bounding box center [625, 206] width 366 height 29
type input "[PHONE_NUMBER]"
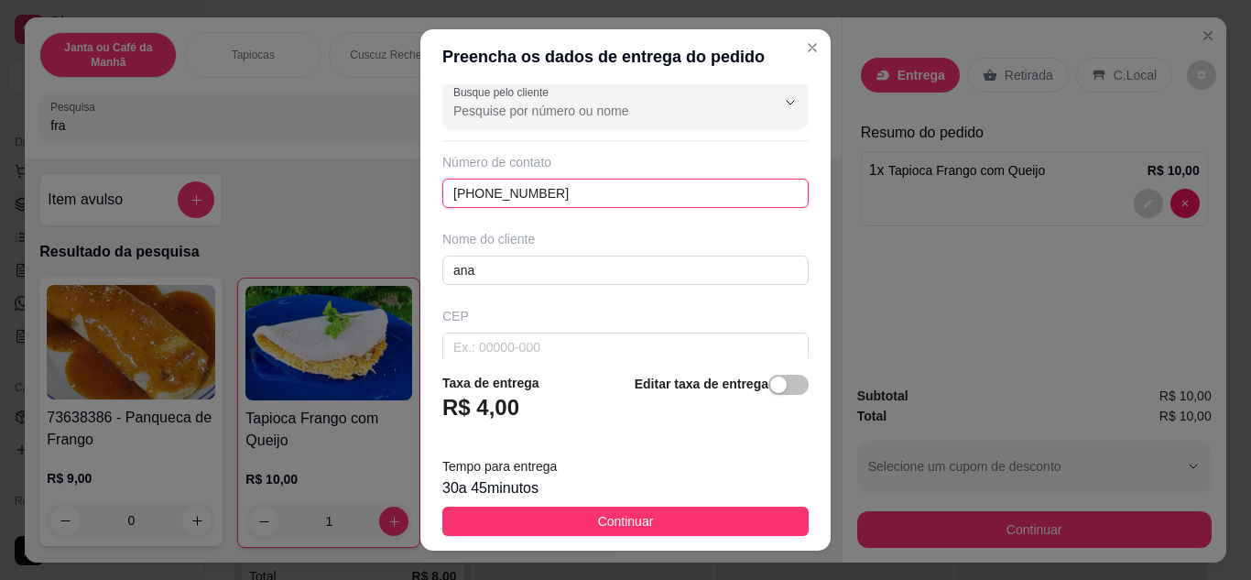
scroll to position [343, 0]
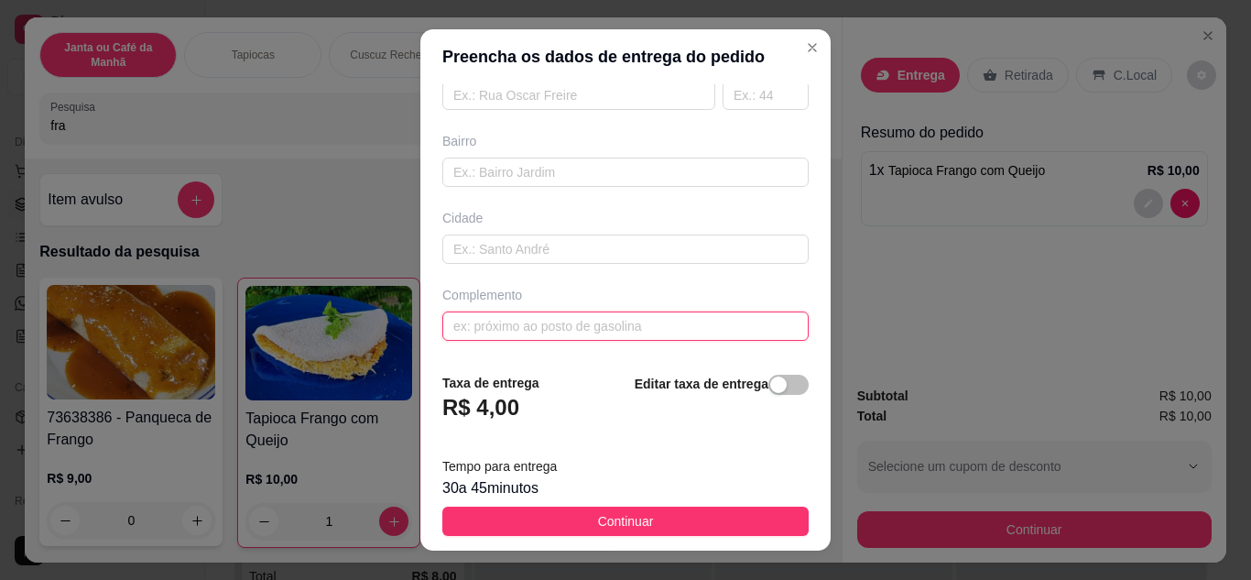
paste input "[STREET_ADDRESS][PERSON_NAME][PERSON_NAME]"
paste input "Rua por trás da uniasselvi"
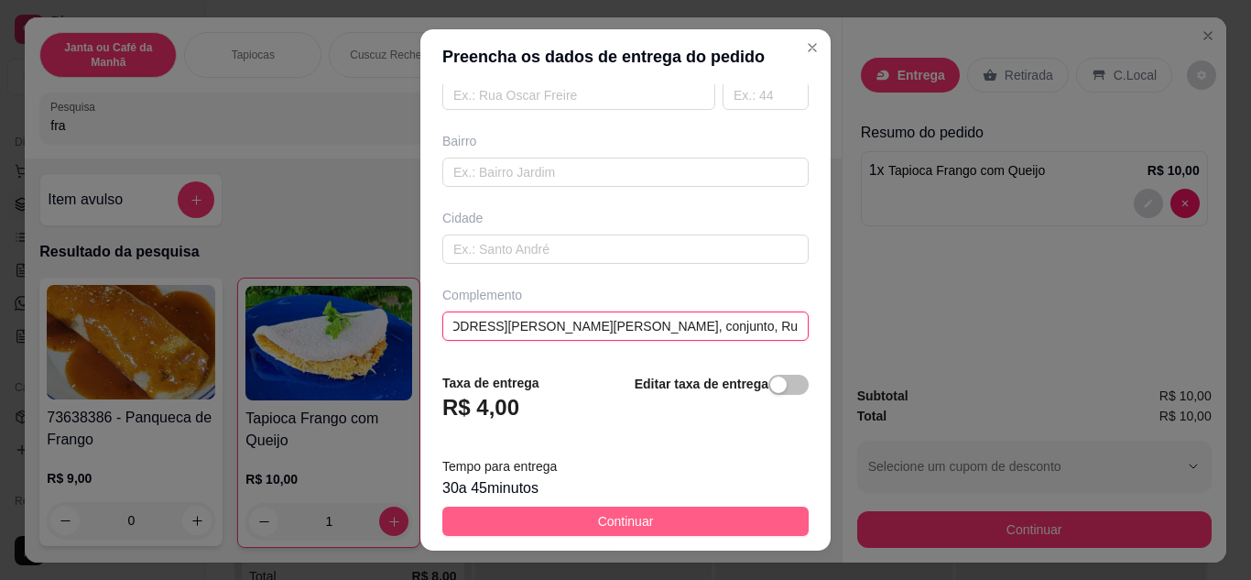
type input "[STREET_ADDRESS][PERSON_NAME][PERSON_NAME], conjunto, Rua por trás da uniasselvi"
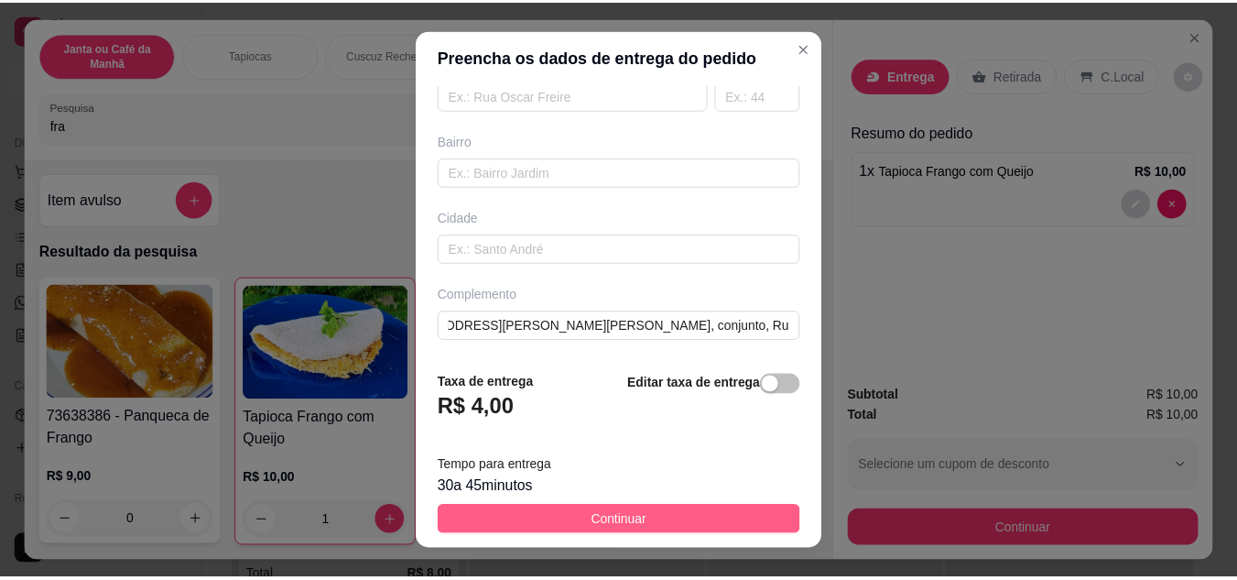
scroll to position [0, 0]
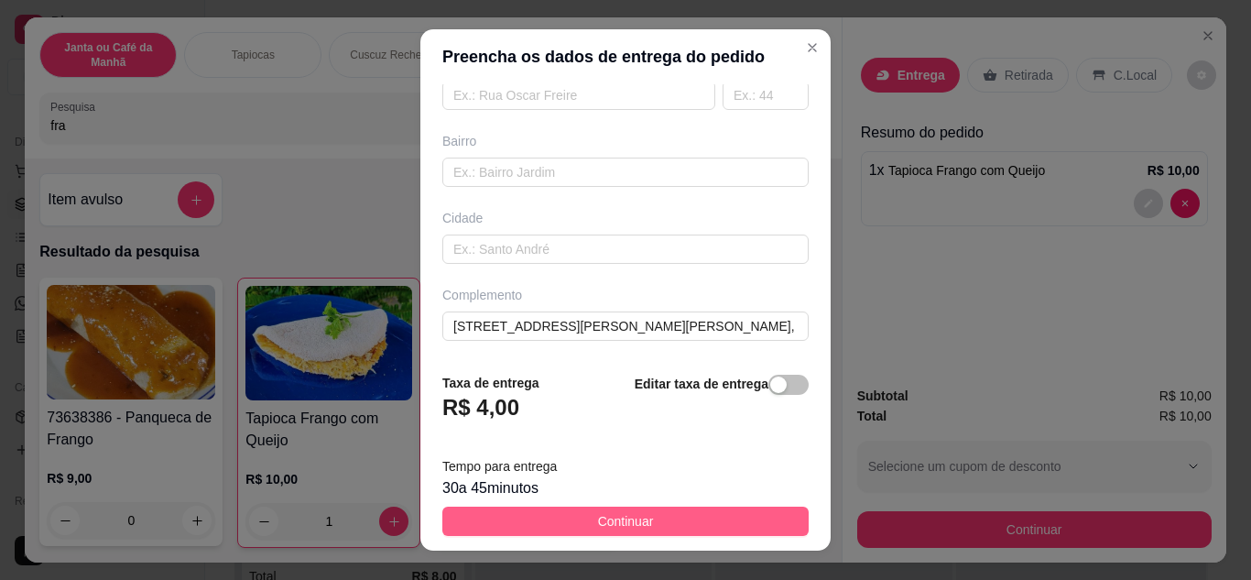
click at [663, 528] on button "Continuar" at bounding box center [625, 521] width 366 height 29
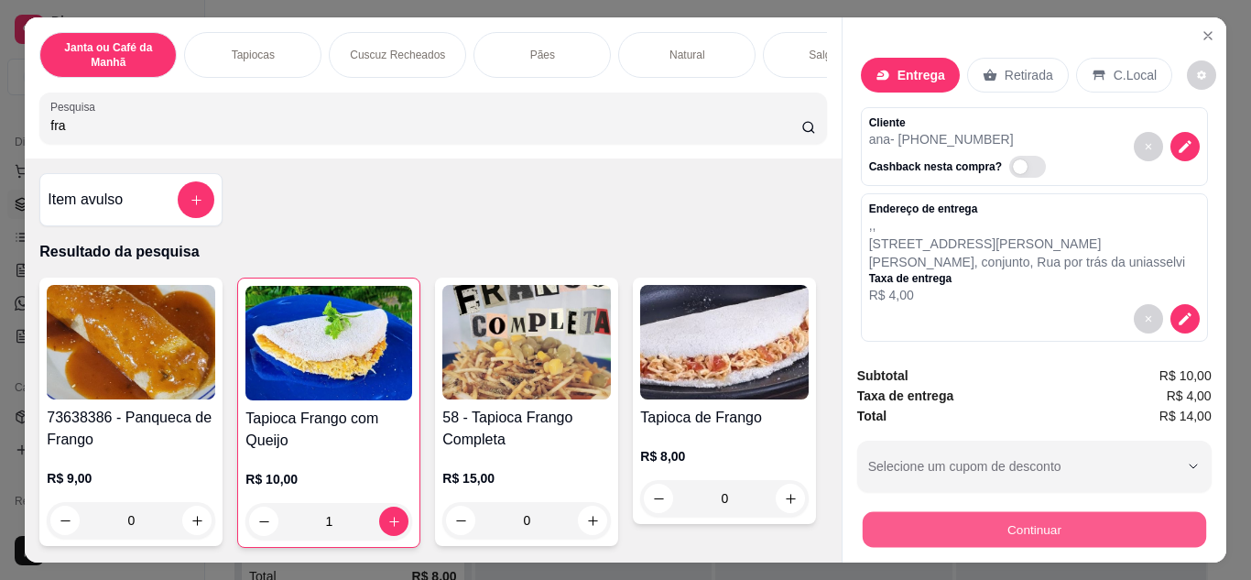
click at [953, 523] on button "Continuar" at bounding box center [1033, 530] width 343 height 36
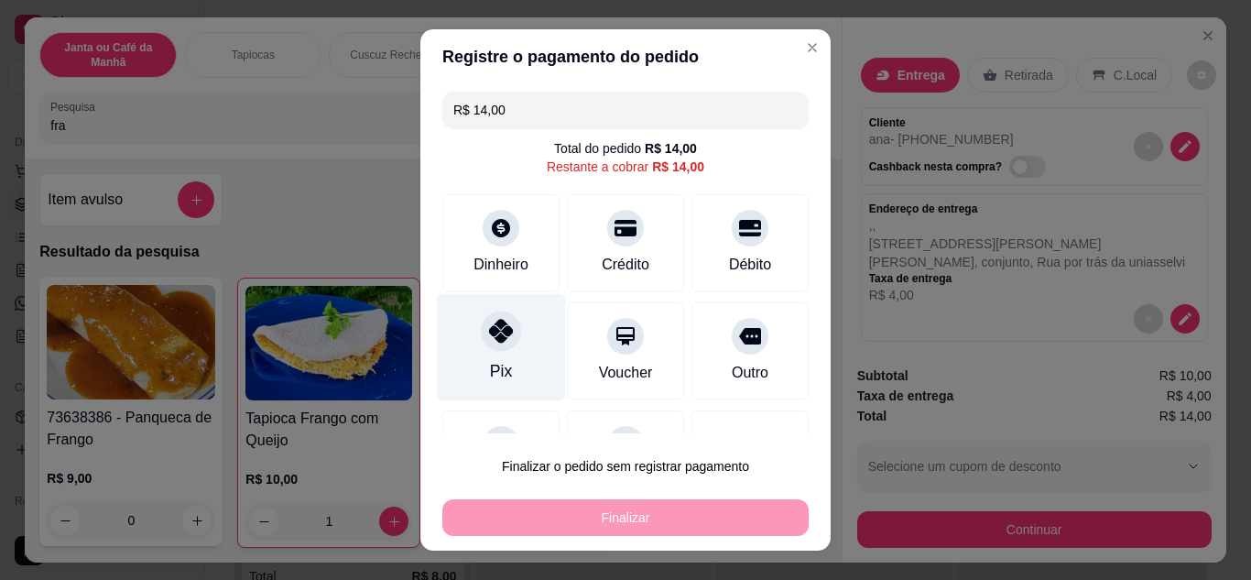
click at [498, 354] on div "Pix" at bounding box center [501, 346] width 129 height 107
type input "R$ 0,00"
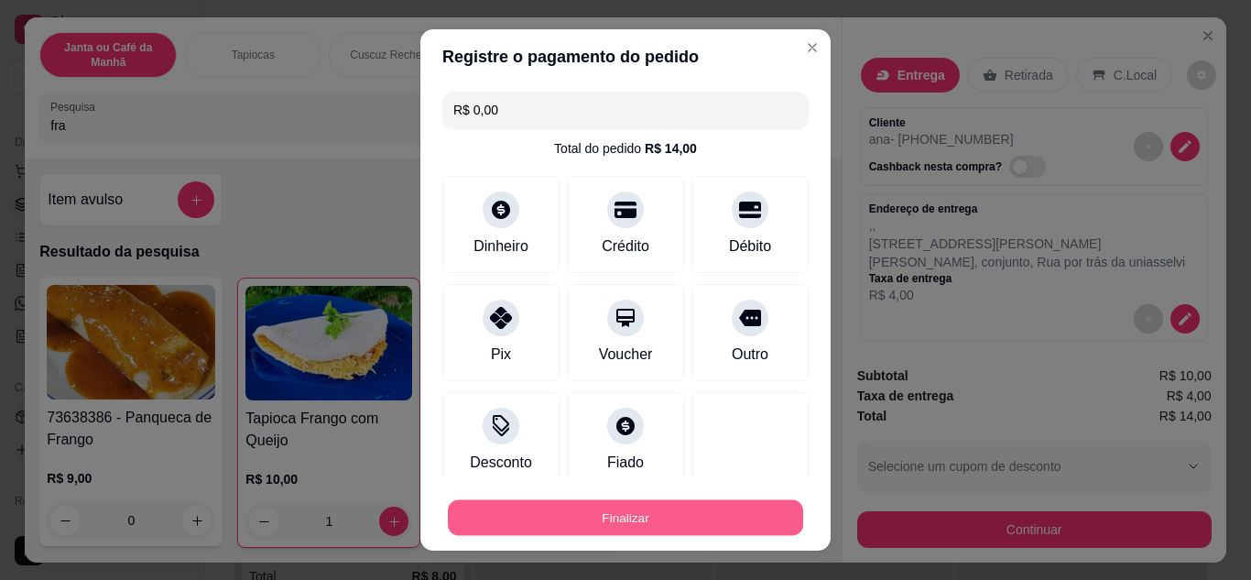
click at [602, 512] on button "Finalizar" at bounding box center [625, 518] width 355 height 36
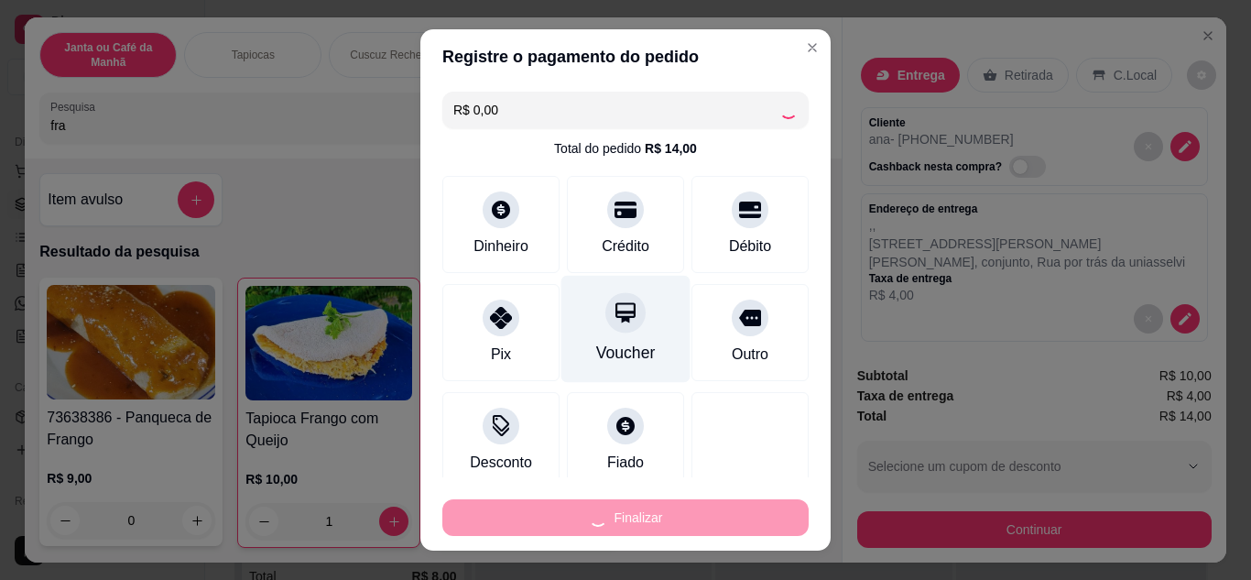
type input "0"
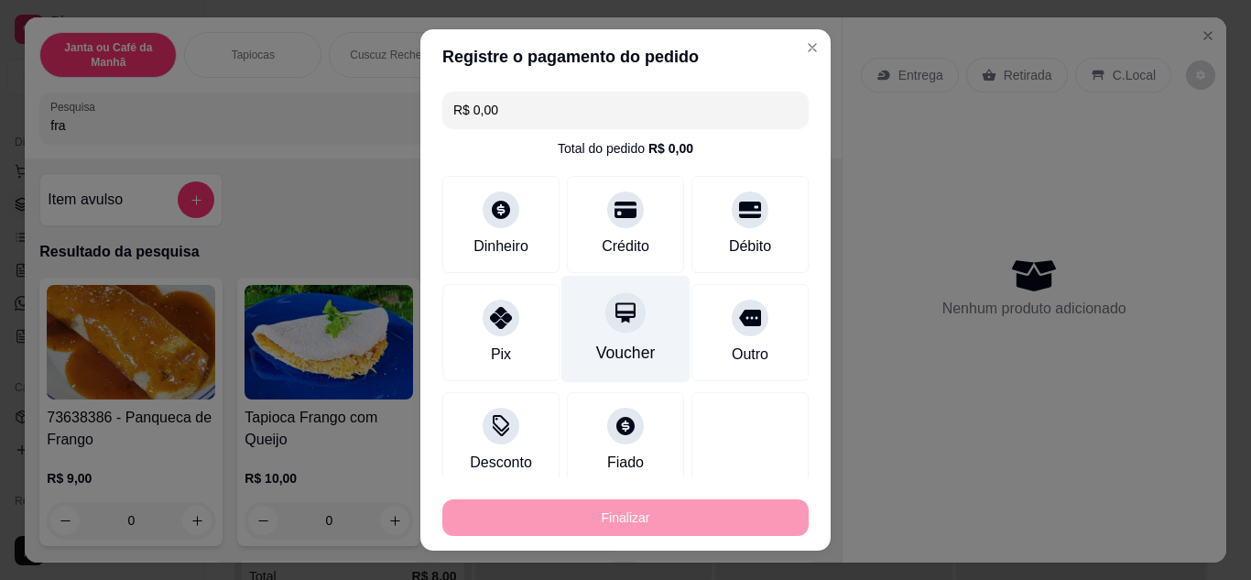
type input "-R$ 14,00"
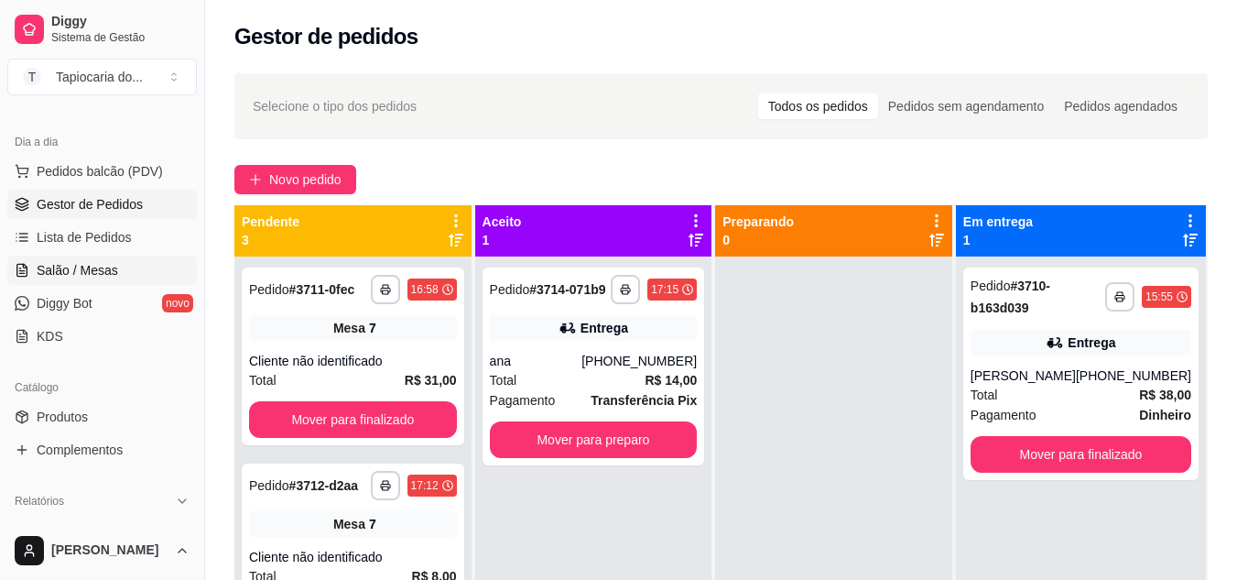
click at [55, 260] on link "Salão / Mesas" at bounding box center [102, 270] width 190 height 29
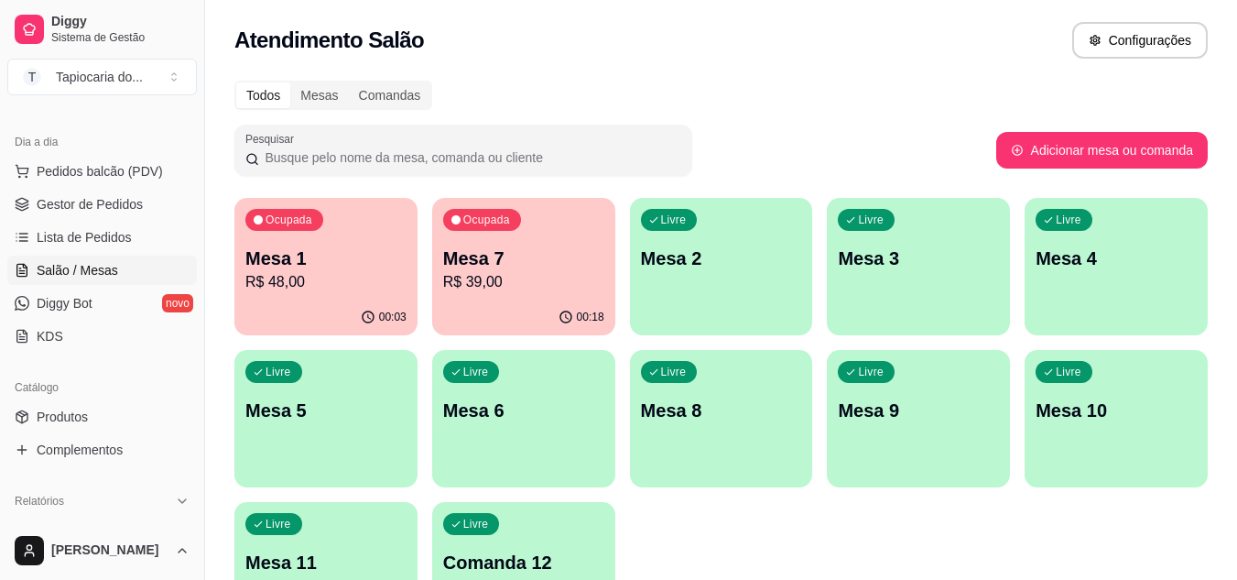
click at [545, 239] on div "Ocupada Mesa 7 R$ 39,00" at bounding box center [523, 249] width 183 height 102
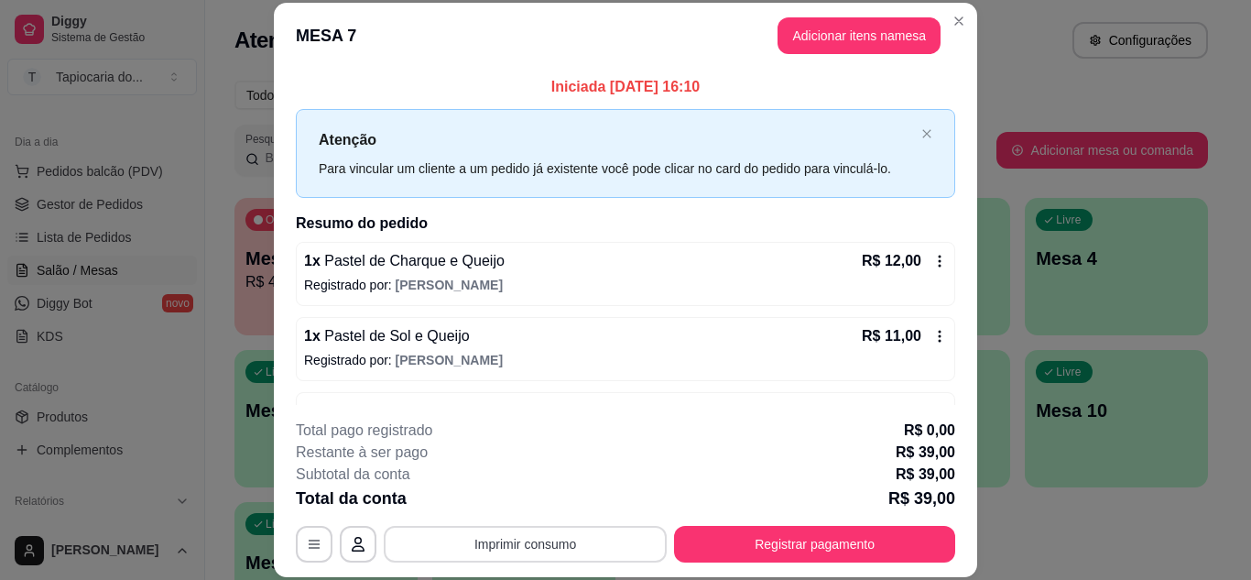
click at [568, 554] on button "Imprimir consumo" at bounding box center [525, 544] width 283 height 37
click at [570, 501] on button "Impressora" at bounding box center [524, 501] width 133 height 29
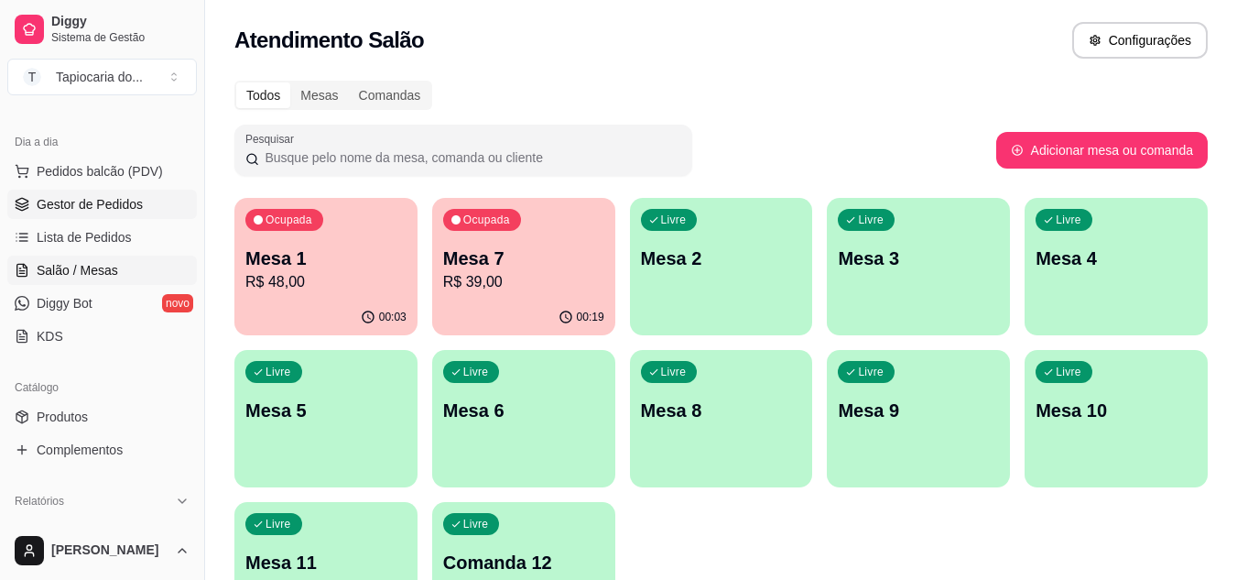
click at [78, 215] on link "Gestor de Pedidos" at bounding box center [102, 204] width 190 height 29
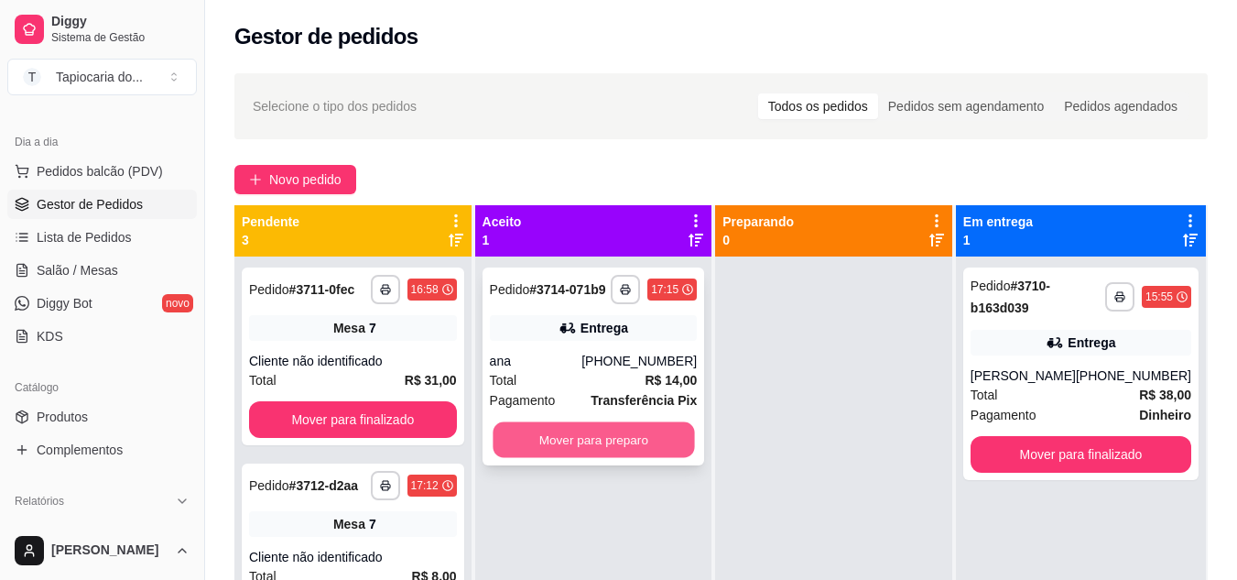
click at [564, 453] on button "Mover para preparo" at bounding box center [594, 440] width 202 height 36
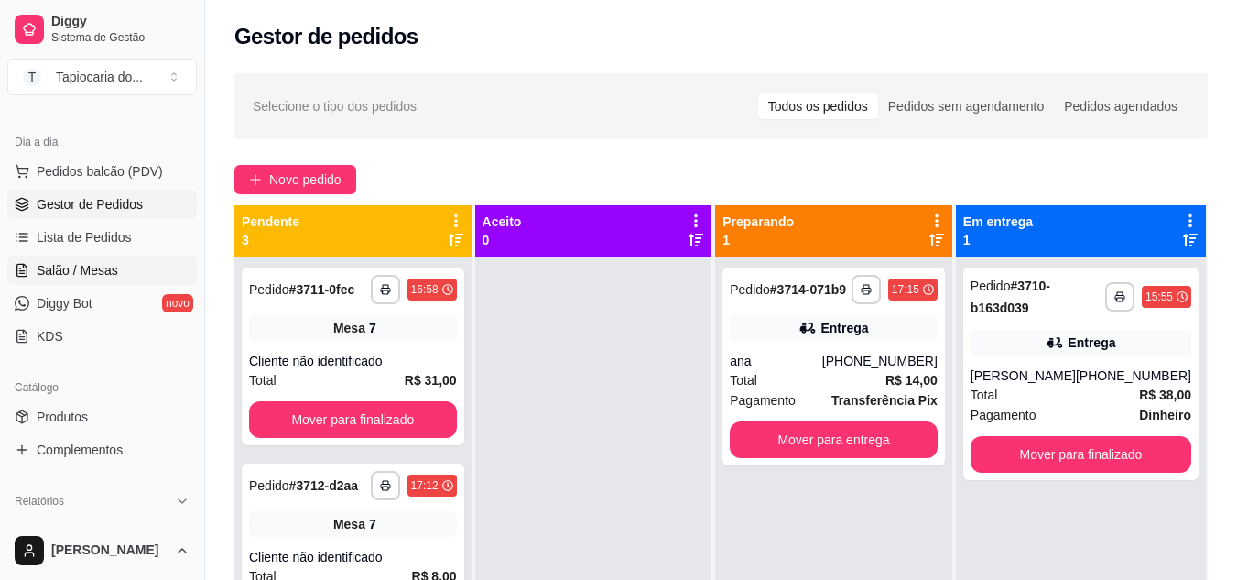
click at [111, 282] on link "Salão / Mesas" at bounding box center [102, 270] width 190 height 29
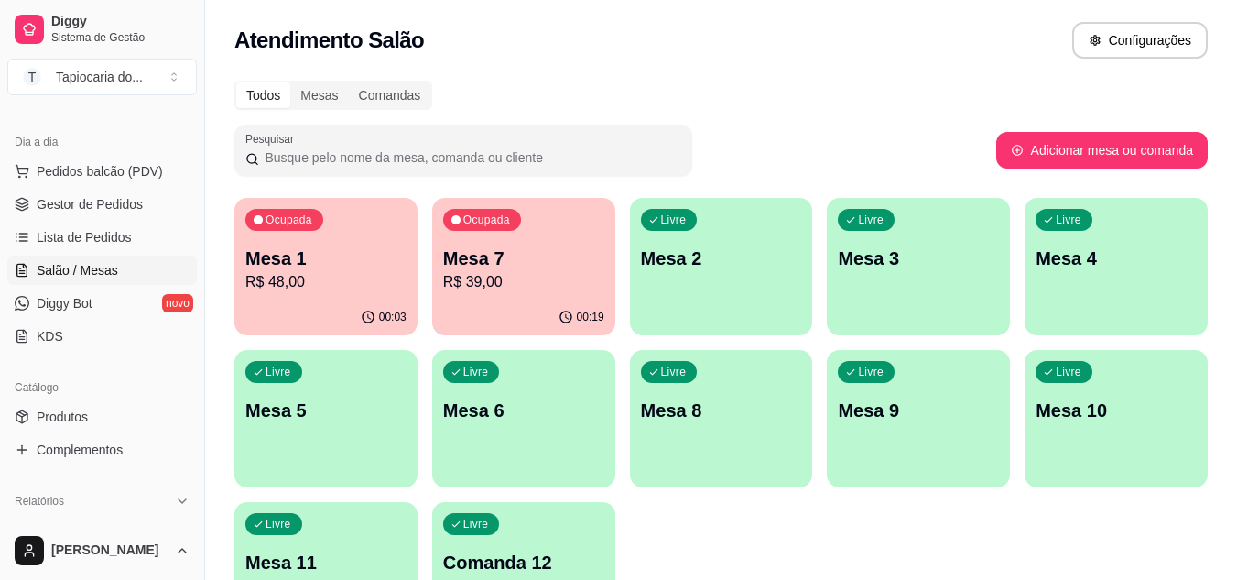
click at [1113, 88] on div "Todos Mesas Comandas" at bounding box center [721, 95] width 974 height 29
click at [507, 263] on p "Mesa 7" at bounding box center [523, 258] width 157 height 25
